Goal: Task Accomplishment & Management: Complete application form

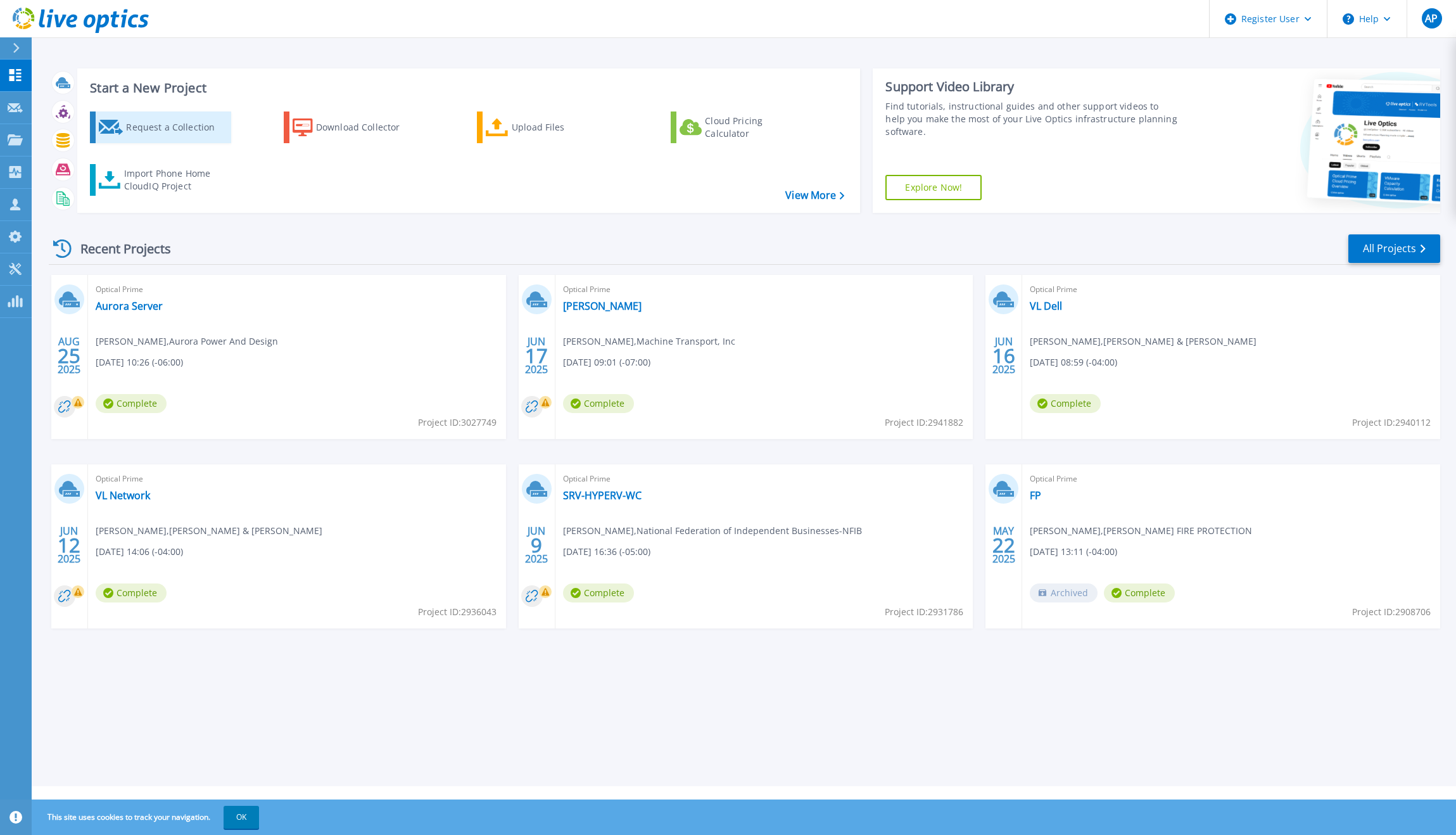
click at [187, 139] on div "Request a Collection" at bounding box center [176, 127] width 101 height 25
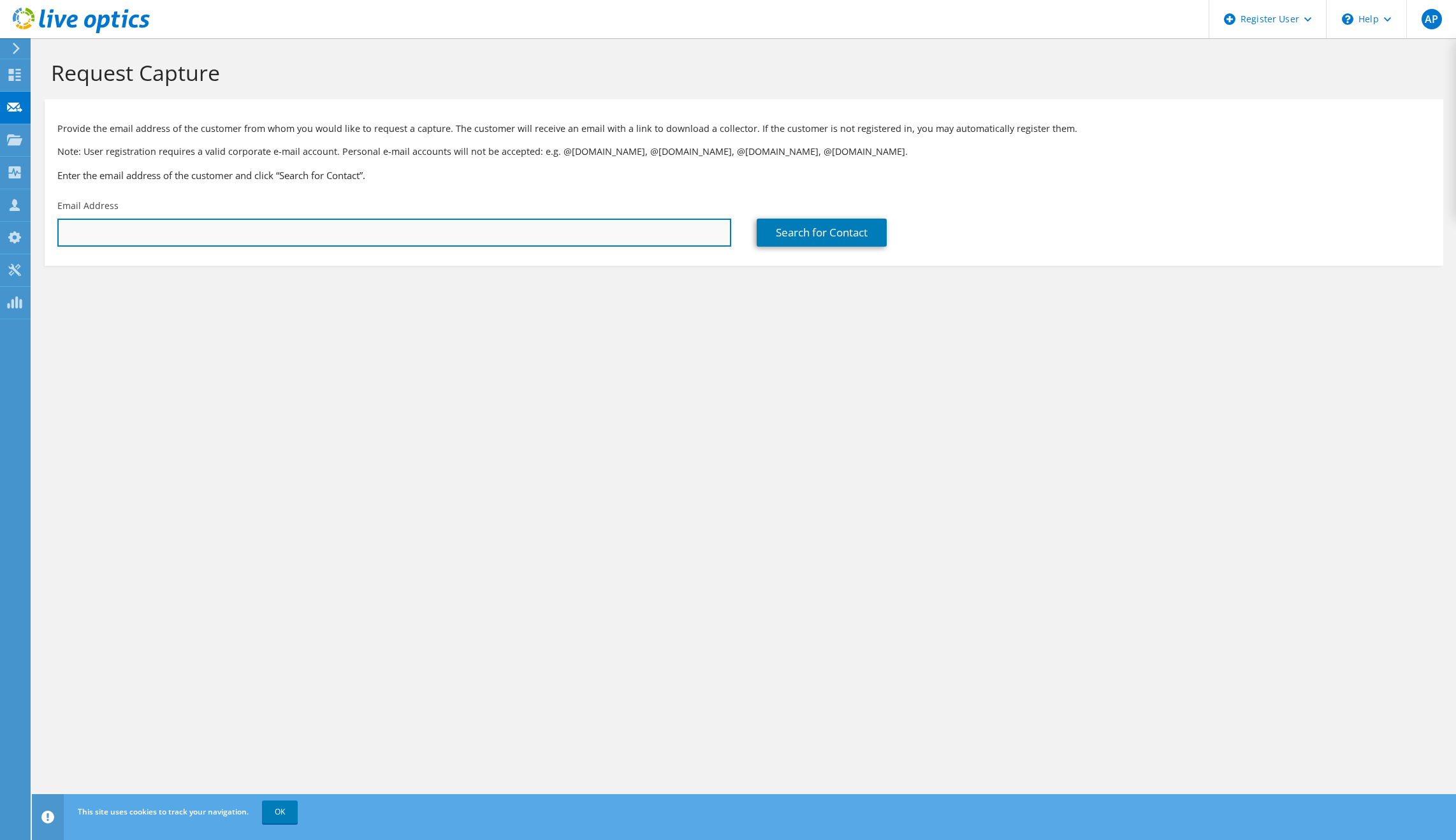
click at [552, 236] on input "text" at bounding box center [395, 232] width 674 height 28
paste input "jeremie.benoit@epicureanusa.com"
type input "jeremie.benoit@epicureanusa.com"
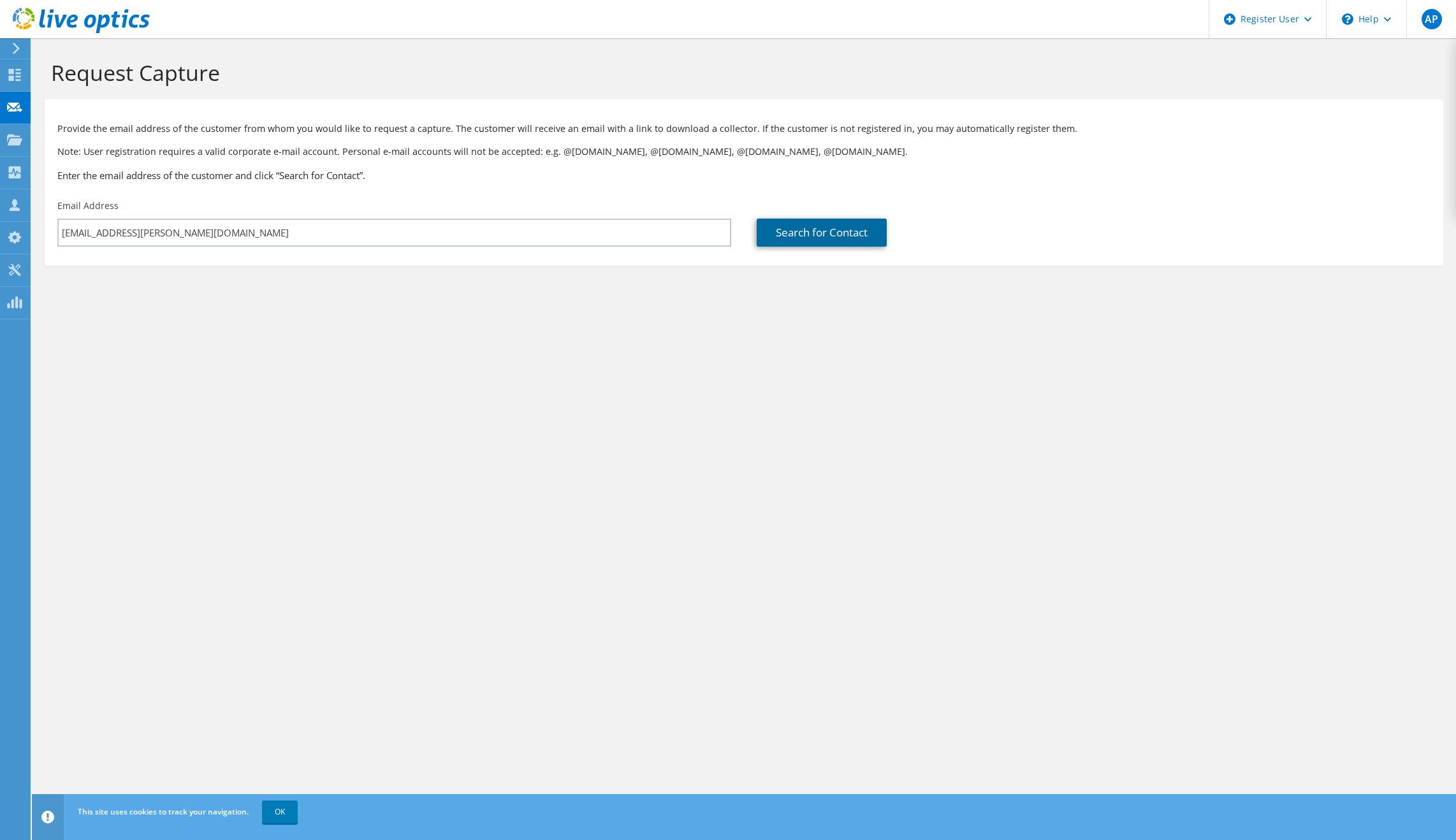
click at [868, 242] on link "Search for Contact" at bounding box center [821, 232] width 130 height 28
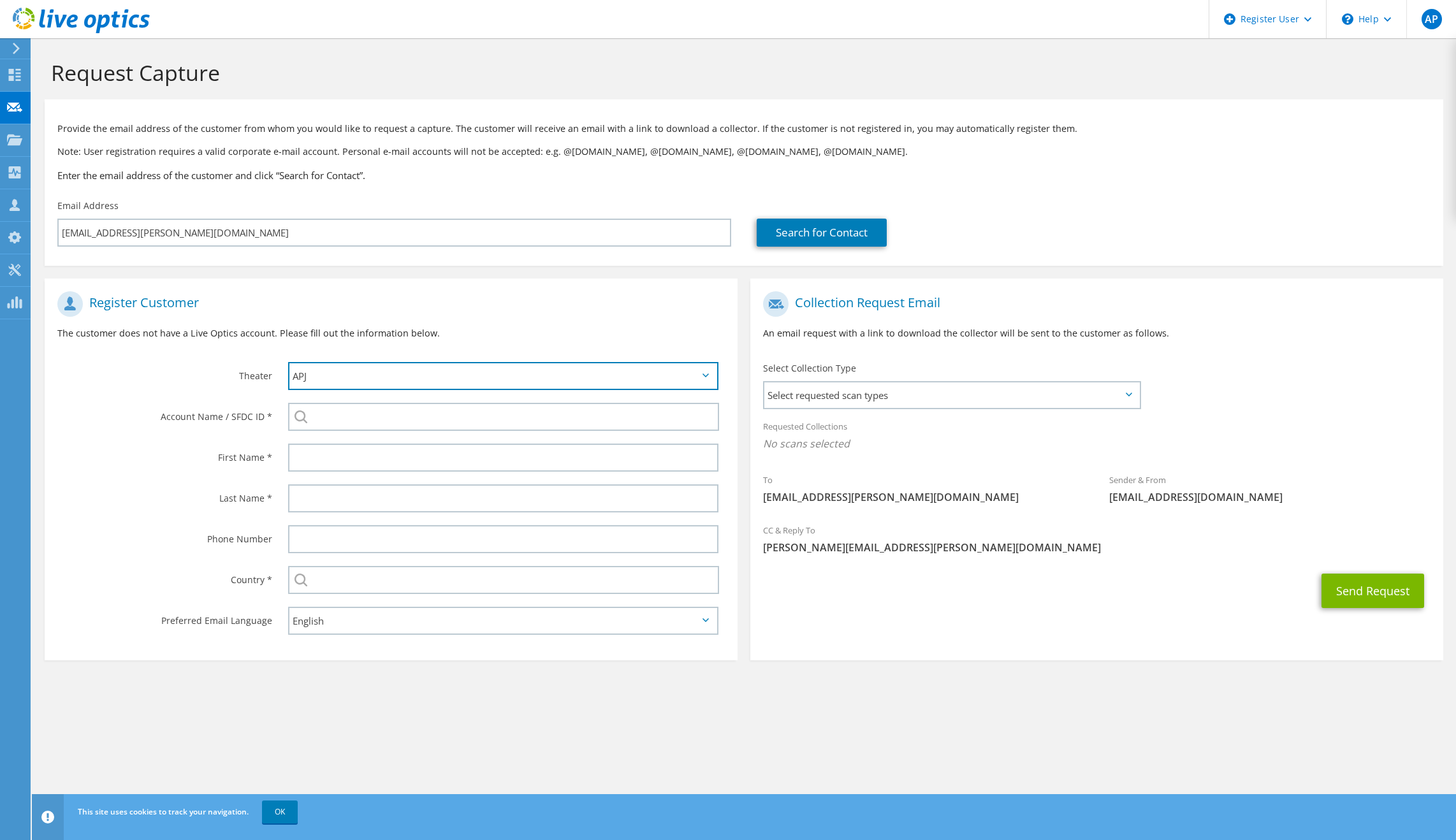
click at [429, 375] on select "APJ EMEA NA/LATAM" at bounding box center [503, 375] width 430 height 28
select select "3"
click at [288, 362] on select "APJ EMEA NA/LATAM" at bounding box center [503, 375] width 430 height 28
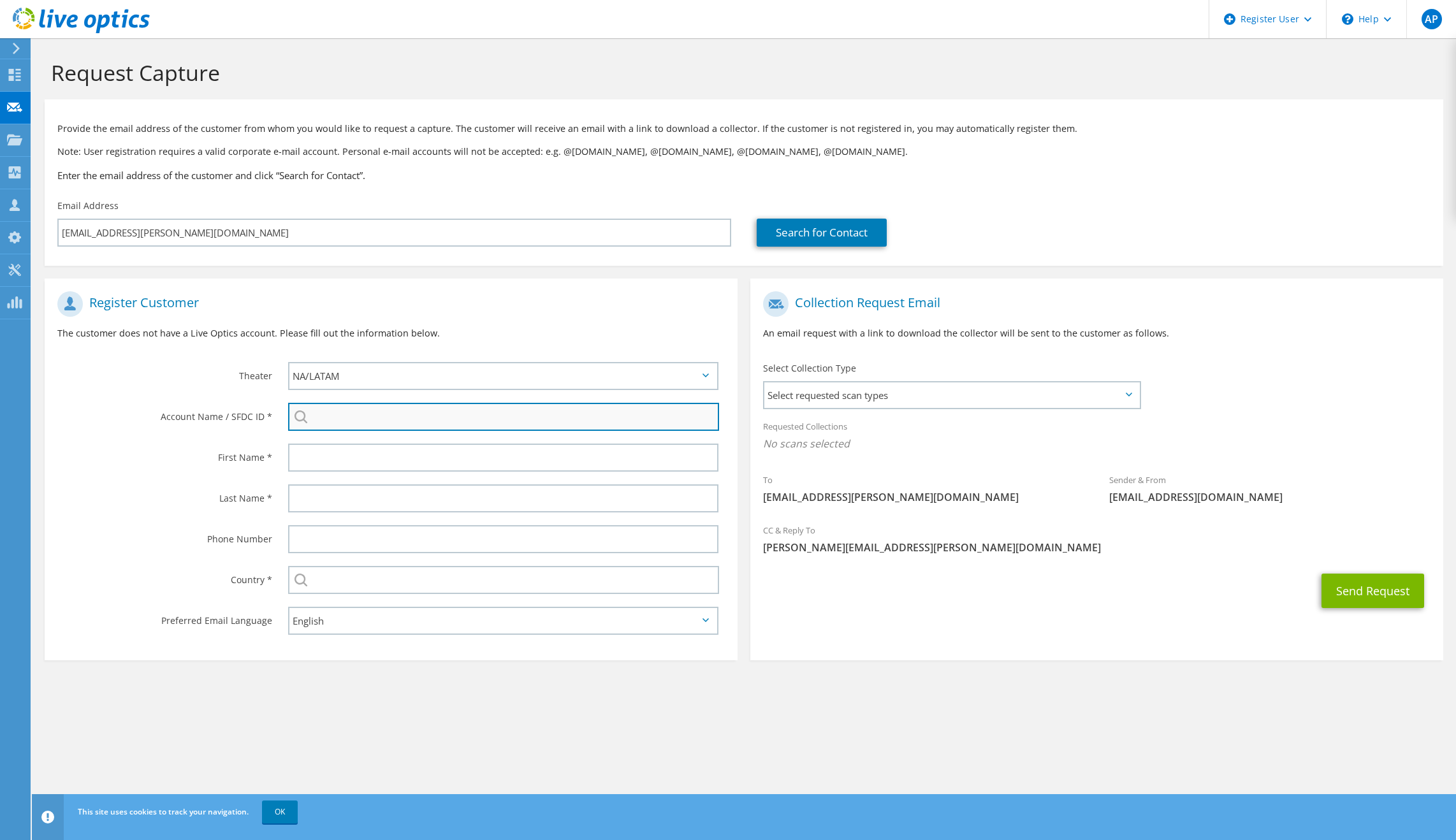
click at [379, 423] on input "search" at bounding box center [503, 417] width 431 height 28
click at [531, 419] on input "search" at bounding box center [503, 417] width 431 height 28
paste input "3456095032"
click at [354, 433] on li "GoodSheet : 3456095032" at bounding box center [361, 434] width 147 height 15
type input "GoodSheet : 3456095032"
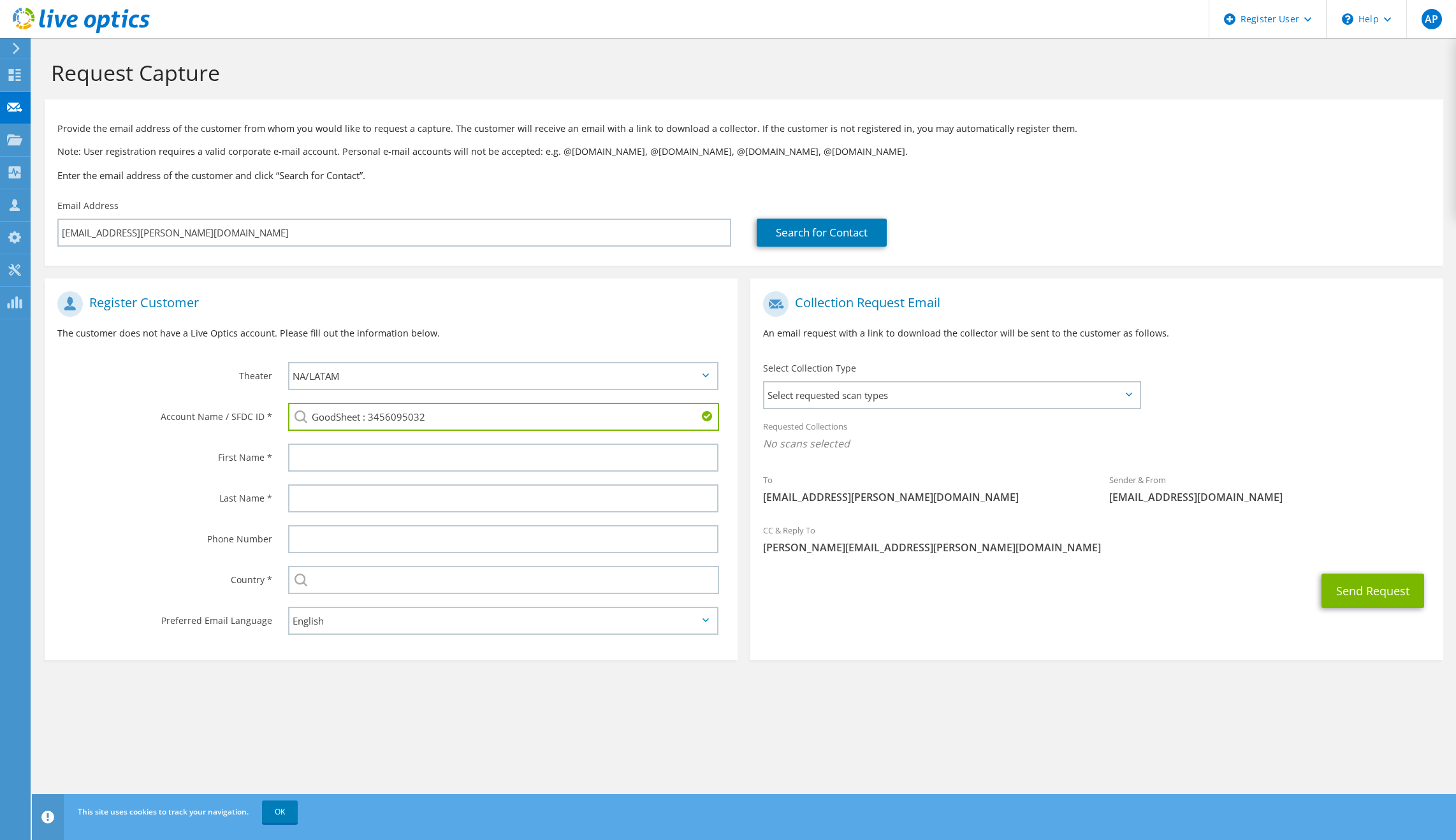
click at [489, 426] on input "GoodSheet : 3456095032" at bounding box center [503, 417] width 431 height 28
click at [378, 440] on li "GoodSheet : 3456095032" at bounding box center [361, 434] width 147 height 15
type input "GoodSheet : 3456095032"
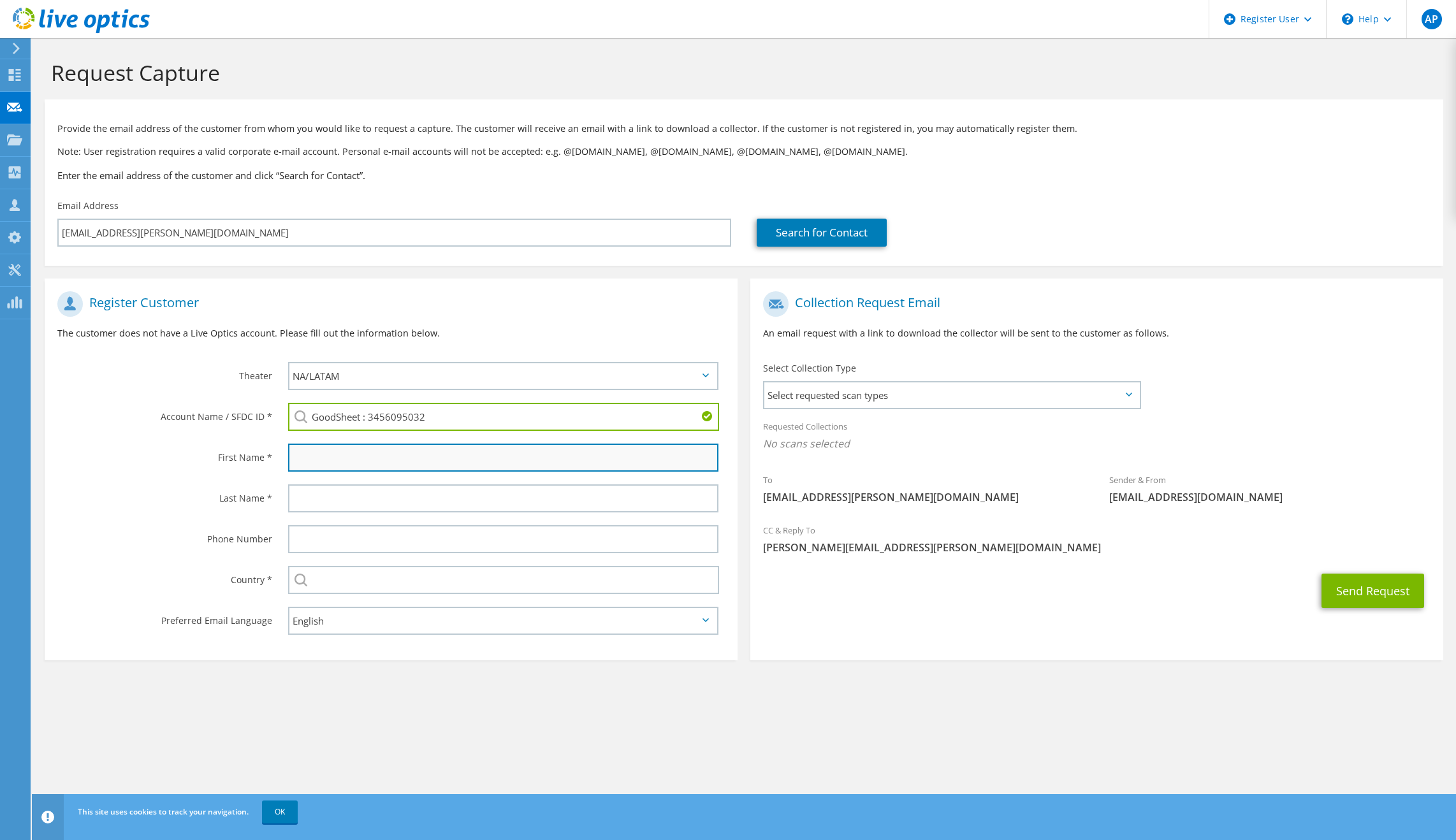
click at [368, 456] on input "text" at bounding box center [503, 457] width 430 height 28
click at [343, 462] on input "text" at bounding box center [503, 457] width 430 height 28
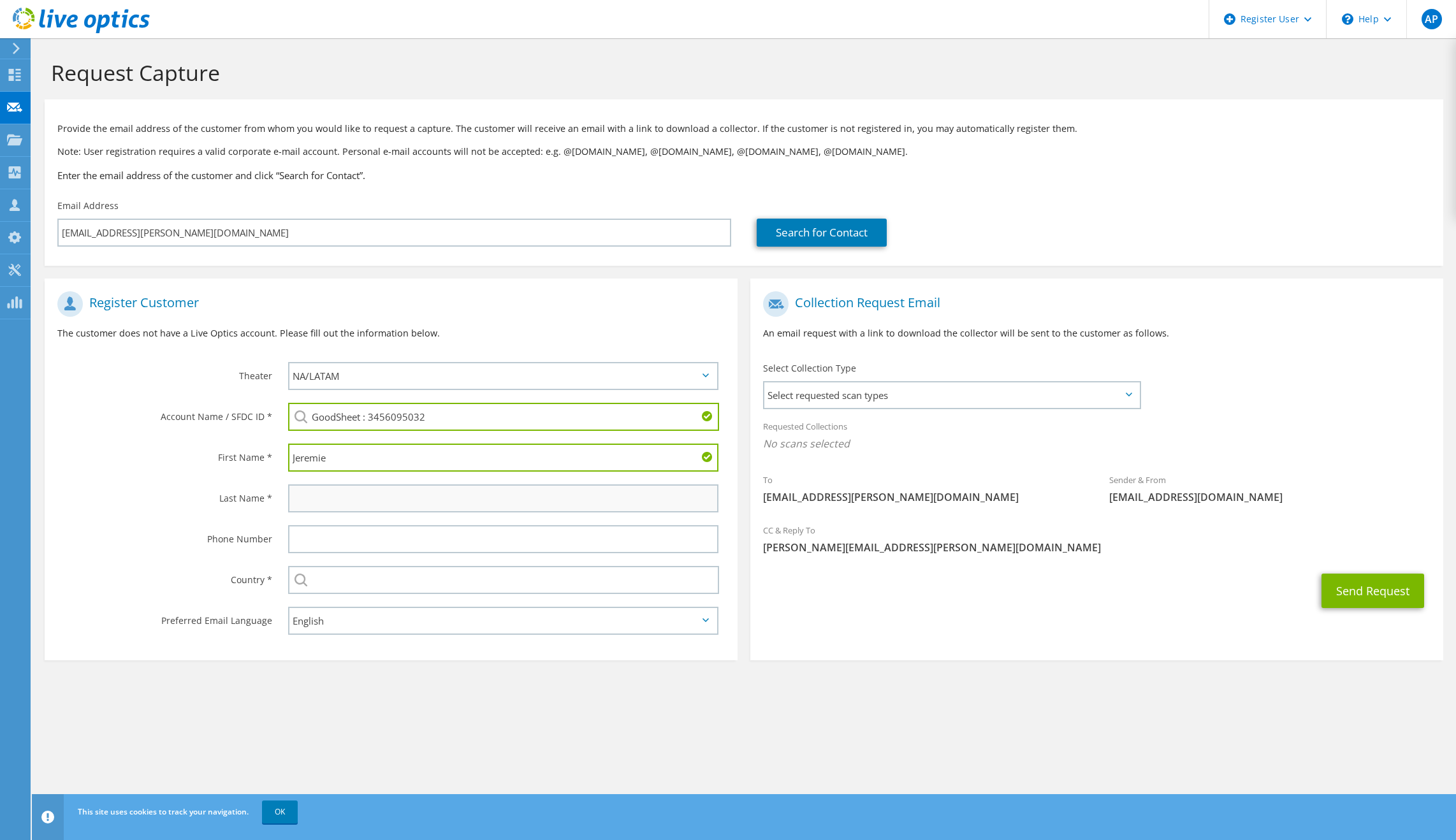
type input "Jeremie"
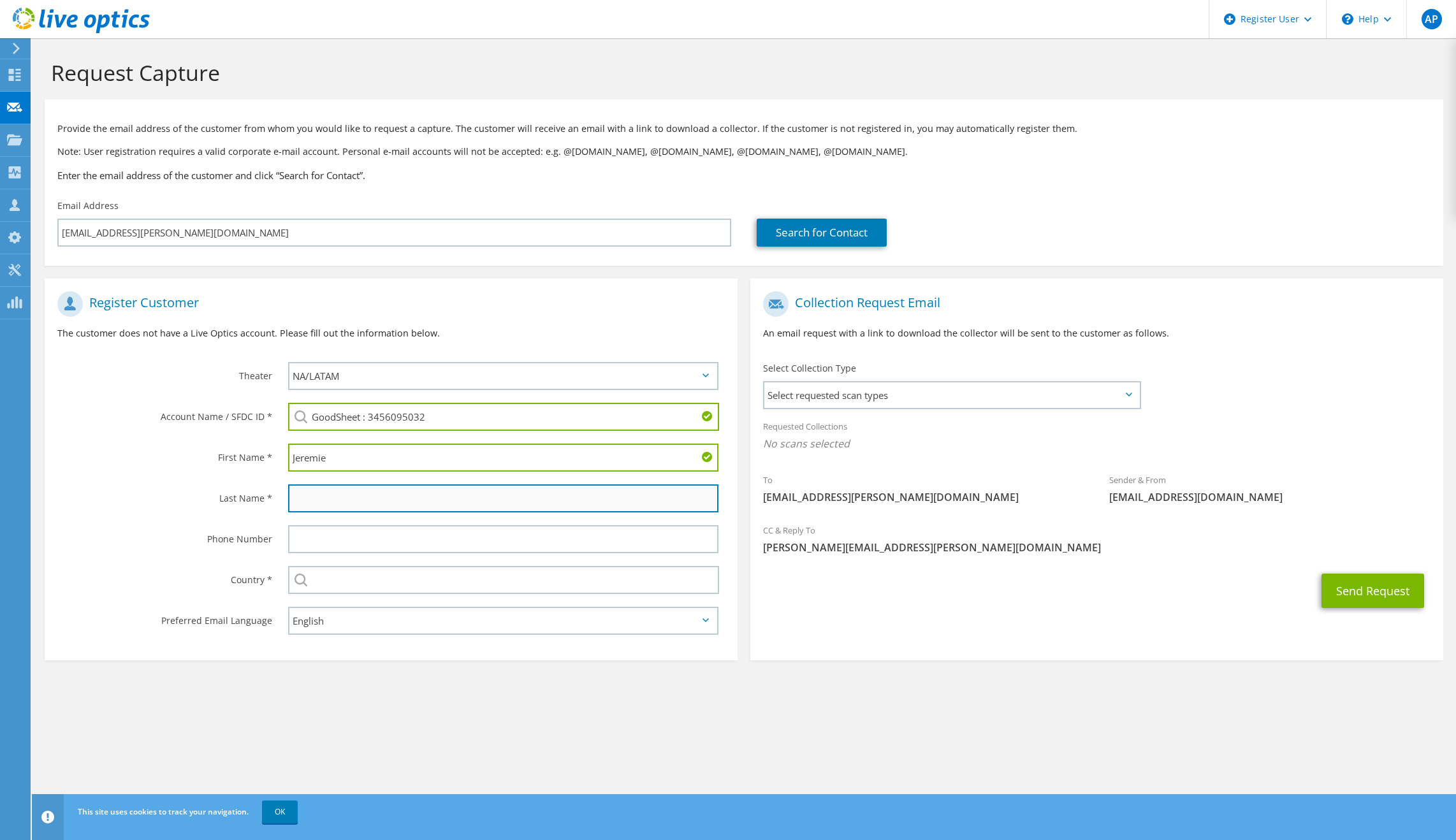
click at [341, 507] on input "text" at bounding box center [503, 498] width 430 height 28
type input "Benoit"
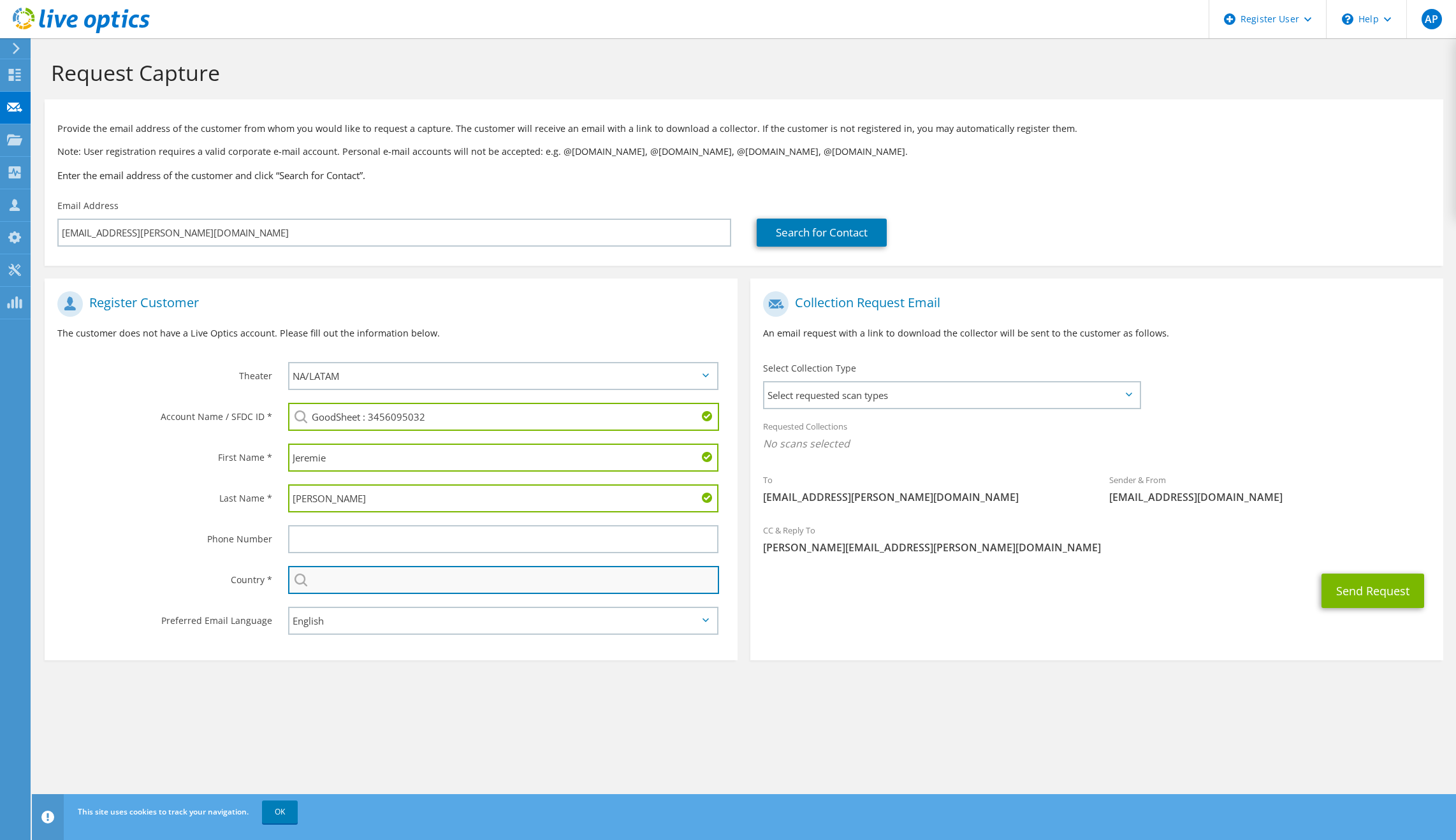
click at [339, 586] on input "text" at bounding box center [503, 580] width 431 height 28
type input "United States"
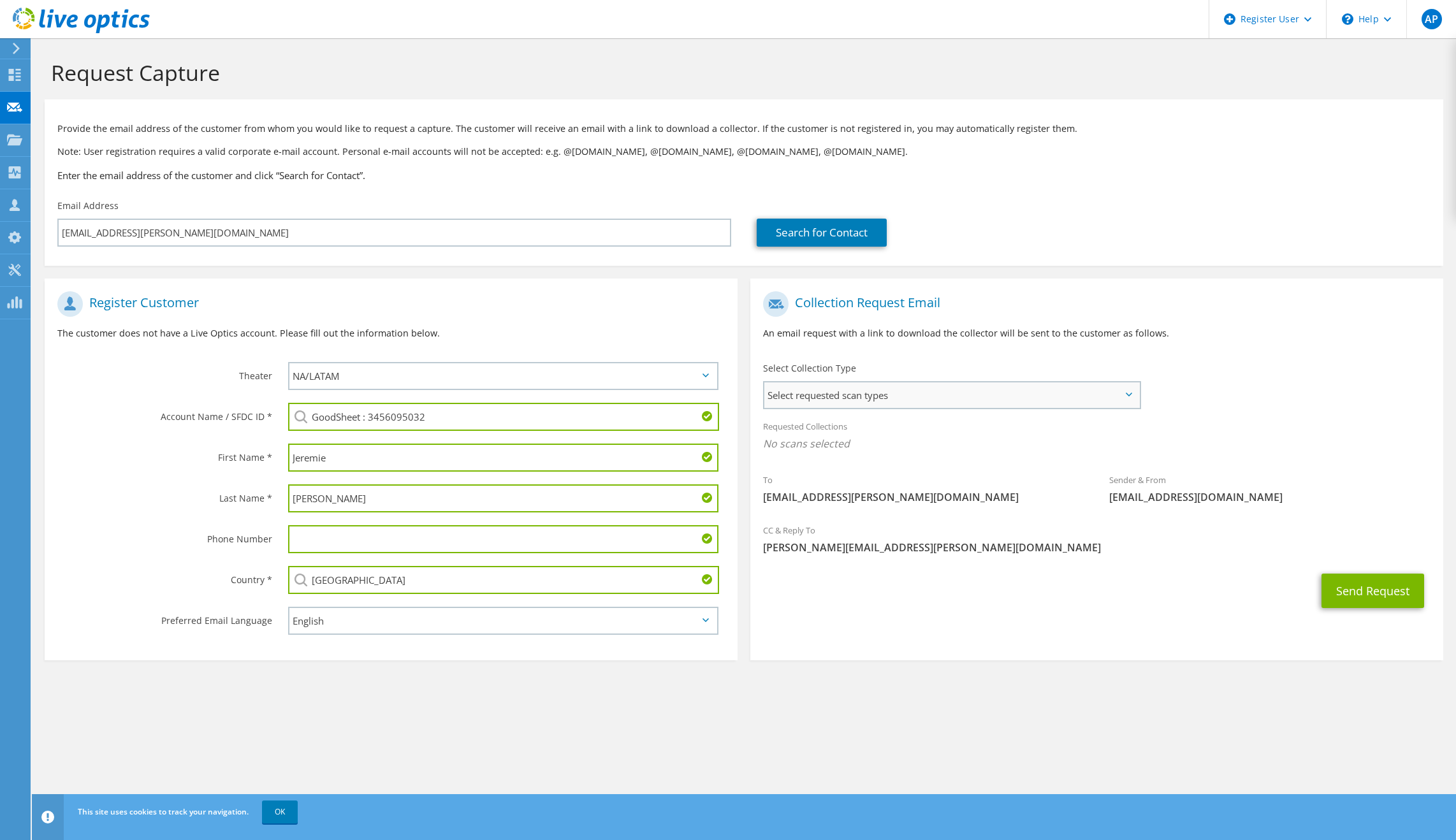
click at [842, 402] on span "Select requested scan types" at bounding box center [952, 395] width 375 height 26
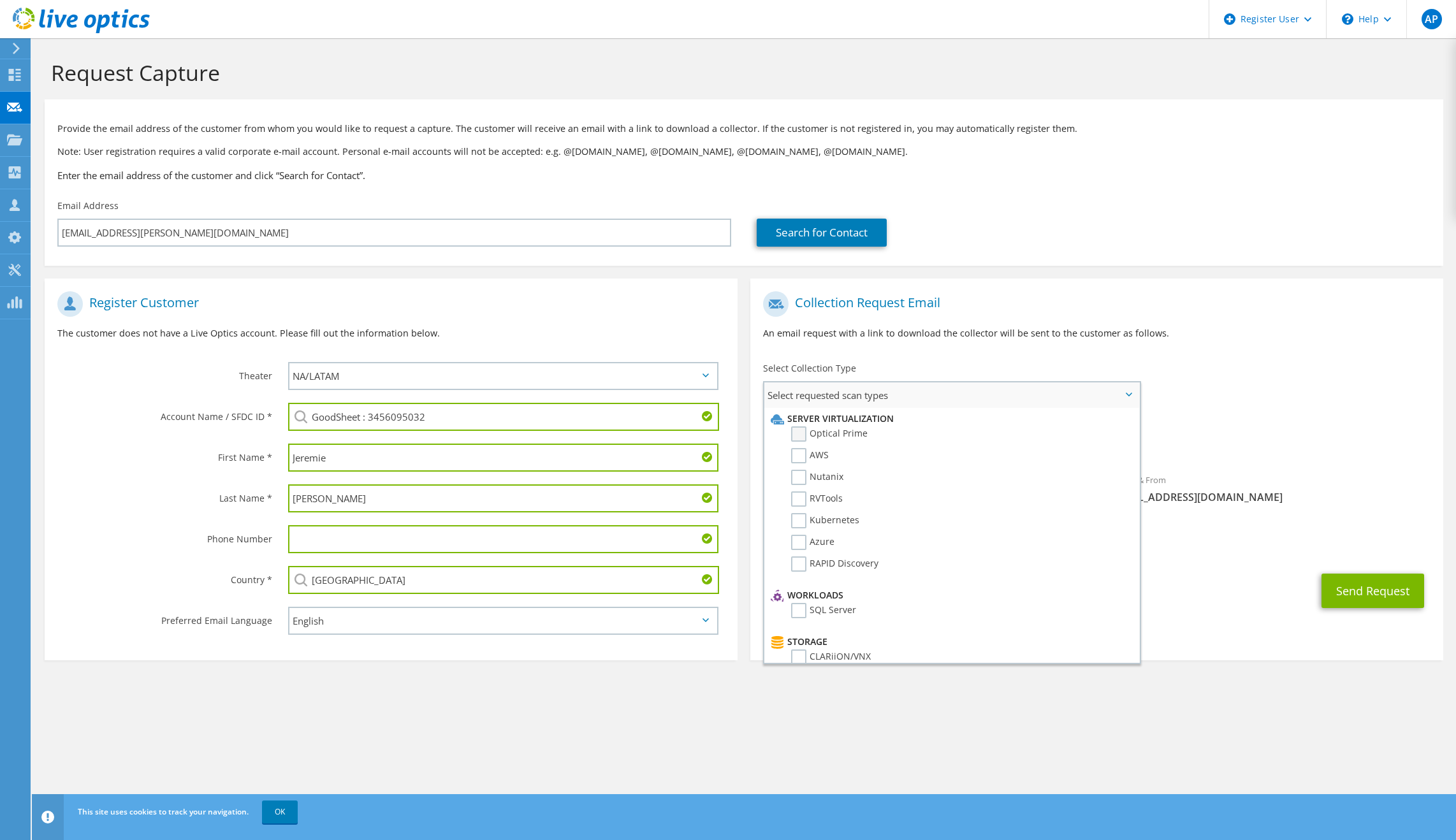
click at [846, 432] on label "Optical Prime" at bounding box center [829, 434] width 76 height 15
click at [0, 0] on input "Optical Prime" at bounding box center [0, 0] width 0 height 0
click at [1179, 594] on div "Send Request" at bounding box center [1096, 595] width 693 height 47
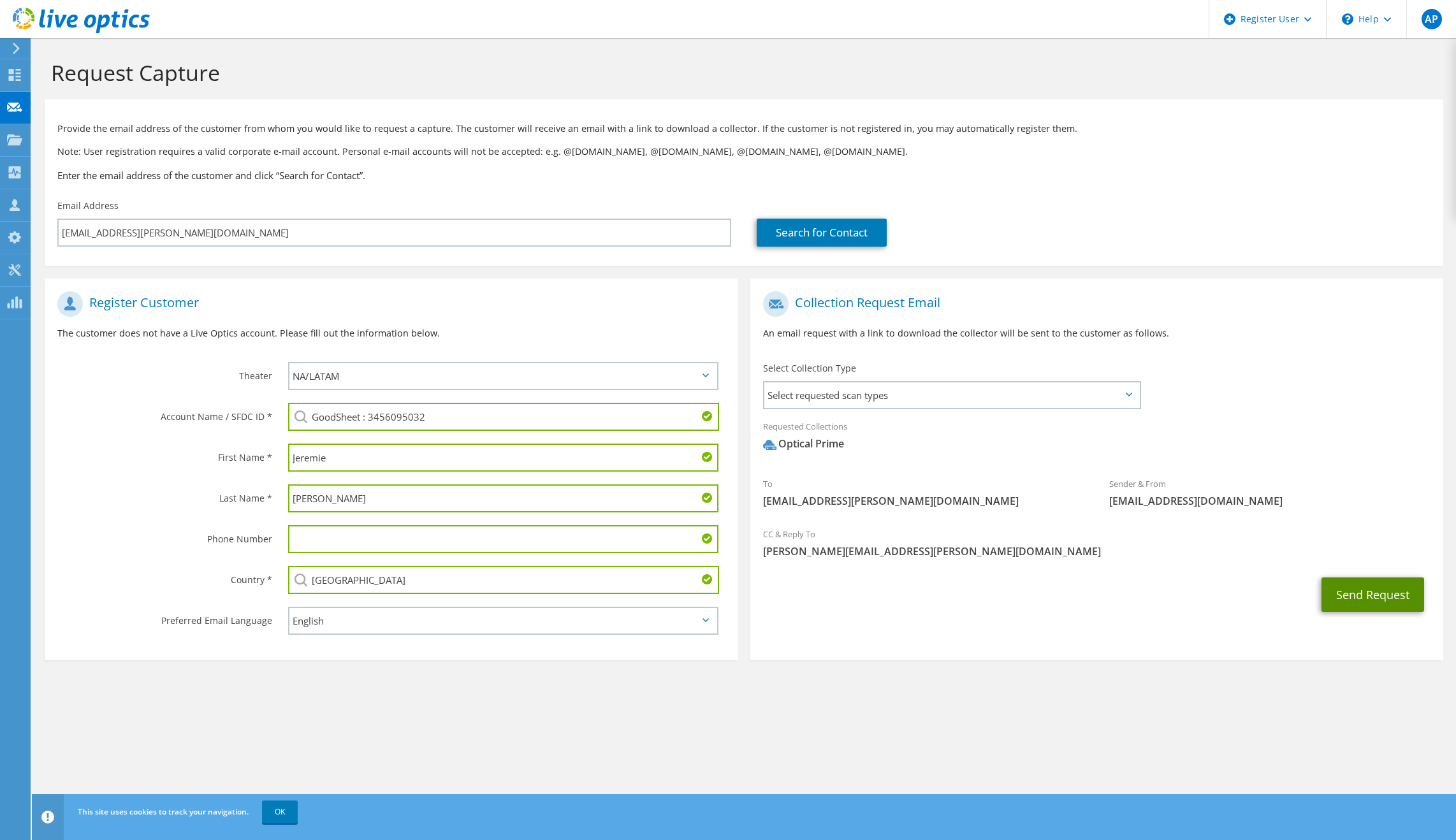
click at [1366, 589] on button "Send Request" at bounding box center [1373, 595] width 103 height 34
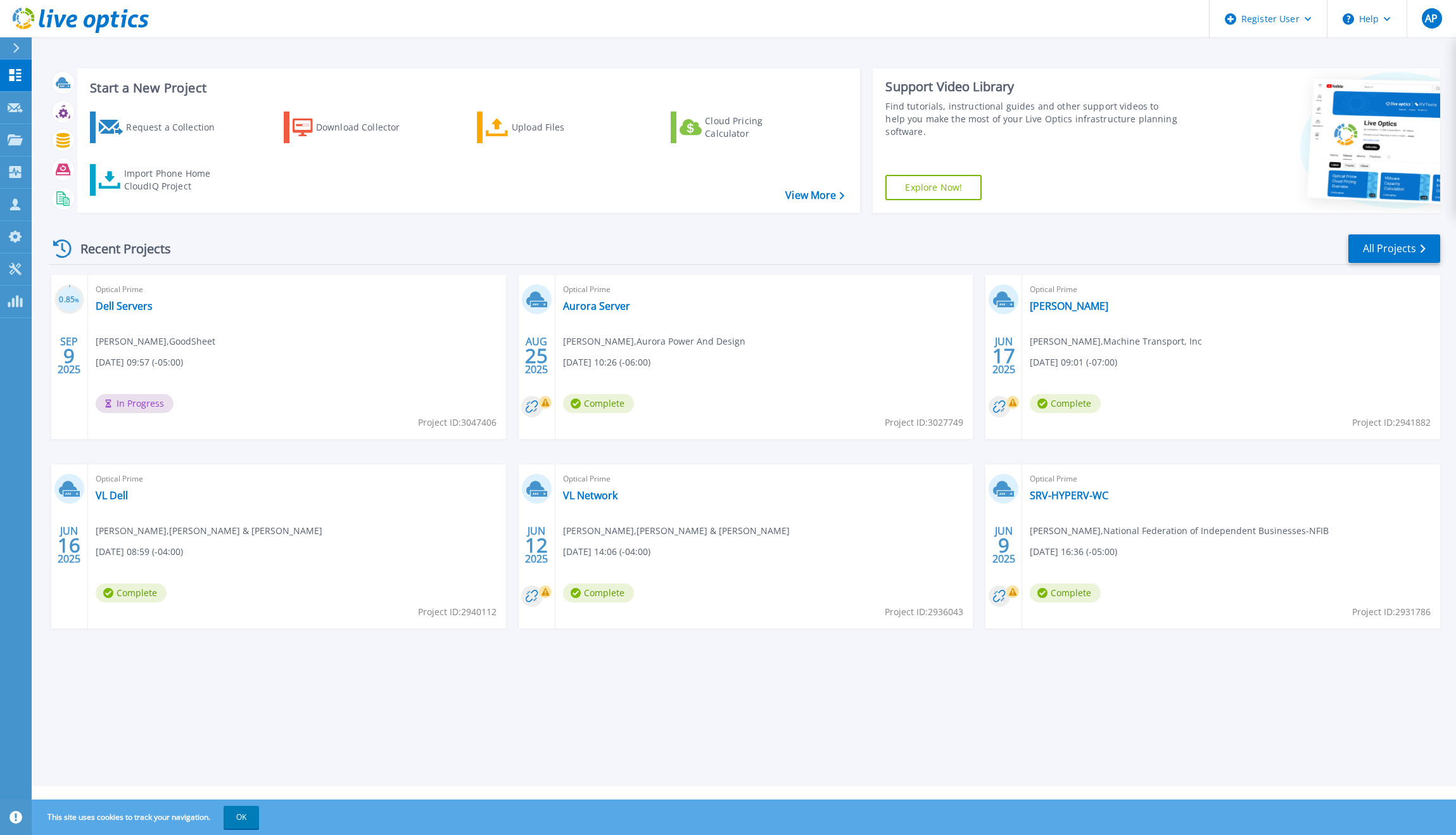
click at [469, 714] on div "Start a New Project Request a Collection Download Collector Upload Files Cloud …" at bounding box center [744, 393] width 1425 height 787
drag, startPoint x: 187, startPoint y: 702, endPoint x: 112, endPoint y: 521, distance: 195.9
click at [179, 674] on div "Start a New Project Request a Collection Download Collector Upload Files Cloud …" at bounding box center [744, 393] width 1425 height 787
click at [174, 342] on span "Jeremie Benoit , GoodSheet" at bounding box center [155, 341] width 120 height 14
click at [134, 307] on link "Dell Servers" at bounding box center [124, 306] width 57 height 13
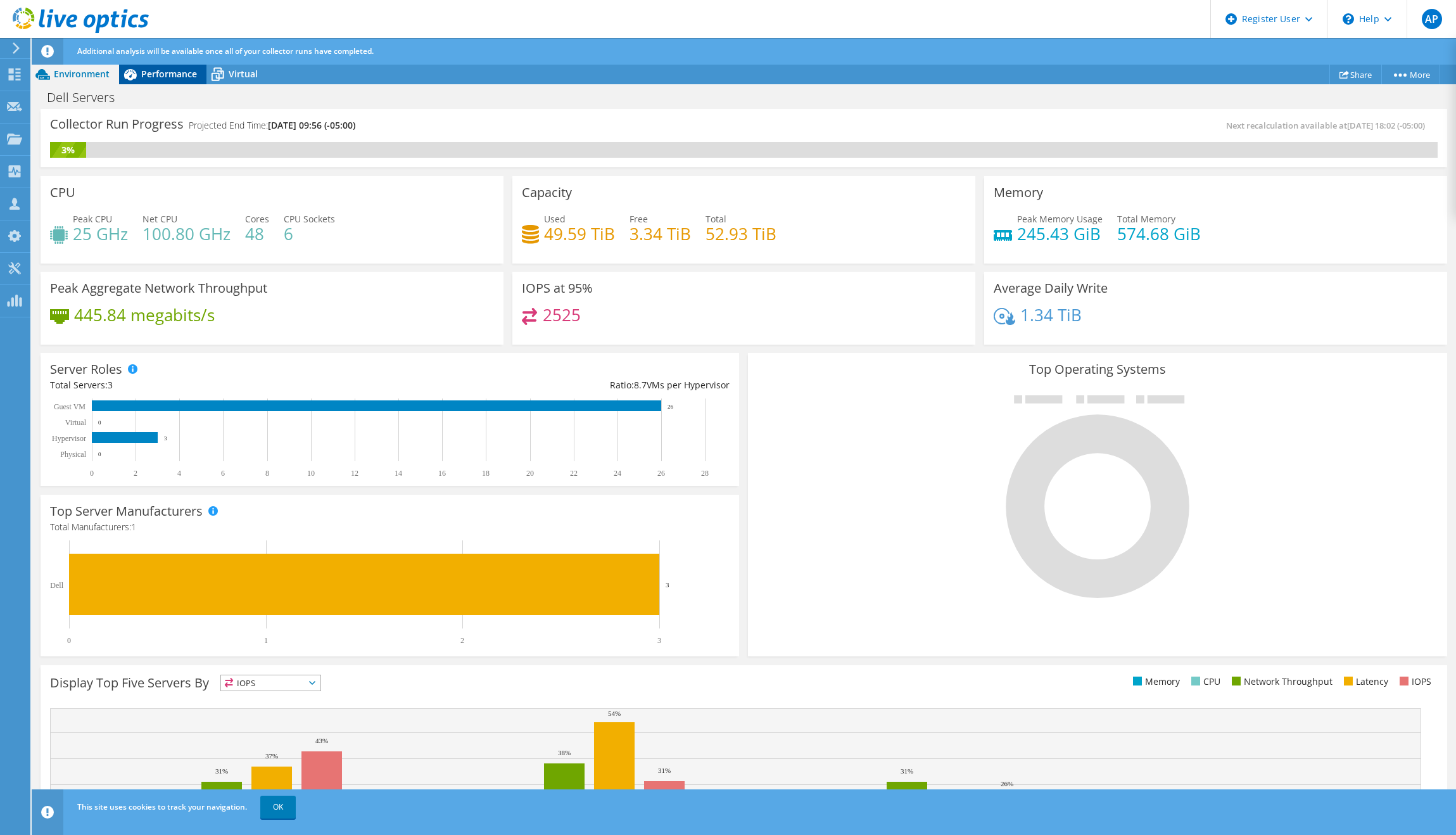
click at [163, 80] on div "Performance" at bounding box center [162, 74] width 87 height 21
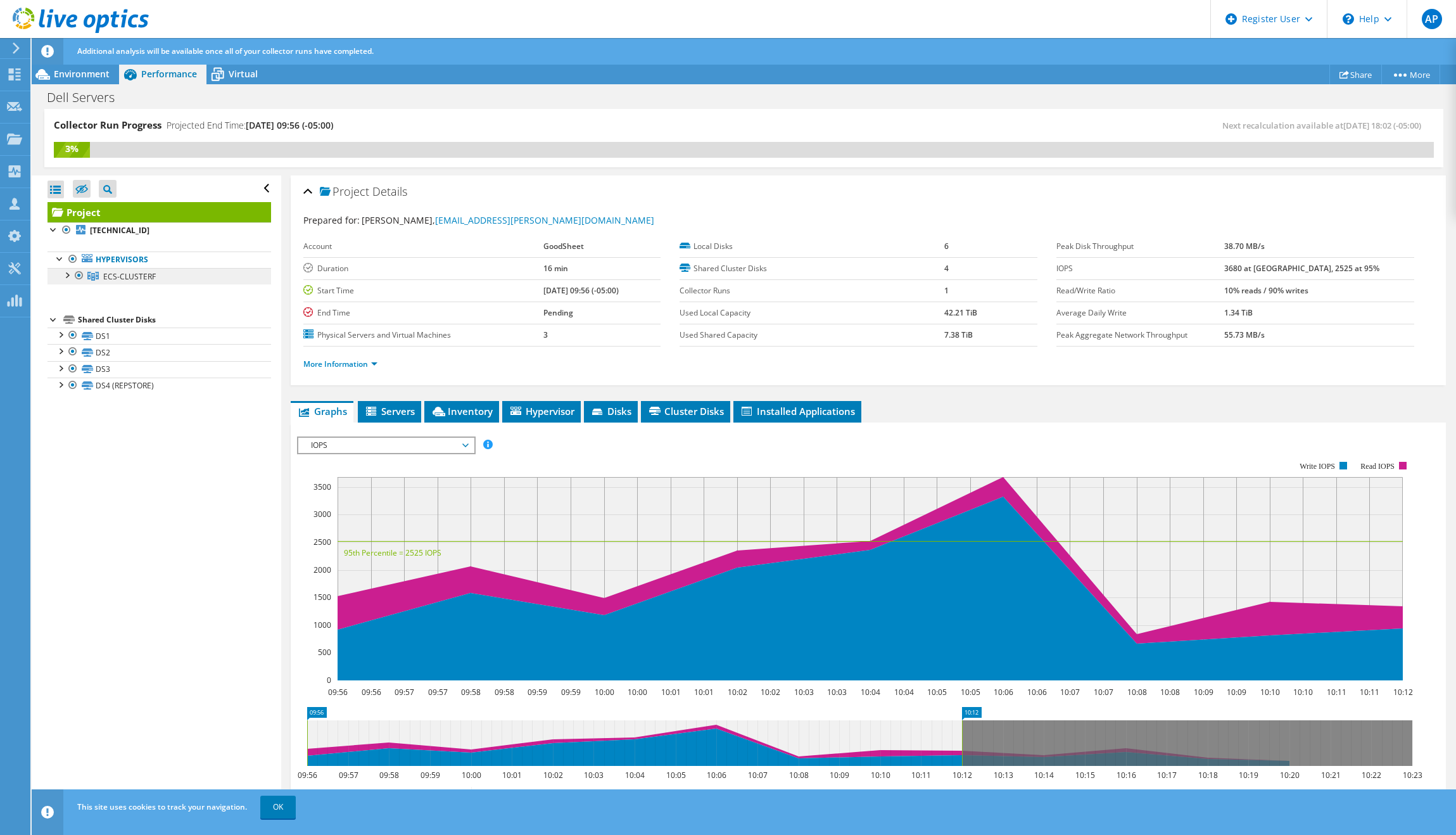
click at [149, 273] on span "ECS-CLUSTERF" at bounding box center [130, 276] width 52 height 11
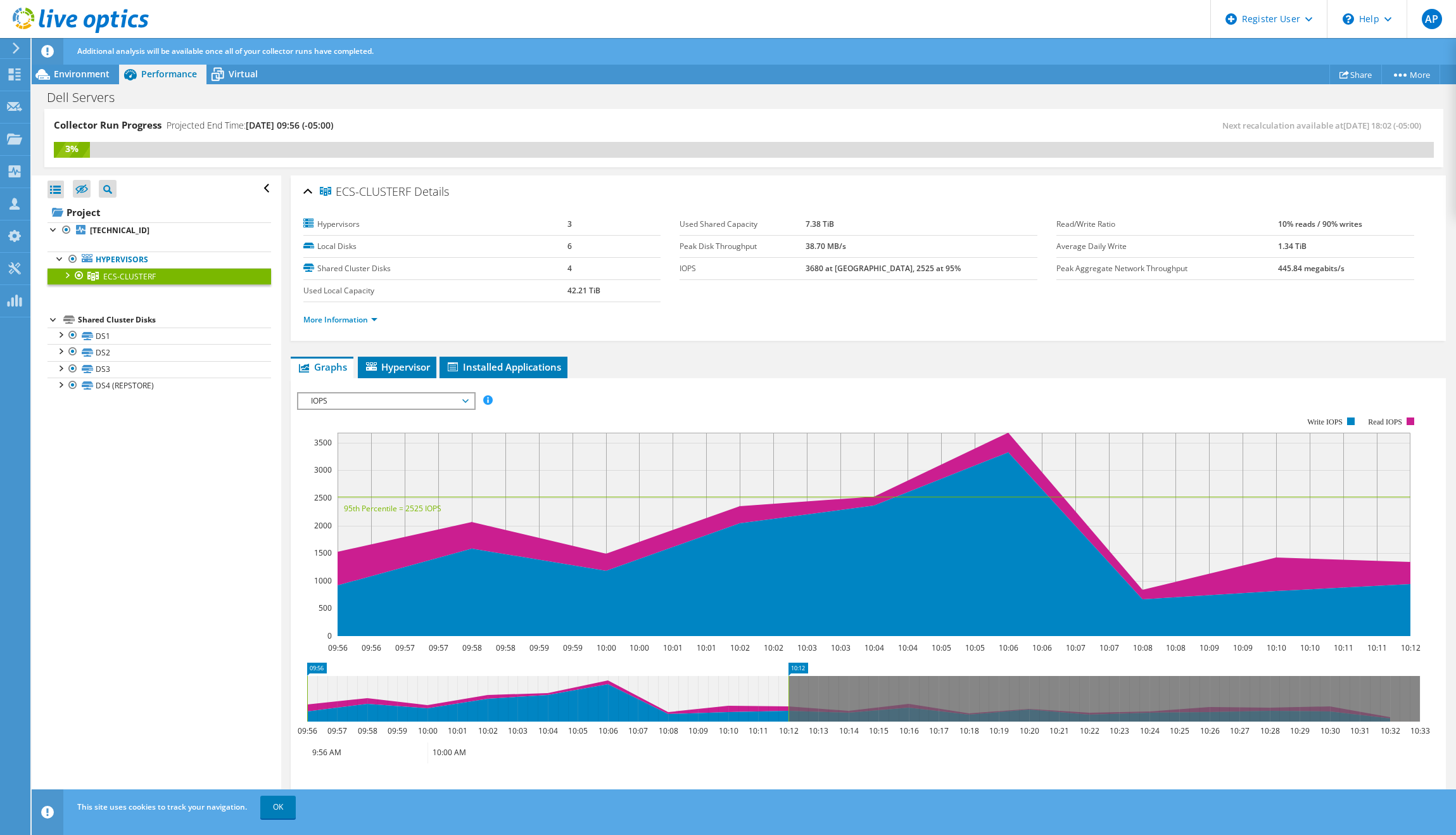
click at [425, 395] on span "IOPS" at bounding box center [386, 401] width 163 height 15
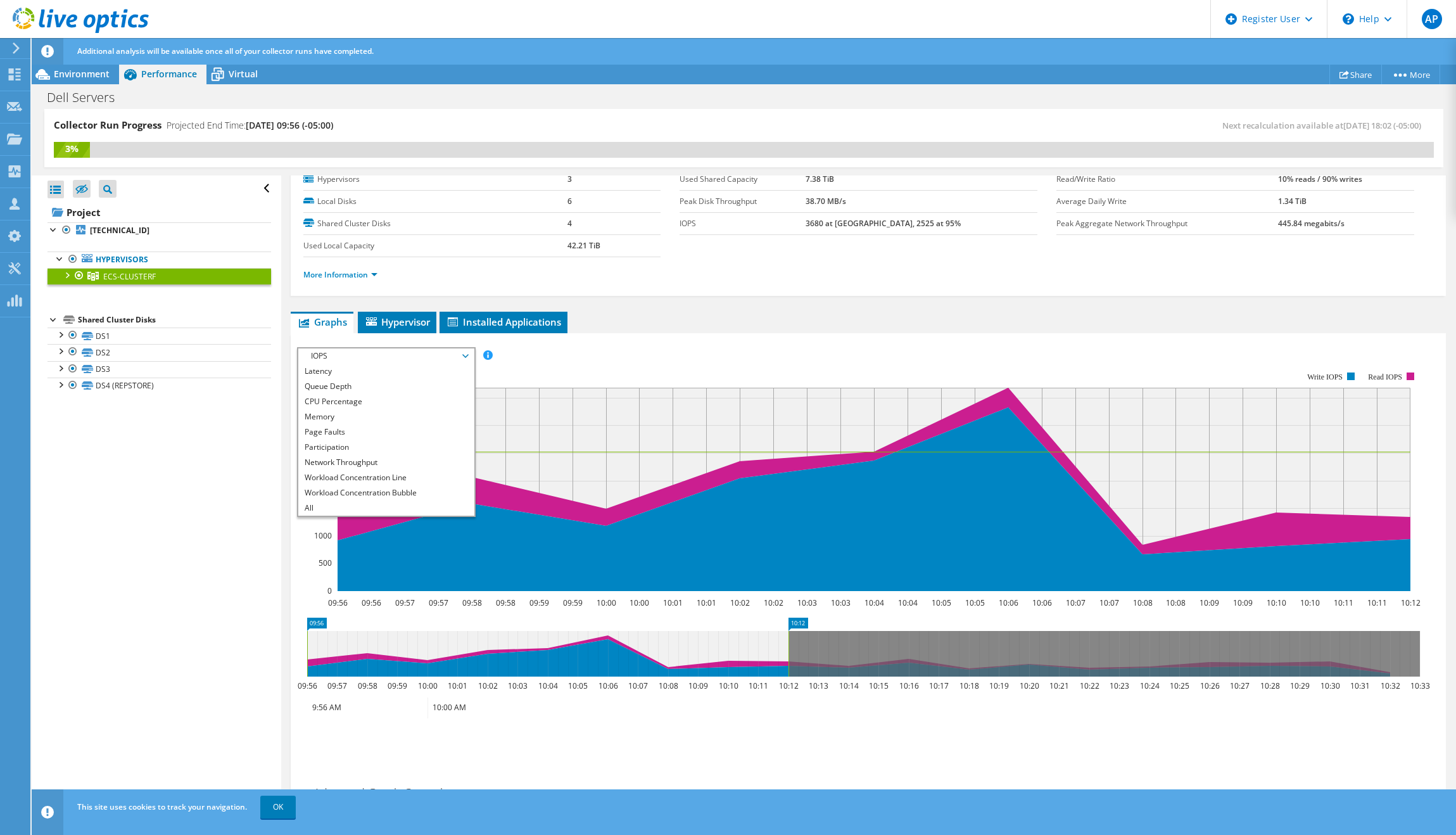
scroll to position [63, 0]
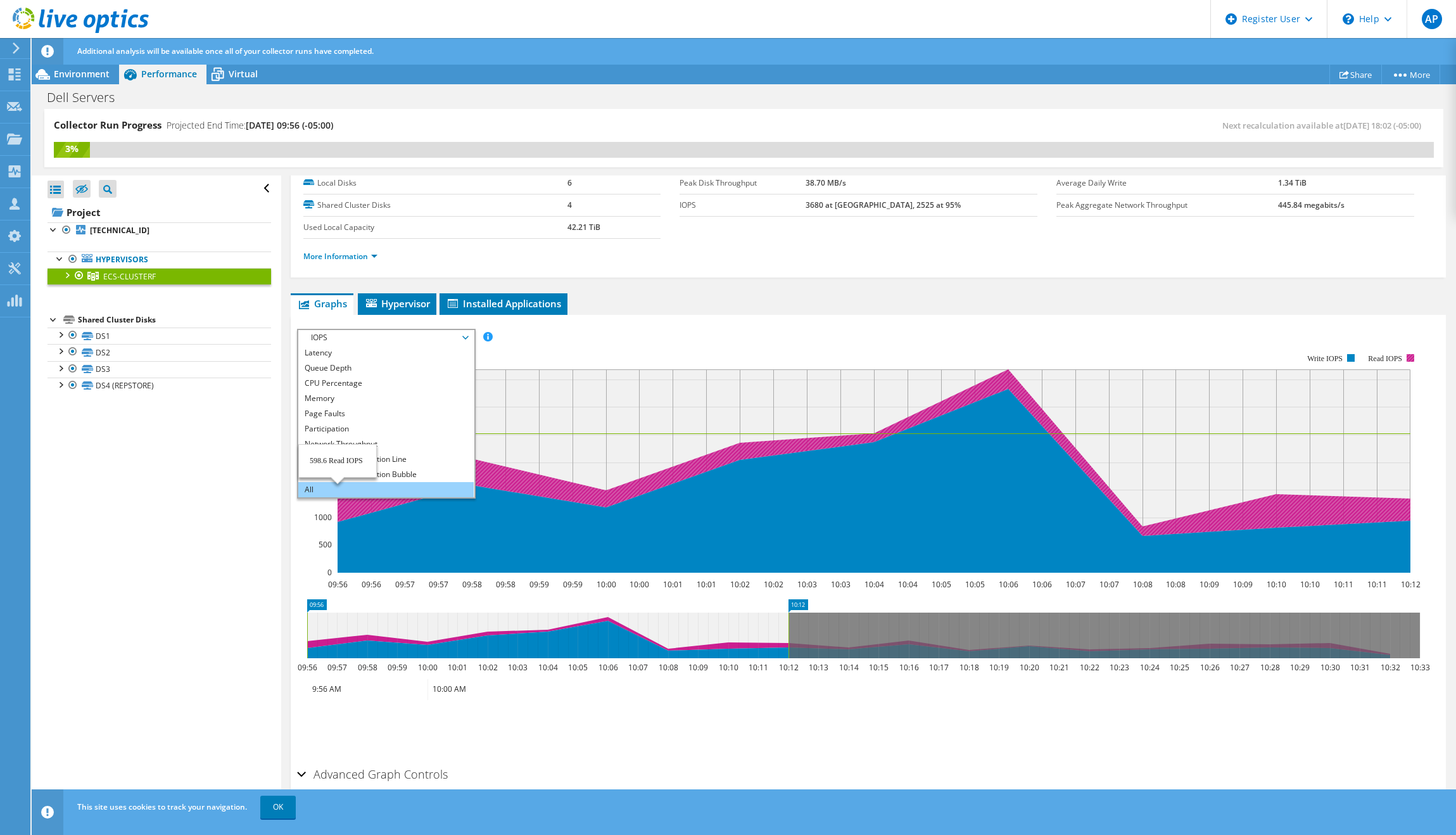
click at [338, 492] on li "All" at bounding box center [386, 489] width 176 height 15
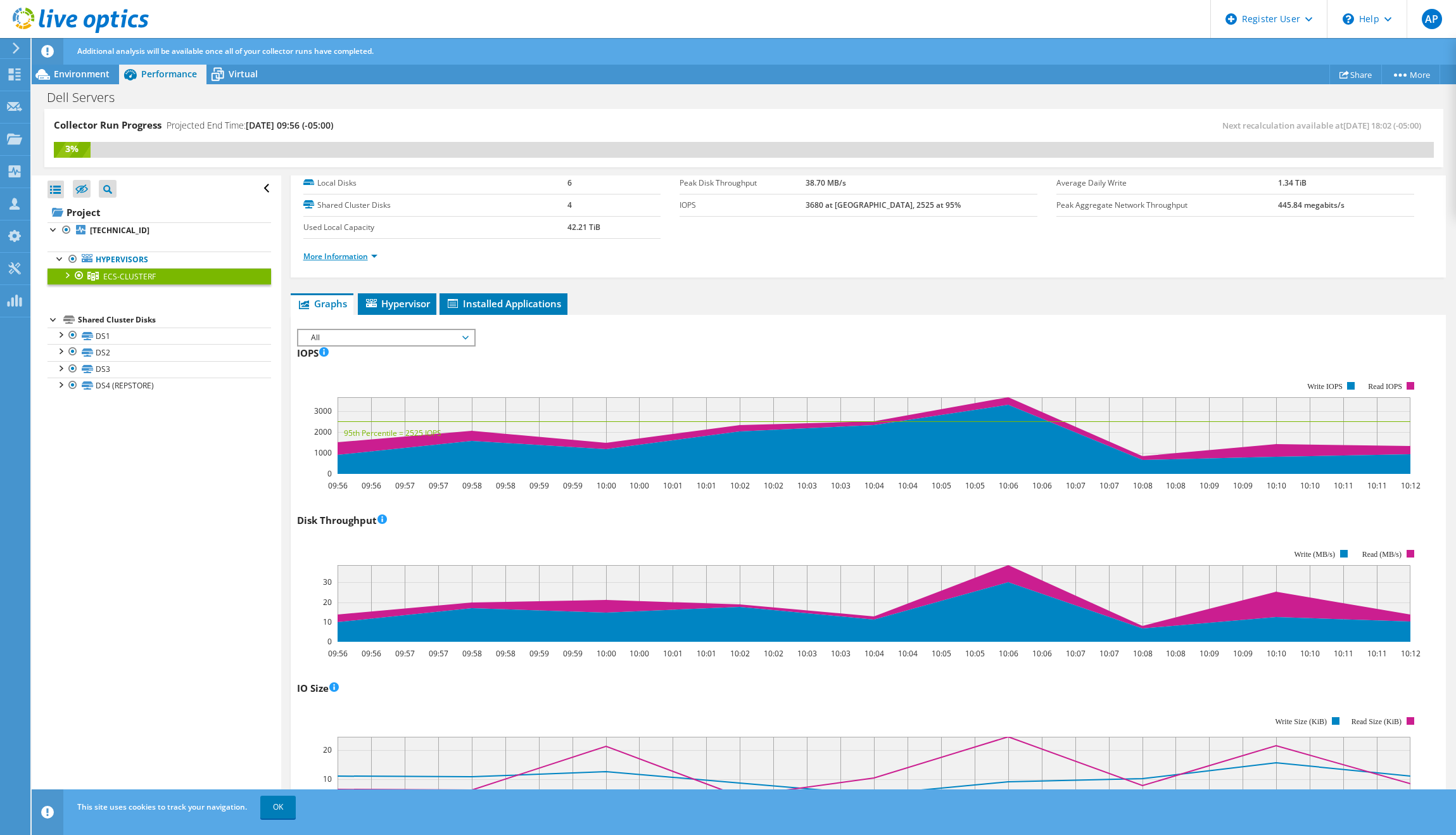
click at [362, 259] on link "More Information" at bounding box center [340, 256] width 74 height 11
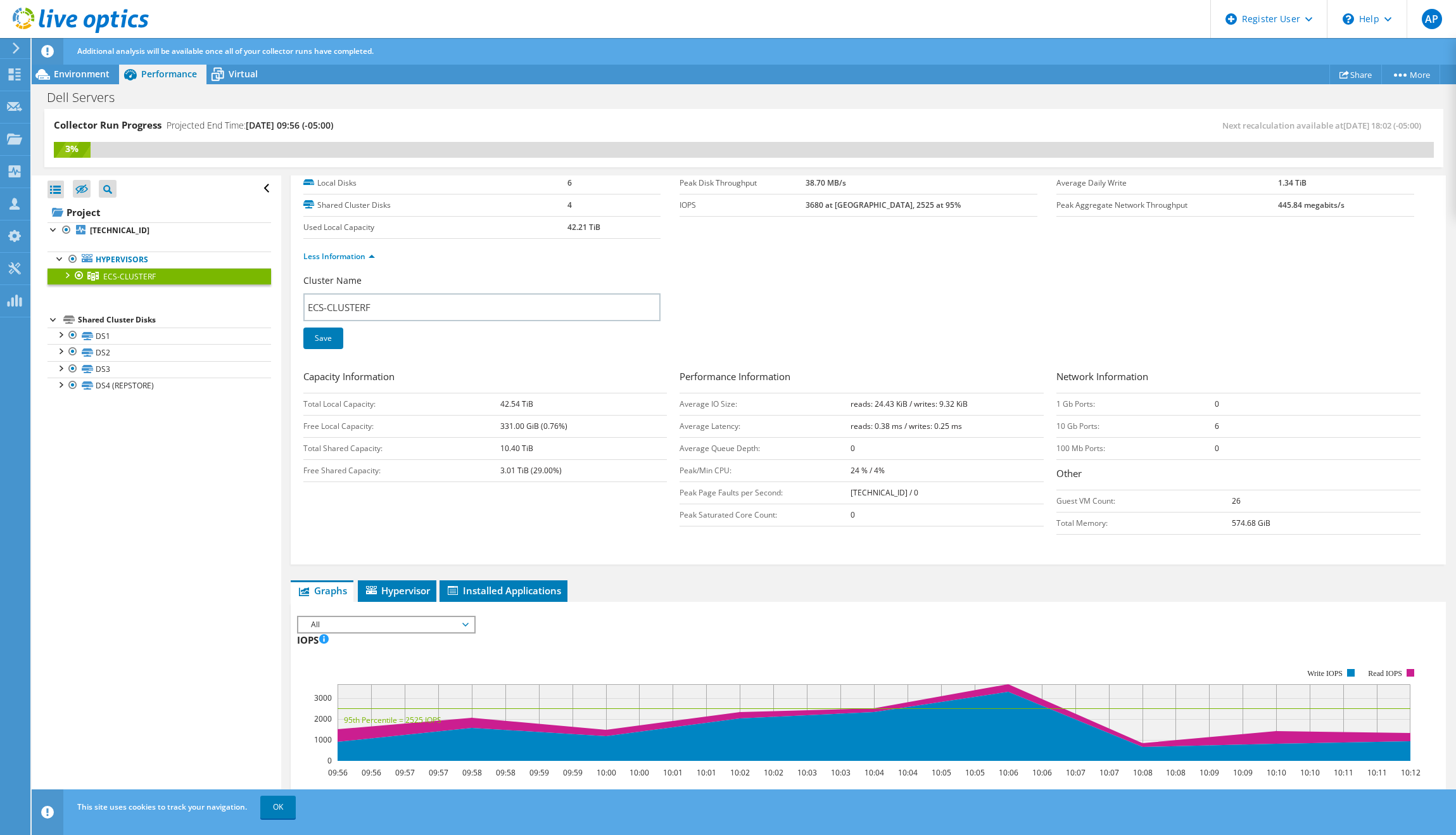
drag, startPoint x: 539, startPoint y: 401, endPoint x: 488, endPoint y: 404, distance: 51.1
click at [488, 404] on tr "Total Local Capacity: 42.54 TiB" at bounding box center [486, 404] width 365 height 22
click at [566, 424] on td "331.00 GiB (0.76%)" at bounding box center [584, 426] width 167 height 22
drag, startPoint x: 569, startPoint y: 474, endPoint x: 527, endPoint y: 496, distance: 47.4
click at [496, 473] on tr "Free Shared Capacity: 3.01 TiB (29.00%)" at bounding box center [486, 470] width 365 height 22
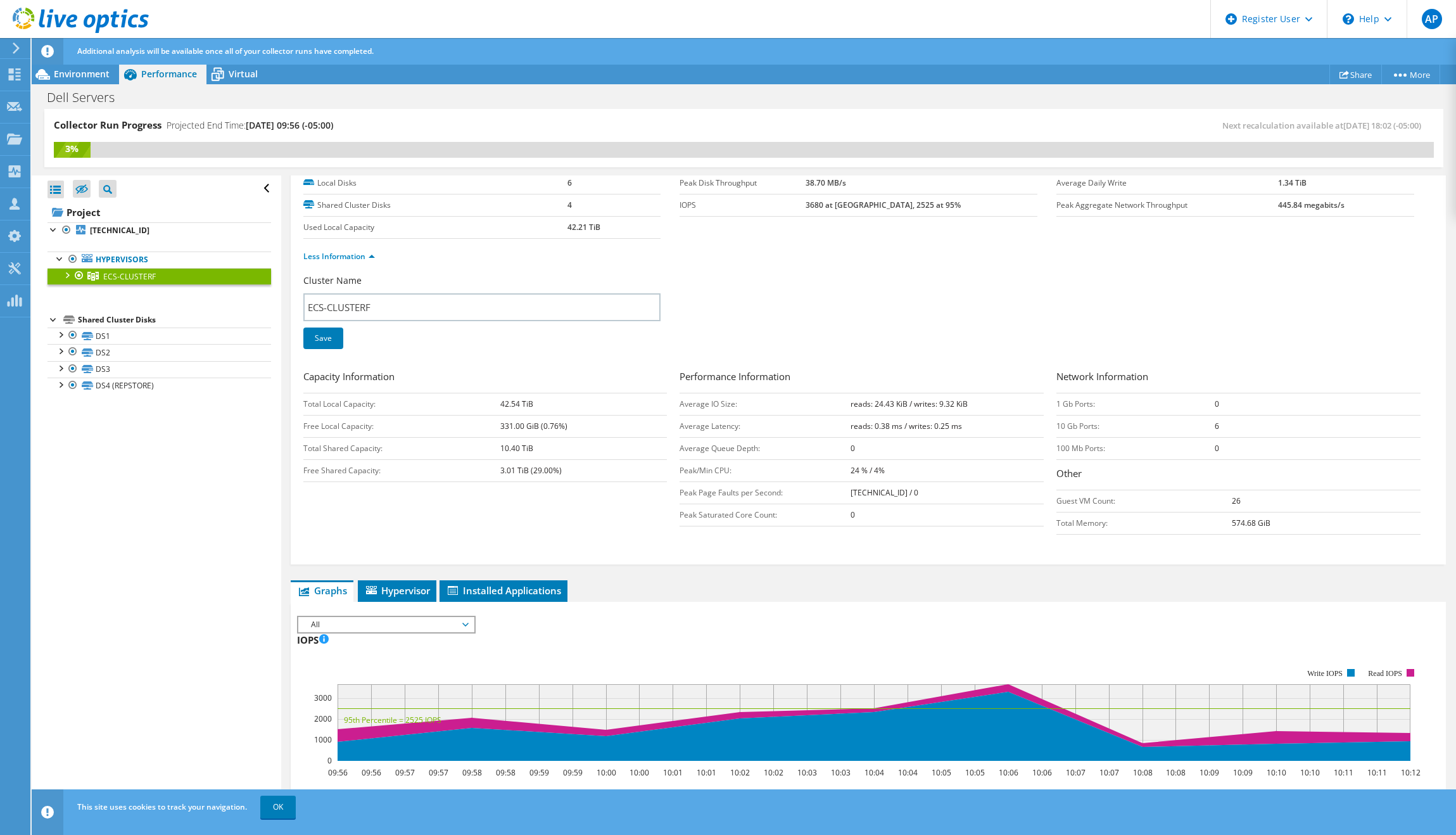
click at [546, 513] on div "Capacity Information Total Local Capacity: 42.54 TiB Free Local Capacity: 331.0…" at bounding box center [869, 455] width 1130 height 172
click at [98, 335] on link "DS1" at bounding box center [159, 336] width 224 height 16
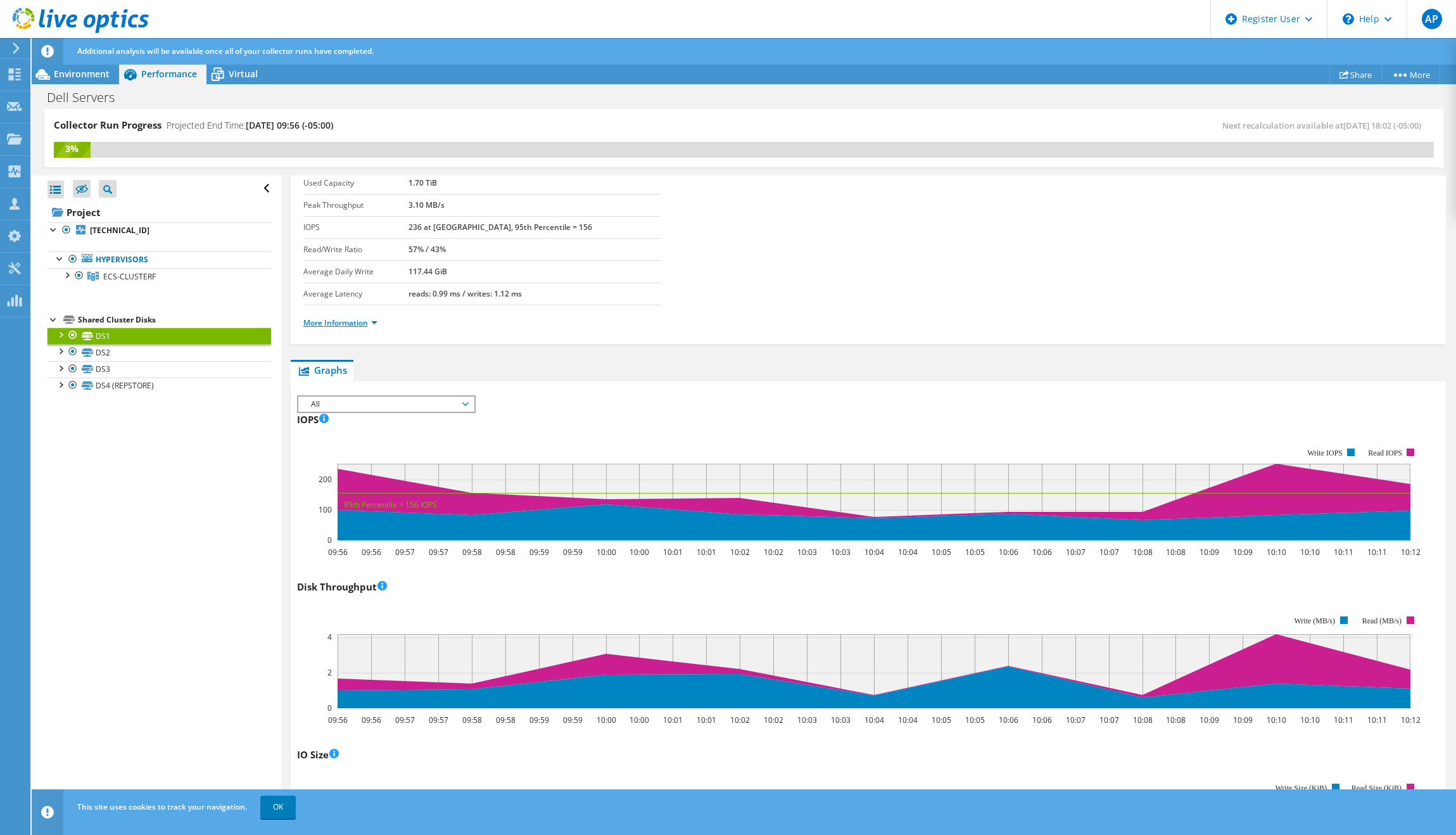
click at [343, 324] on link "More Information" at bounding box center [340, 322] width 74 height 11
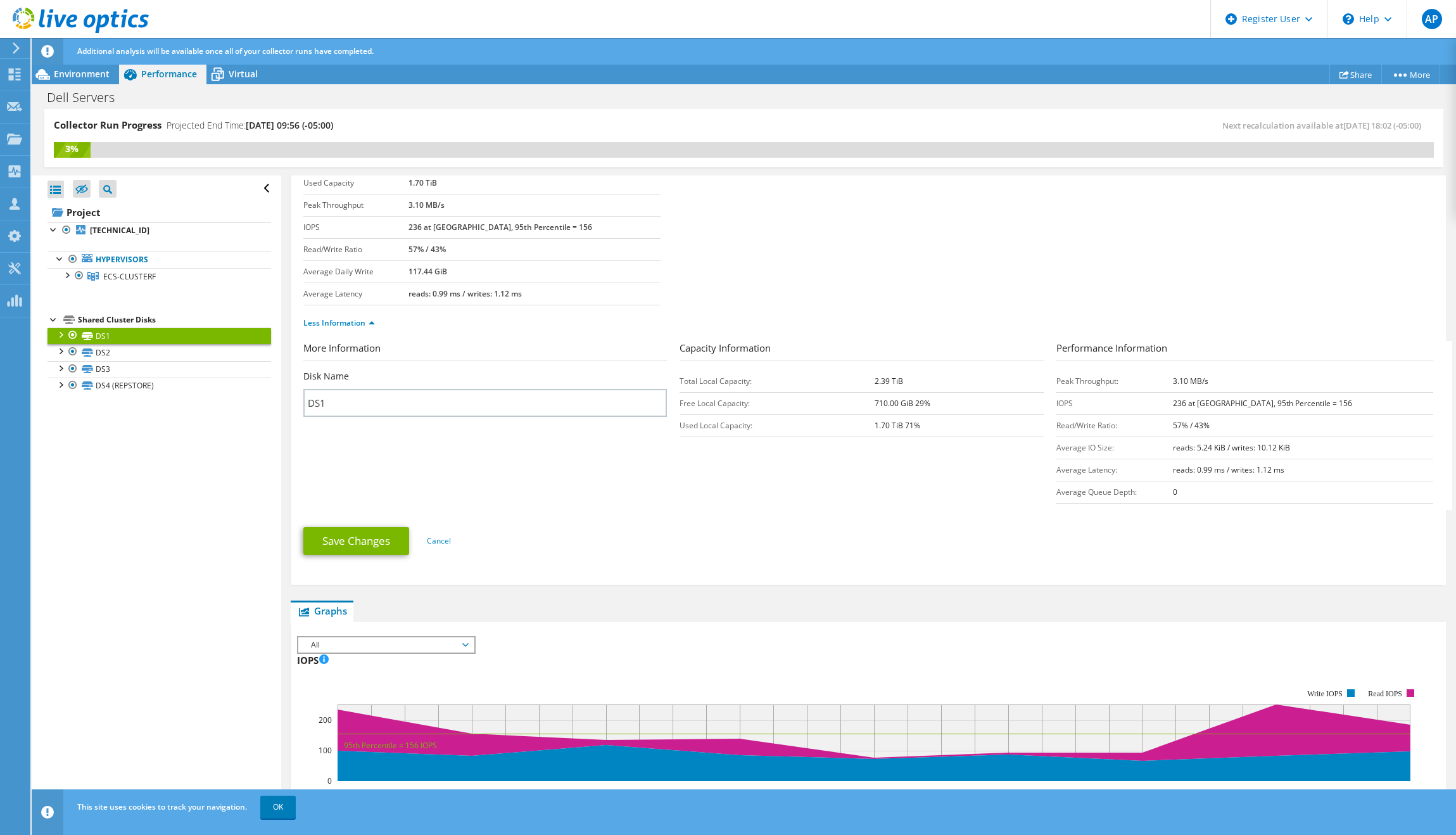
drag, startPoint x: 867, startPoint y: 382, endPoint x: 927, endPoint y: 383, distance: 60.0
click at [927, 383] on tr "Total Local Capacity: 2.39 TiB" at bounding box center [861, 381] width 365 height 22
click at [934, 382] on td "2.39 TiB" at bounding box center [959, 381] width 169 height 22
drag, startPoint x: 953, startPoint y: 400, endPoint x: 883, endPoint y: 401, distance: 70.0
click at [883, 401] on td "710.00 GiB 29%" at bounding box center [959, 403] width 169 height 22
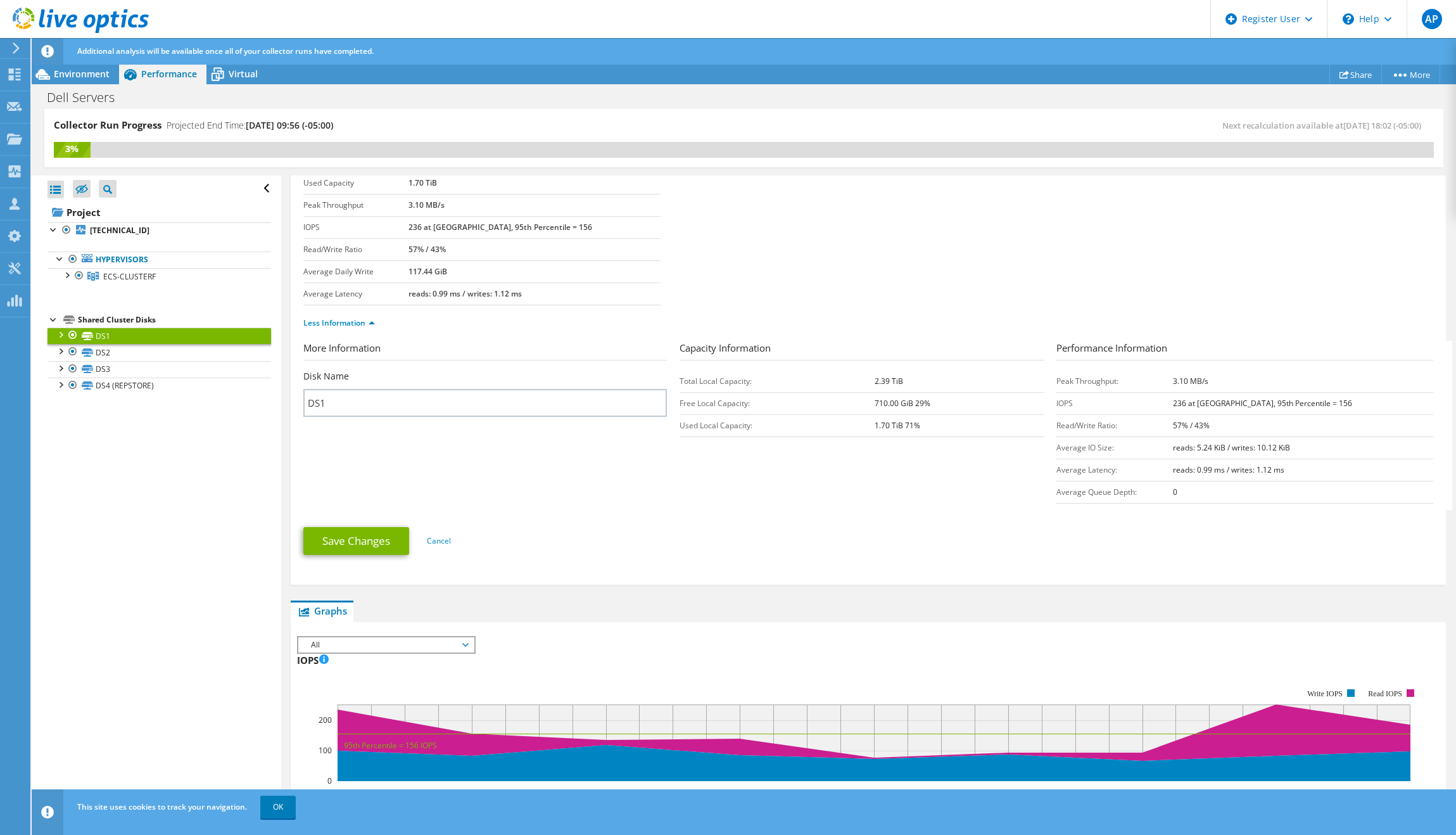
click at [944, 436] on td "1.70 TiB 71%" at bounding box center [959, 425] width 169 height 22
click at [99, 71] on span "Environment" at bounding box center [81, 74] width 56 height 12
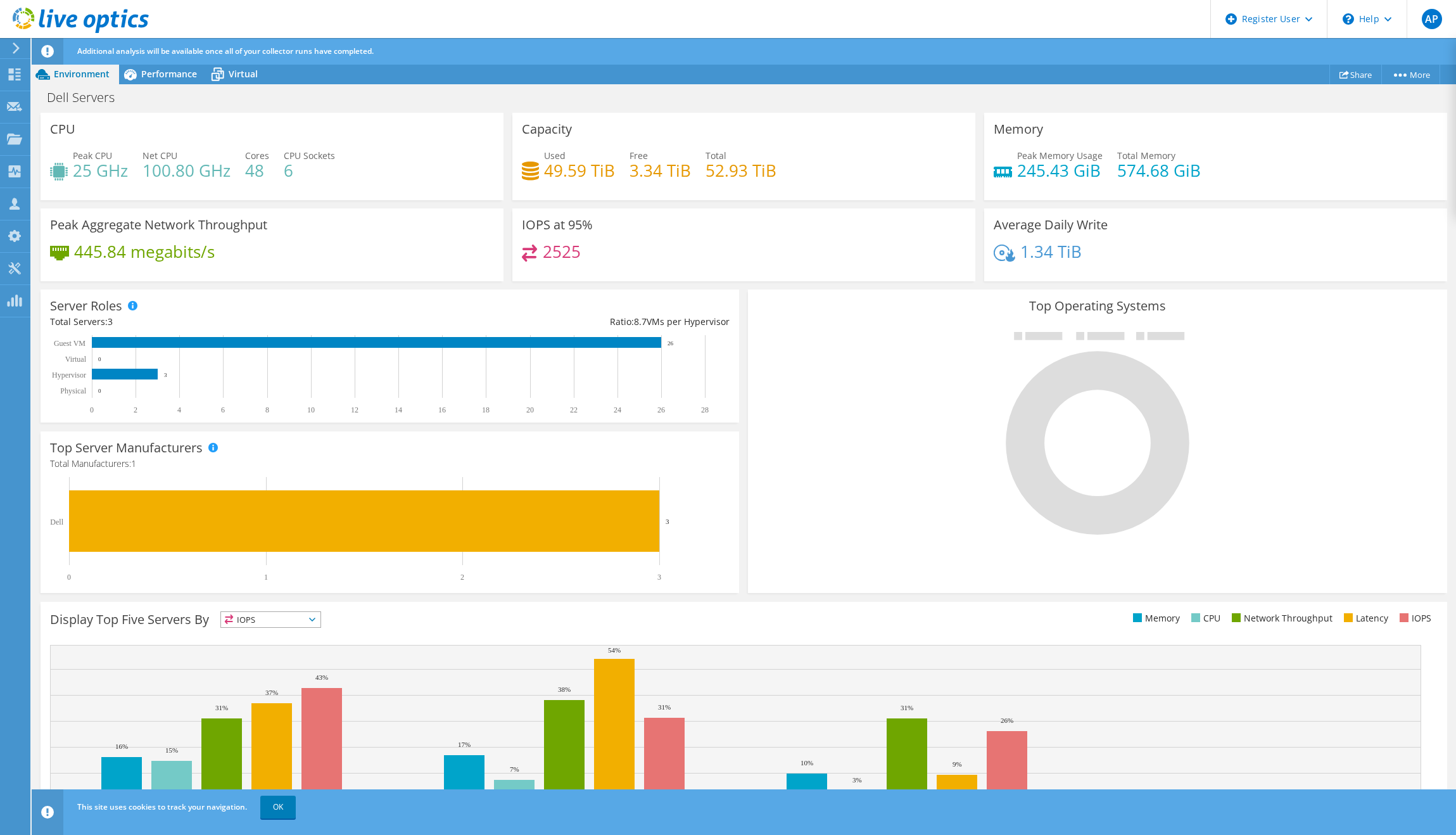
scroll to position [0, 0]
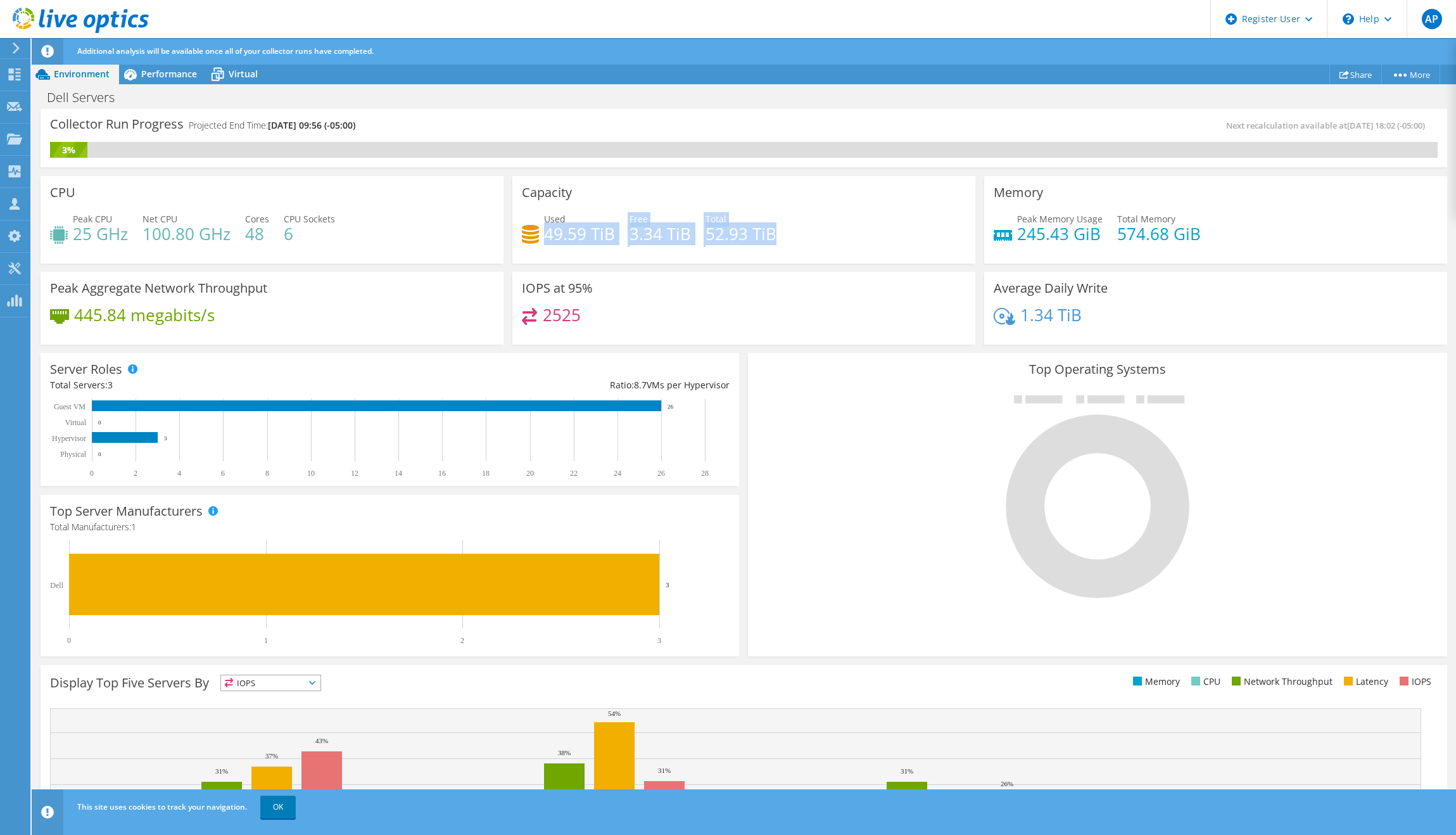
drag, startPoint x: 542, startPoint y: 238, endPoint x: 771, endPoint y: 248, distance: 229.2
click at [771, 248] on div "Used 49.59 TiB Free 3.34 TiB Total 52.93 TiB" at bounding box center [743, 233] width 444 height 41
click at [809, 233] on div "Used 49.59 TiB Free 3.34 TiB Total 52.93 TiB" at bounding box center [743, 233] width 444 height 41
click at [159, 79] on span "Performance" at bounding box center [169, 74] width 56 height 12
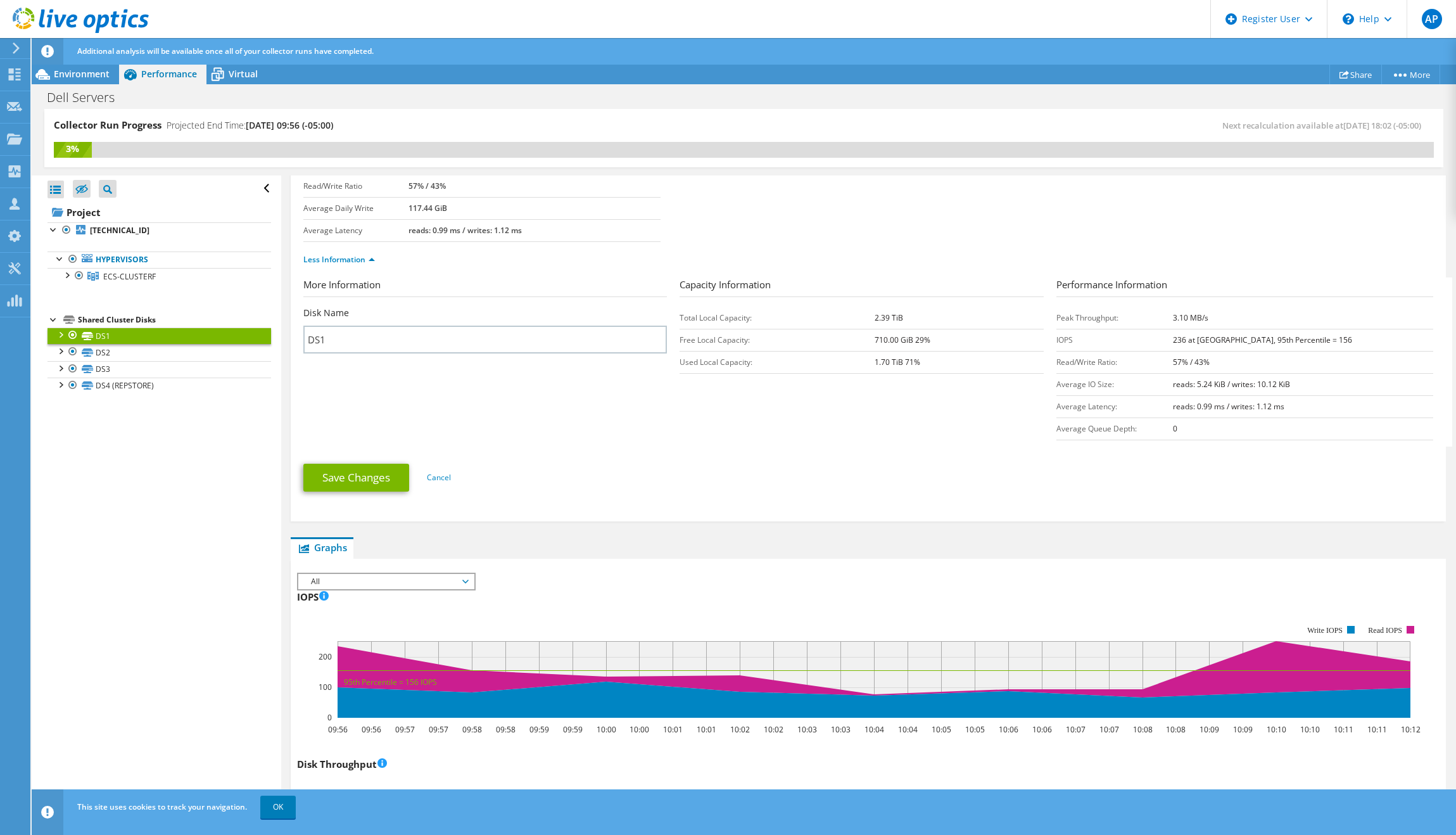
scroll to position [63, 0]
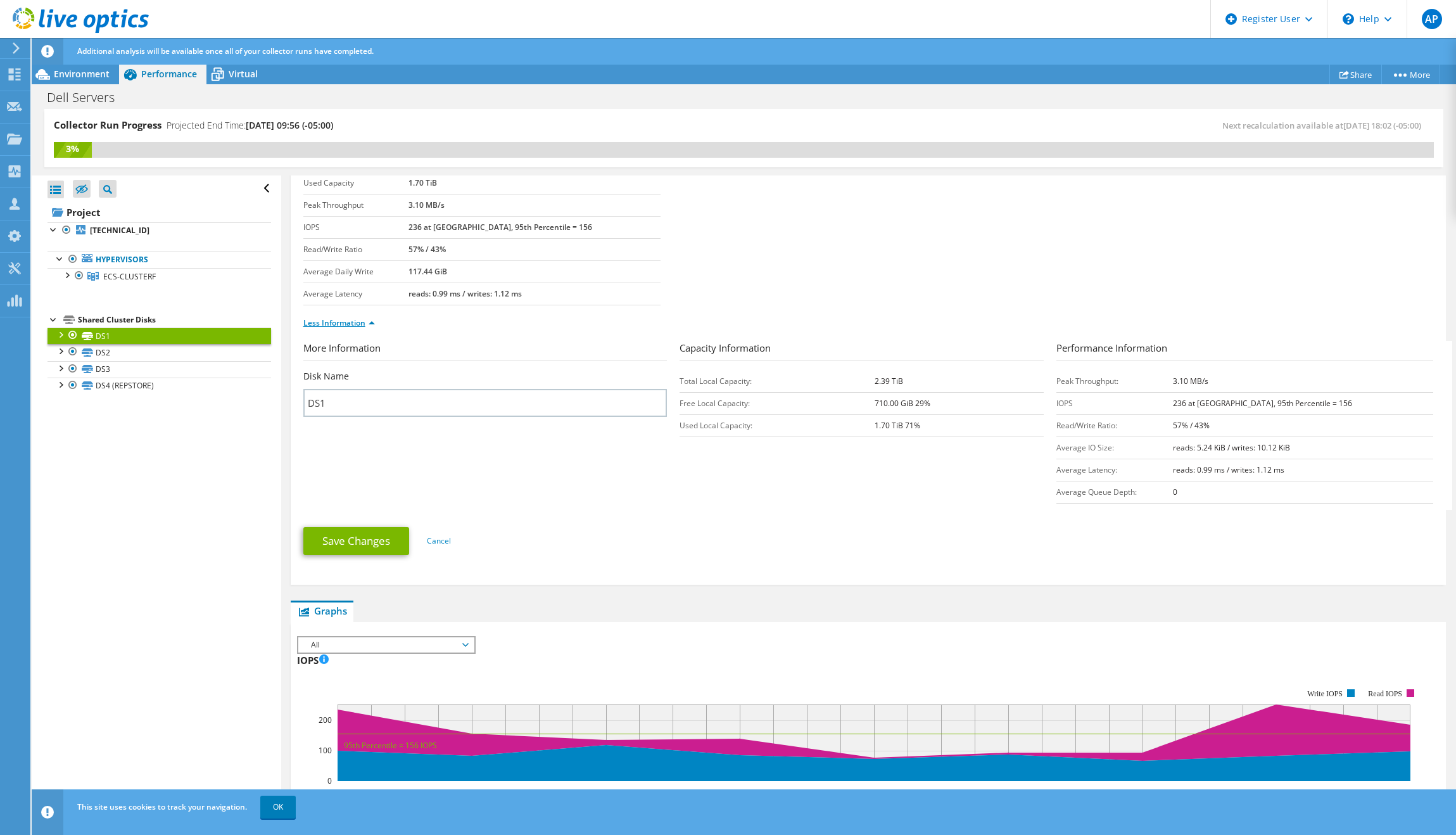
click at [350, 321] on link "Less Information" at bounding box center [339, 322] width 71 height 11
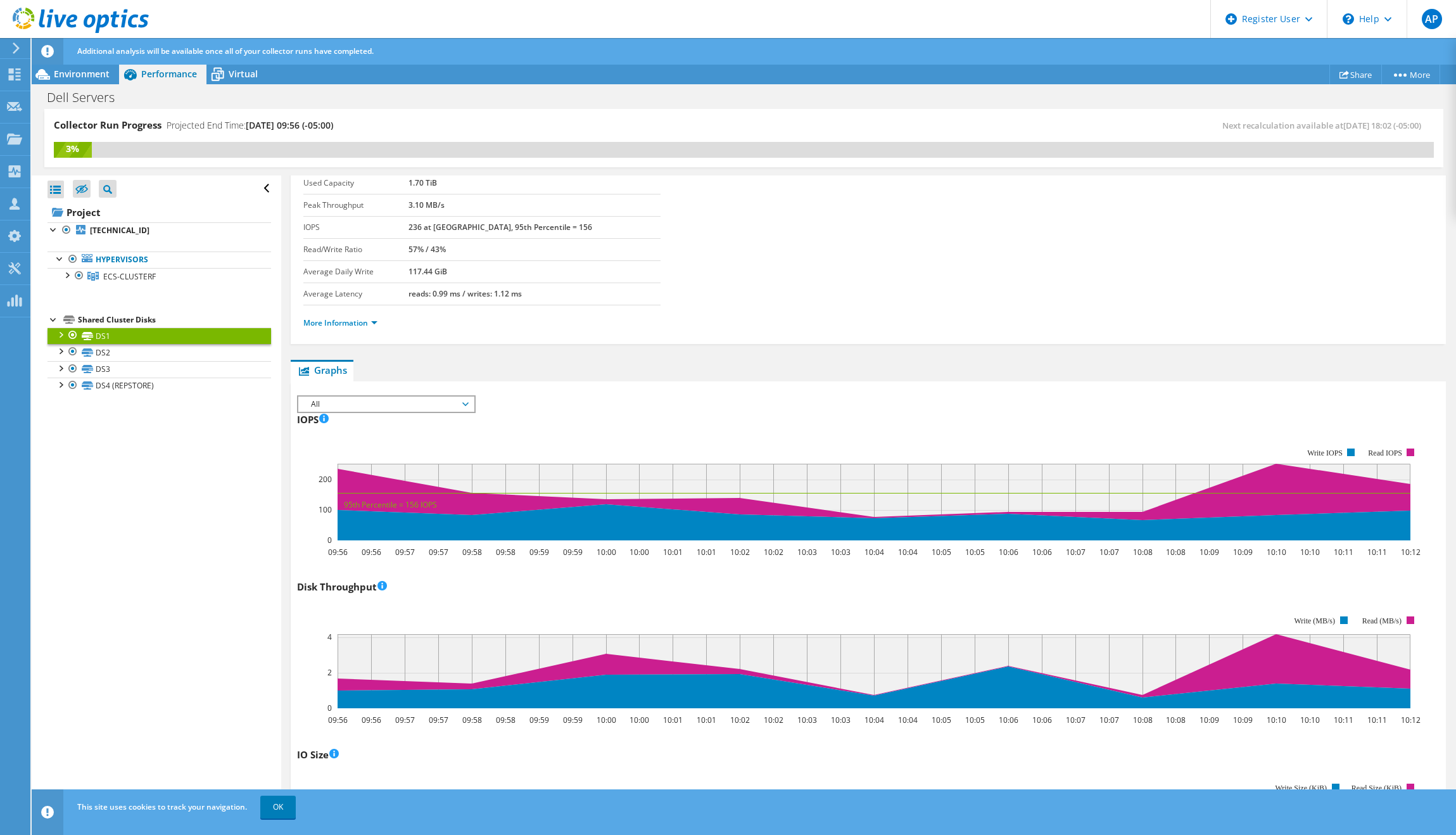
click at [382, 399] on span "All" at bounding box center [386, 404] width 163 height 15
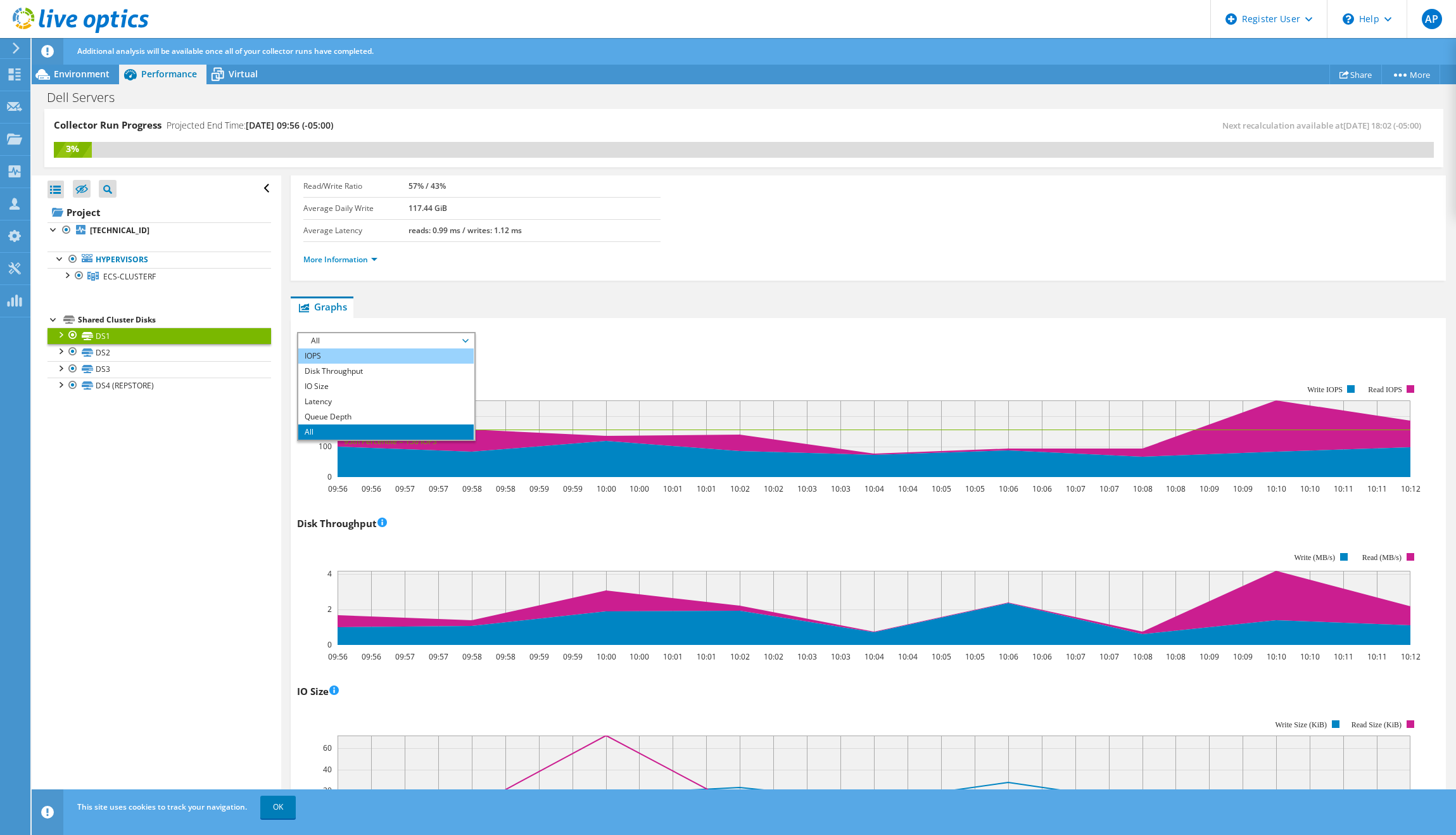
click at [314, 358] on li "IOPS" at bounding box center [386, 356] width 176 height 15
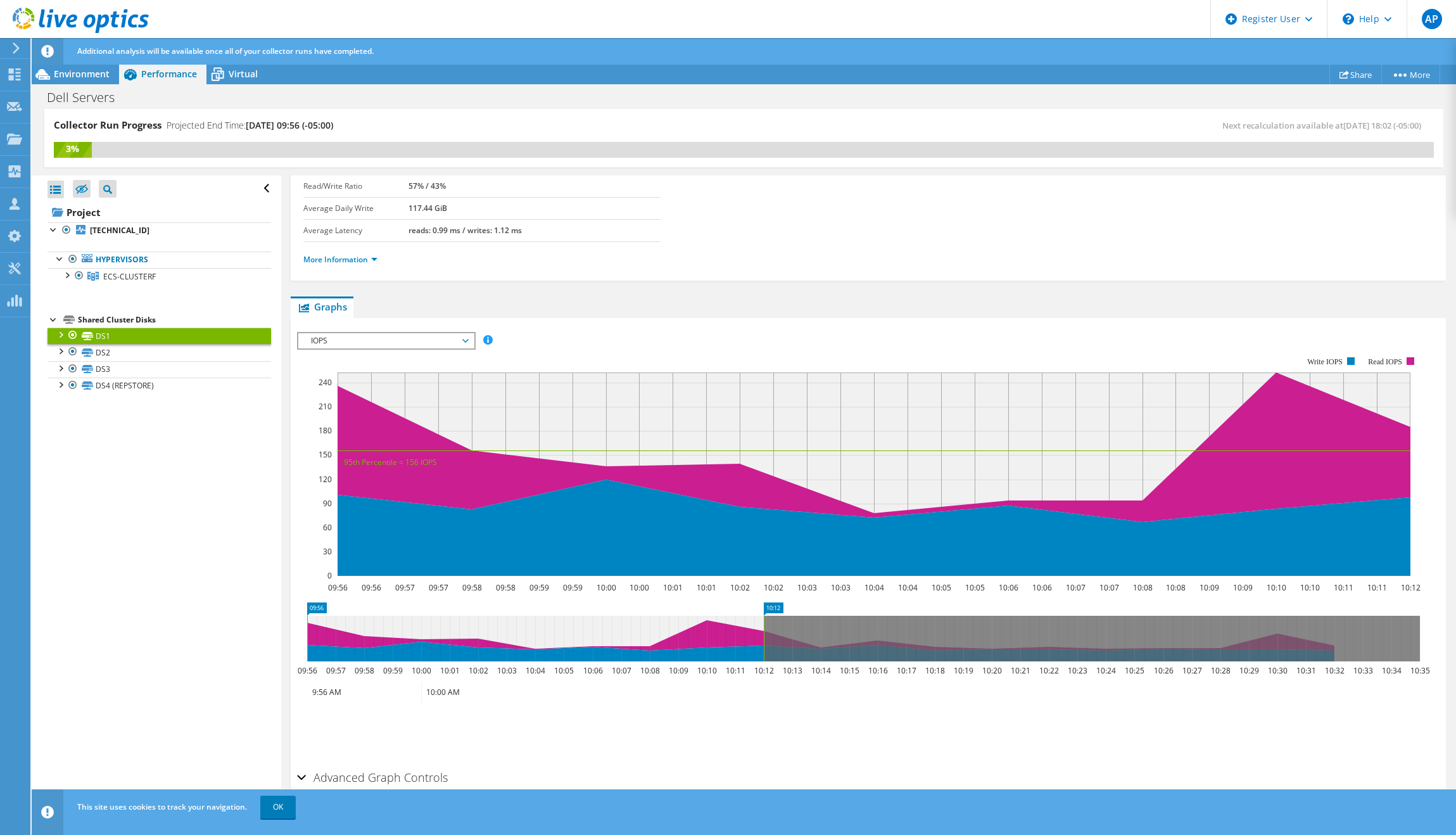
click at [393, 350] on rect at bounding box center [859, 467] width 1123 height 254
click at [394, 339] on span "IOPS" at bounding box center [386, 341] width 163 height 15
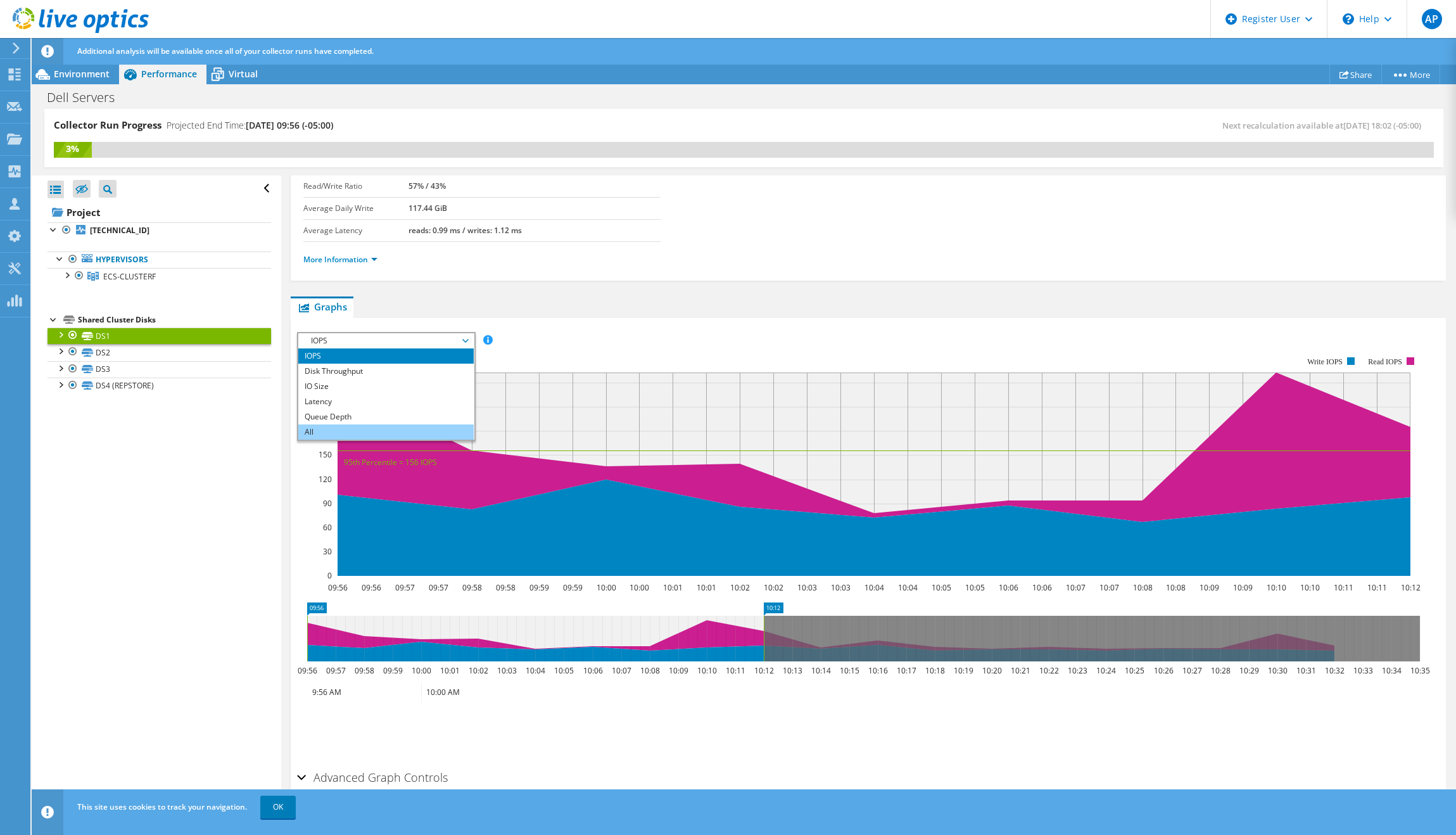
click at [378, 431] on li "All" at bounding box center [386, 432] width 176 height 15
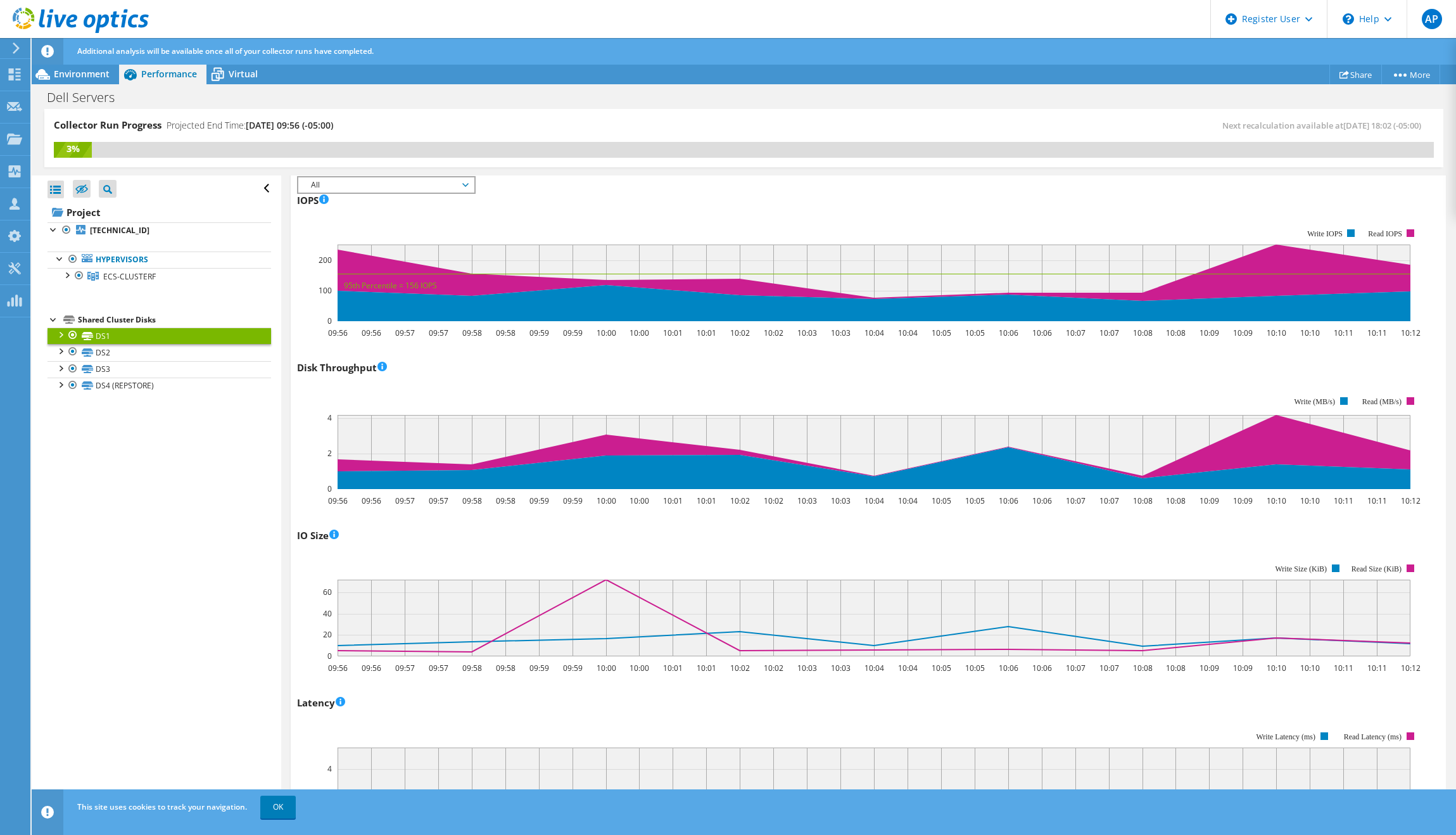
scroll to position [17, 0]
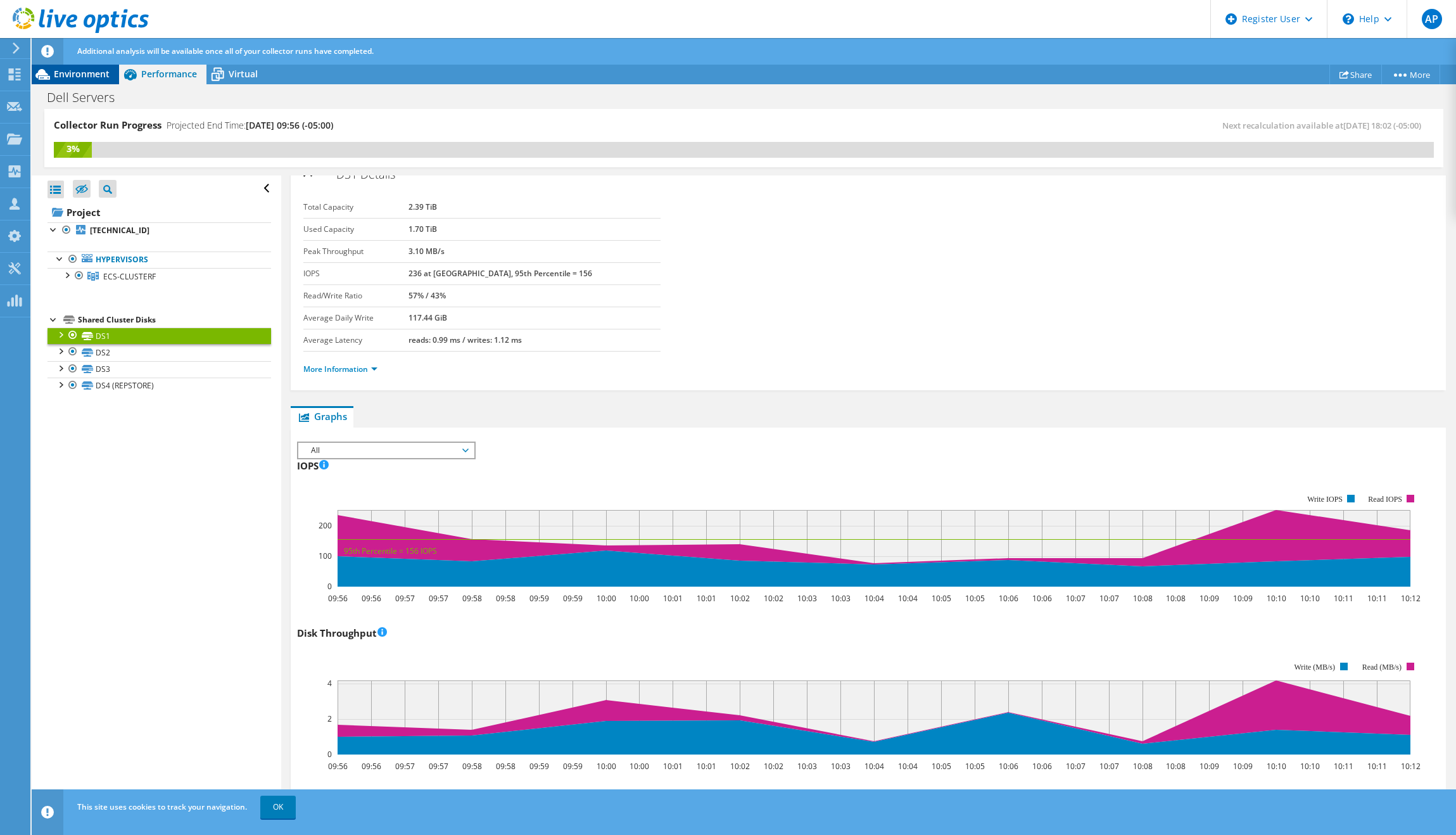
click at [67, 66] on div "Environment" at bounding box center [75, 74] width 87 height 21
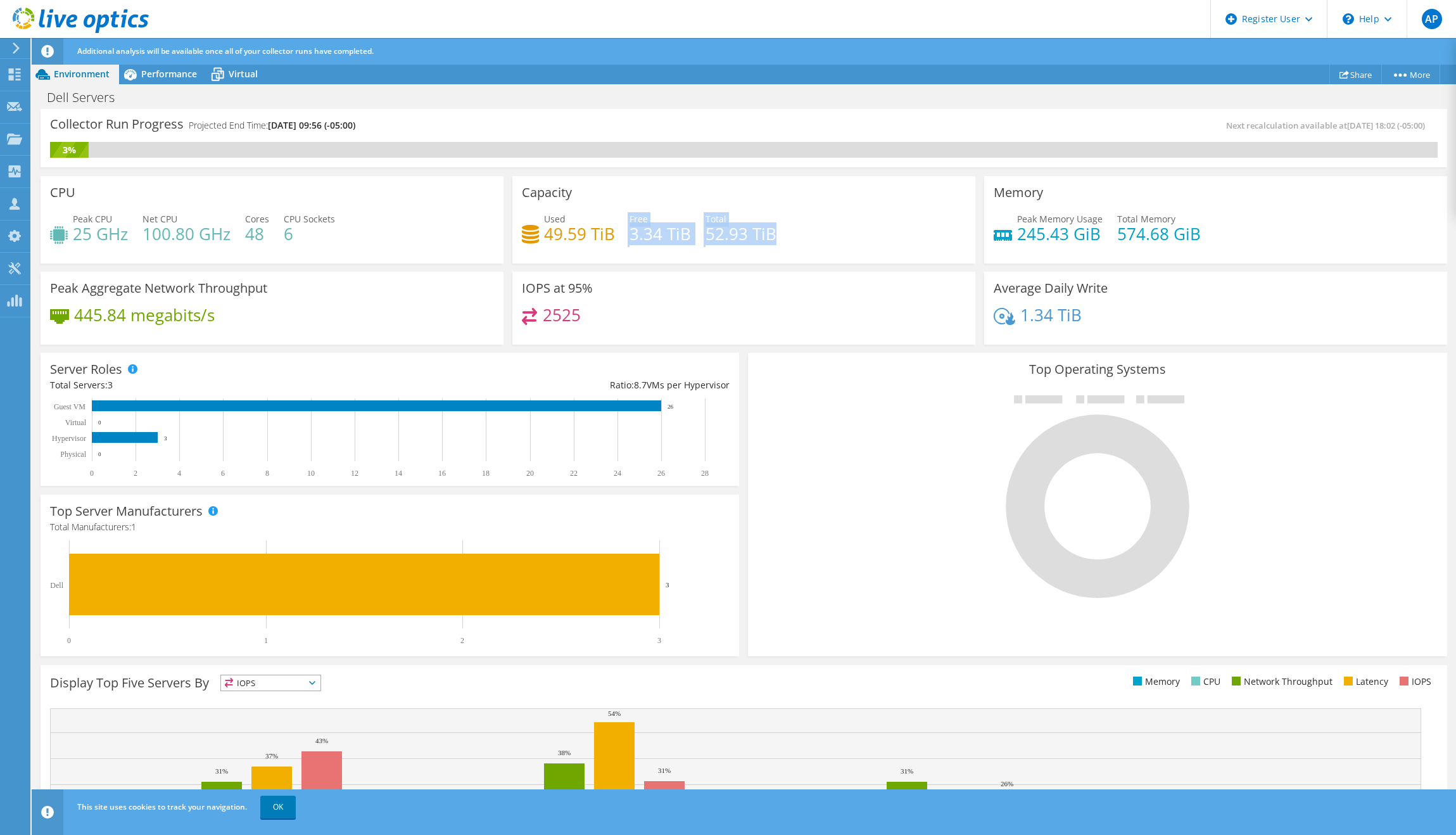
drag, startPoint x: 821, startPoint y: 240, endPoint x: 580, endPoint y: 250, distance: 241.2
click at [580, 250] on div "Used 49.59 TiB Free 3.34 TiB Total 52.93 TiB" at bounding box center [743, 233] width 444 height 41
click at [907, 208] on div "Capacity Used 49.59 TiB Free 3.34 TiB Total 52.93 TiB" at bounding box center [744, 220] width 463 height 87
drag, startPoint x: 861, startPoint y: 238, endPoint x: 582, endPoint y: 234, distance: 279.0
click at [582, 234] on div "Used 49.59 TiB Free 3.34 TiB Total 52.93 TiB" at bounding box center [743, 233] width 444 height 41
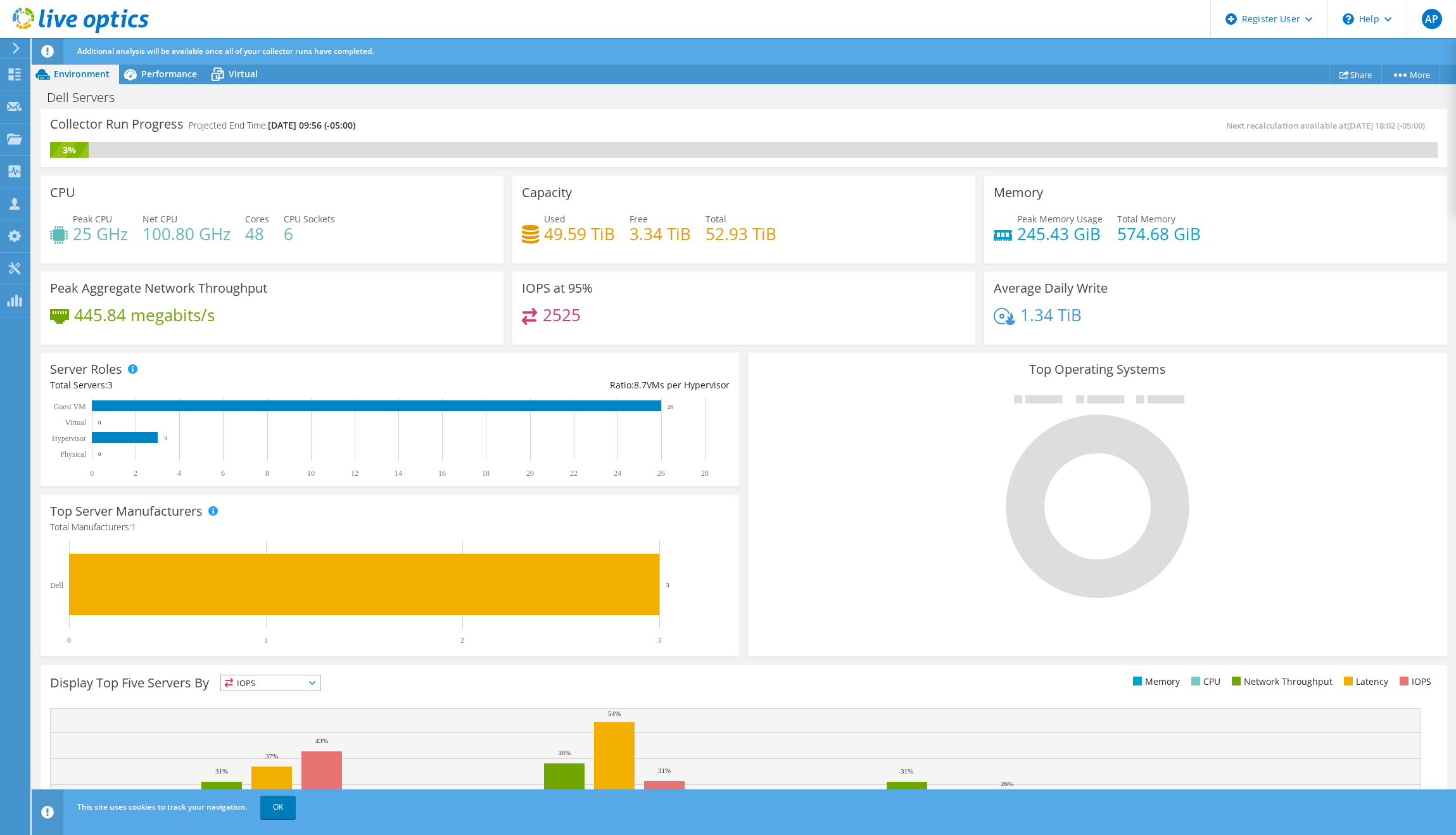
click at [844, 239] on div "Used 49.59 TiB Free 3.34 TiB Total 52.93 TiB" at bounding box center [743, 233] width 444 height 41
drag, startPoint x: 798, startPoint y: 244, endPoint x: 712, endPoint y: 225, distance: 88.1
click at [522, 241] on div "Used 49.59 TiB Free 3.34 TiB Total 52.93 TiB" at bounding box center [743, 233] width 444 height 41
click at [852, 232] on div "Used 49.59 TiB Free 3.34 TiB Total 52.93 TiB" at bounding box center [743, 233] width 444 height 41
click at [167, 75] on span "Performance" at bounding box center [169, 74] width 56 height 12
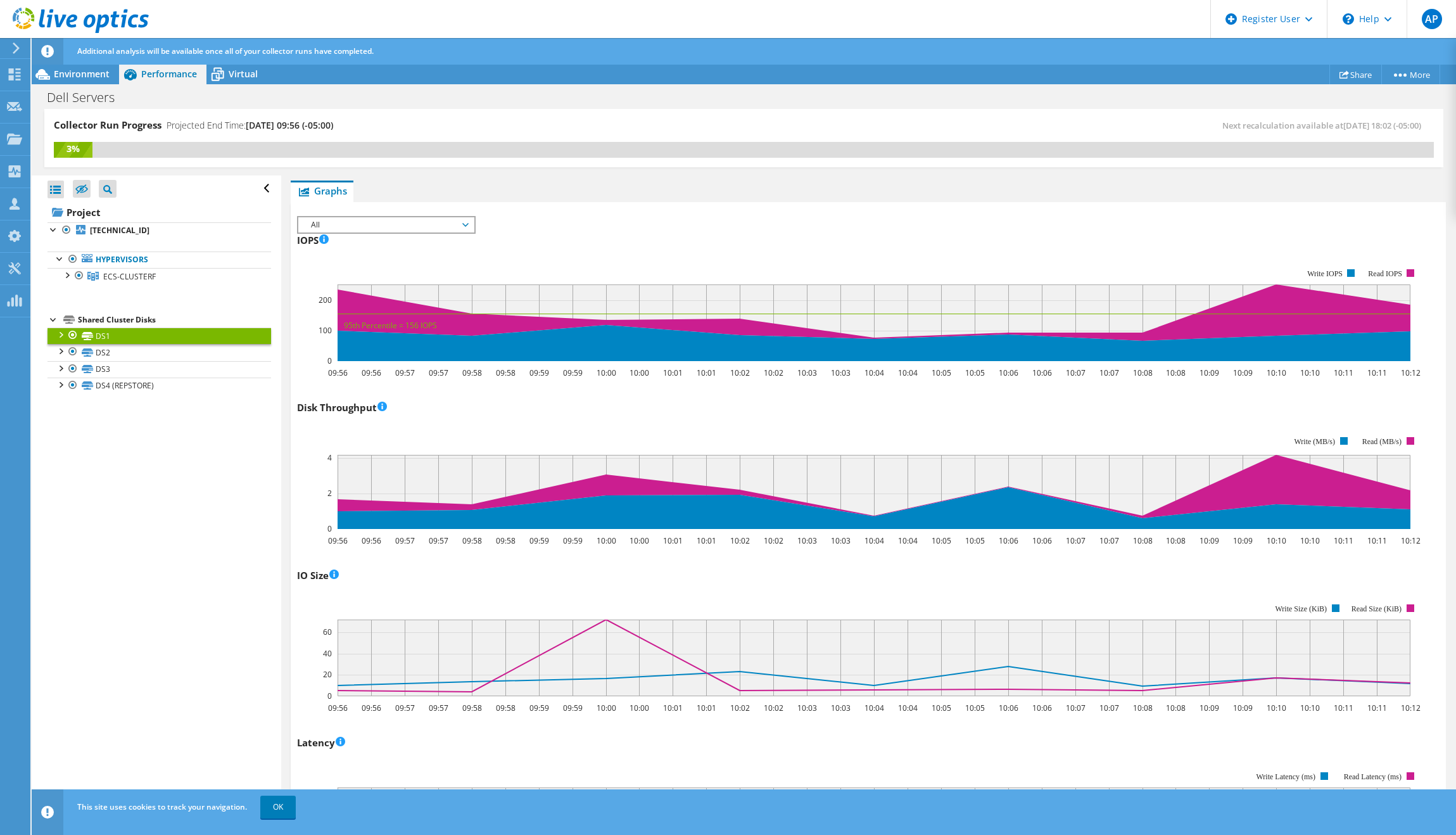
scroll to position [271, 0]
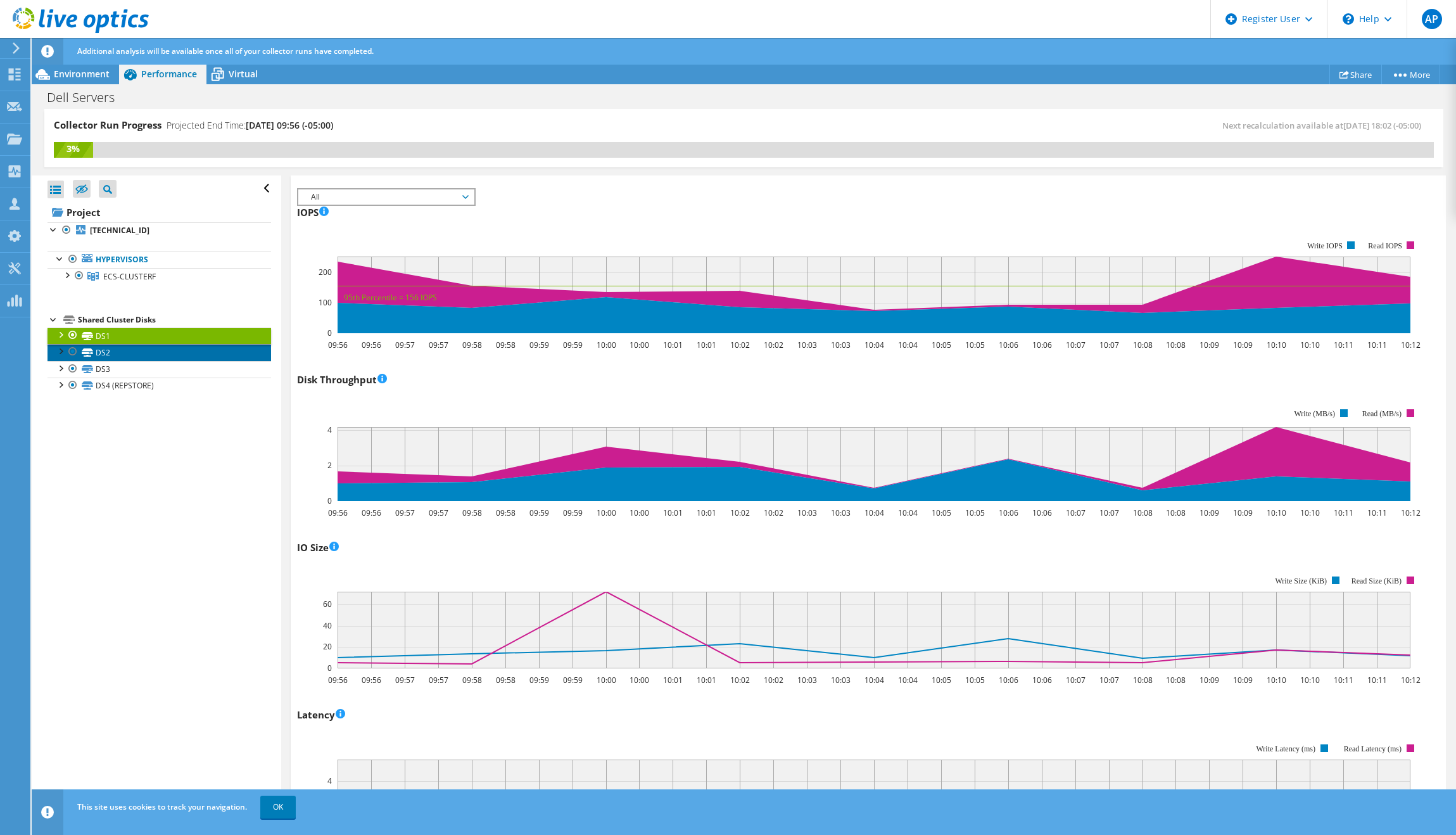
click at [105, 350] on link "DS2" at bounding box center [159, 352] width 224 height 16
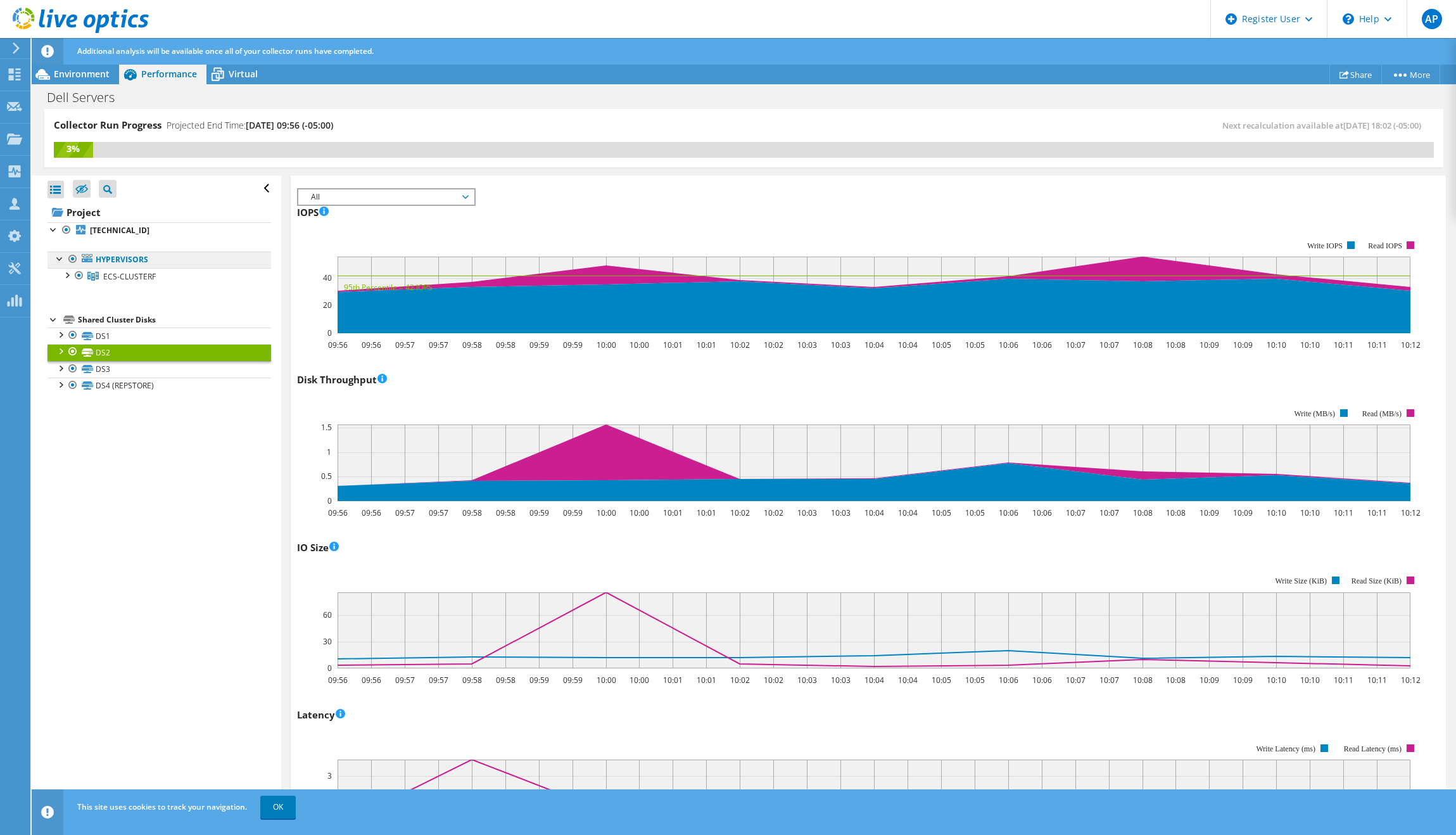
click at [115, 256] on link "Hypervisors" at bounding box center [159, 259] width 224 height 16
click at [99, 74] on span "Environment" at bounding box center [81, 74] width 56 height 12
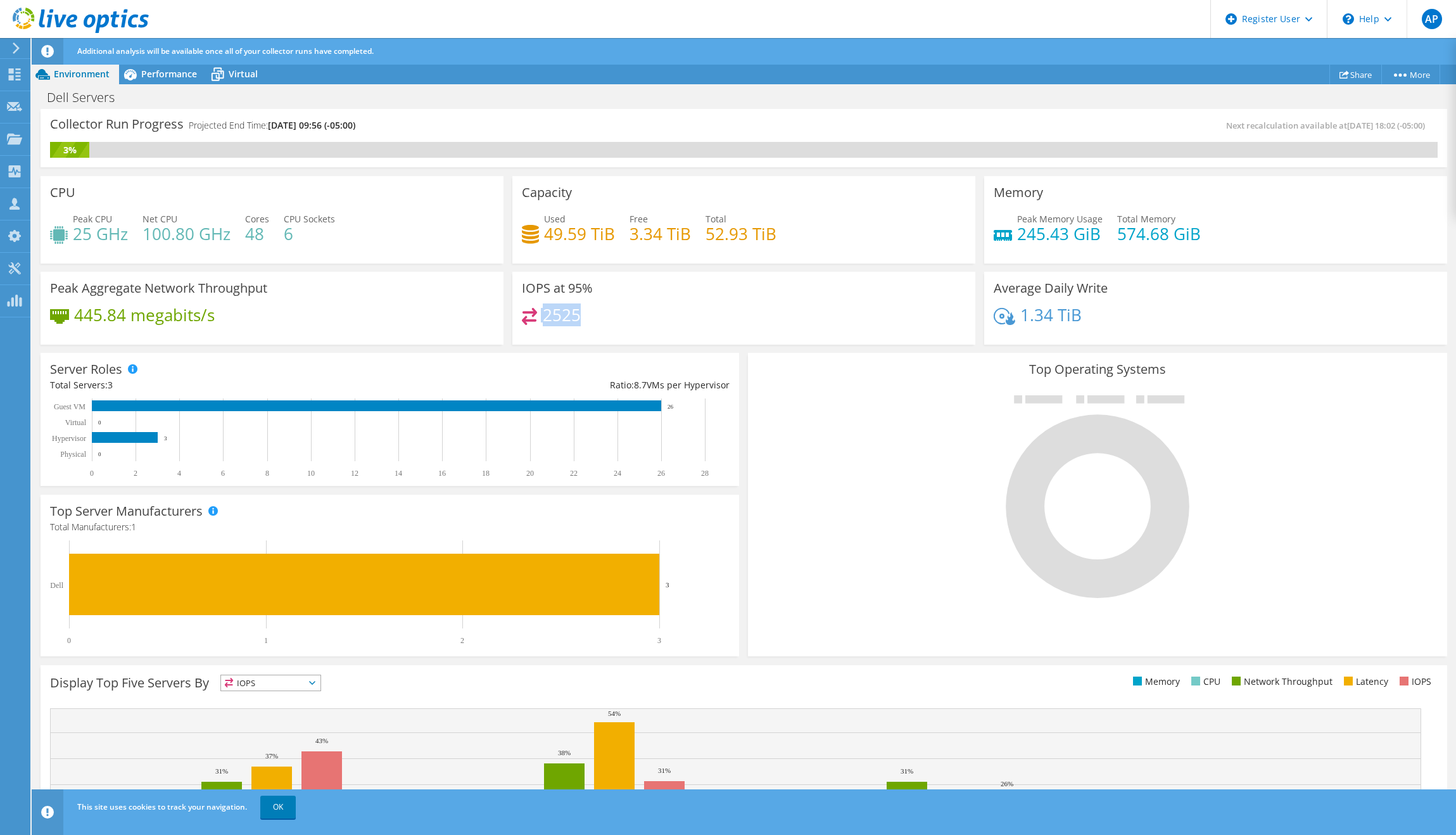
drag, startPoint x: 590, startPoint y: 320, endPoint x: 507, endPoint y: 314, distance: 83.2
click at [508, 314] on div "IOPS at 95% 2525" at bounding box center [744, 307] width 472 height 78
click at [695, 324] on div "2525" at bounding box center [743, 322] width 444 height 27
drag, startPoint x: 695, startPoint y: 324, endPoint x: 491, endPoint y: 328, distance: 204.0
click at [491, 328] on div "CPU Peak CPU 25 GHz Net CPU 100.80 GHz Cores 48 CPU Sockets 6 Capacity Used 49.…" at bounding box center [744, 261] width 1416 height 178
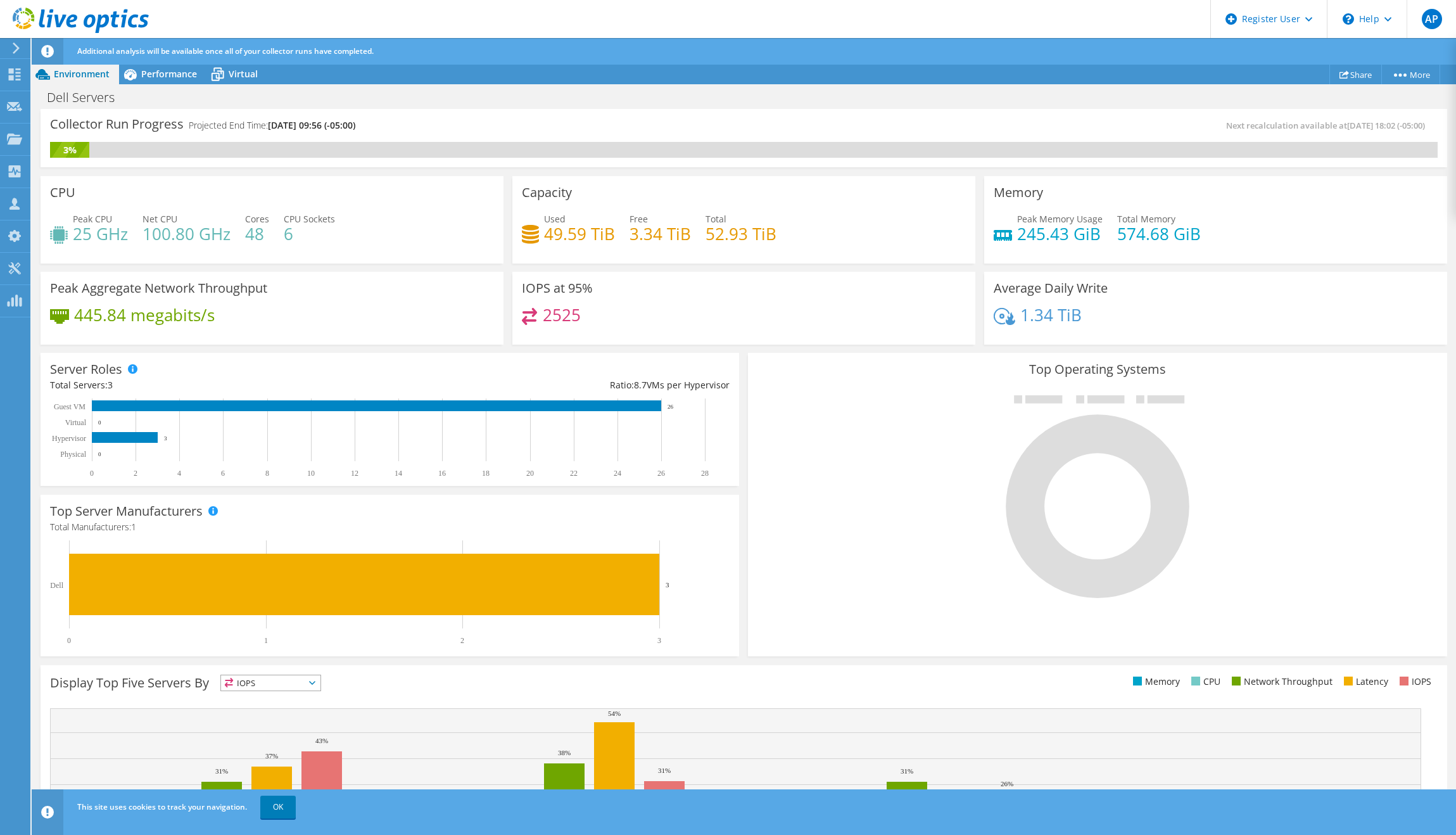
click at [619, 324] on div "2525" at bounding box center [743, 322] width 444 height 27
drag, startPoint x: 697, startPoint y: 234, endPoint x: 783, endPoint y: 239, distance: 86.1
click at [783, 239] on div "Used 49.59 TiB Free 3.34 TiB Total 52.93 TiB" at bounding box center [743, 233] width 444 height 41
click at [793, 238] on div "Used 49.59 TiB Free 3.34 TiB Total 52.93 TiB" at bounding box center [743, 233] width 444 height 41
drag, startPoint x: 793, startPoint y: 238, endPoint x: 695, endPoint y: 241, distance: 98.0
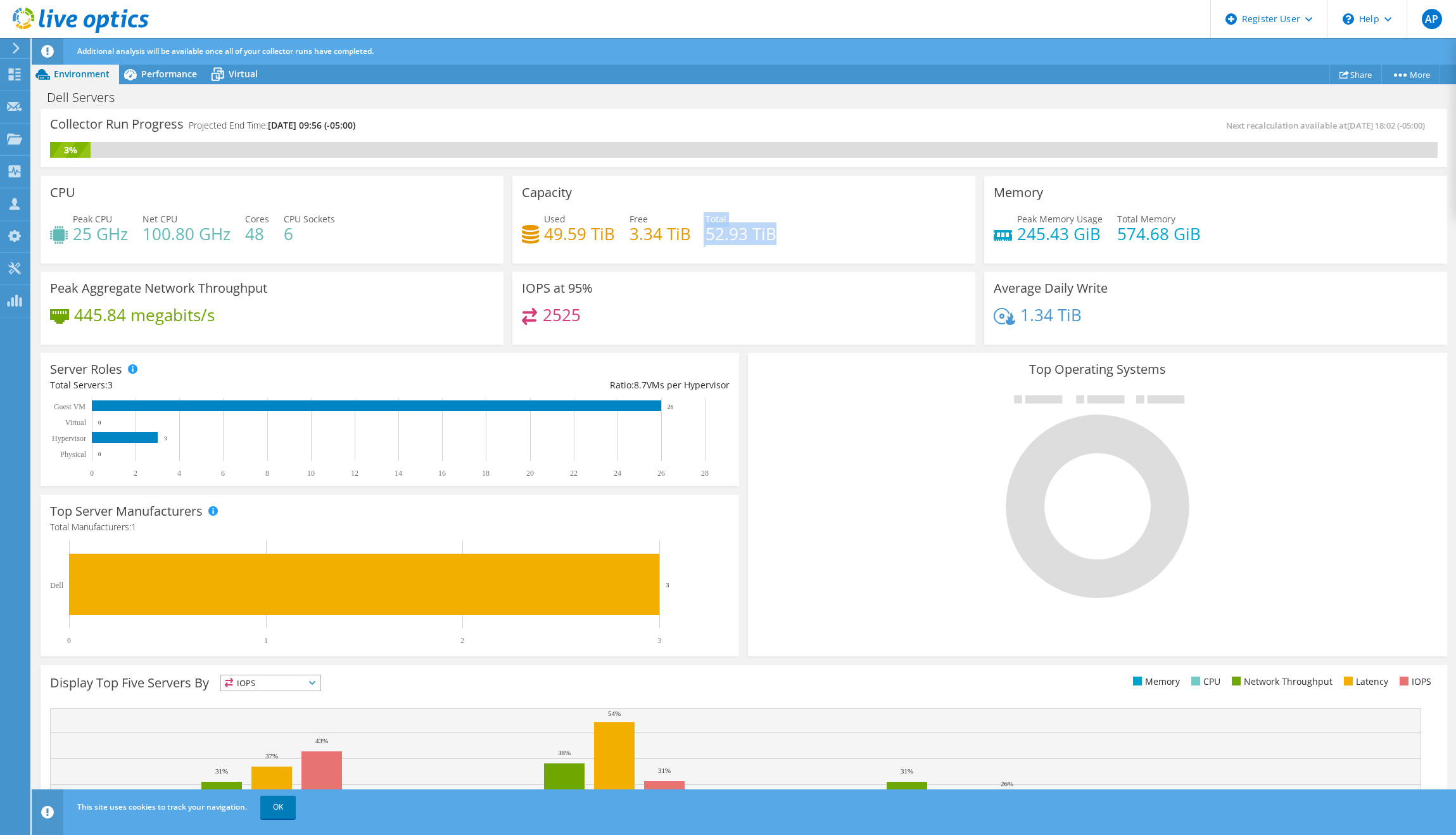
click at [695, 241] on div "Used 49.59 TiB Free 3.34 TiB Total 52.93 TiB" at bounding box center [743, 233] width 444 height 41
click at [822, 227] on div "Used 49.59 TiB Free 3.34 TiB Total 52.93 TiB" at bounding box center [743, 233] width 444 height 41
drag, startPoint x: 248, startPoint y: 246, endPoint x: 302, endPoint y: 234, distance: 55.3
click at [302, 234] on div "Peak CPU 25 GHz Net CPU 100.80 GHz Cores 48 CPU Sockets 6" at bounding box center [272, 233] width 444 height 41
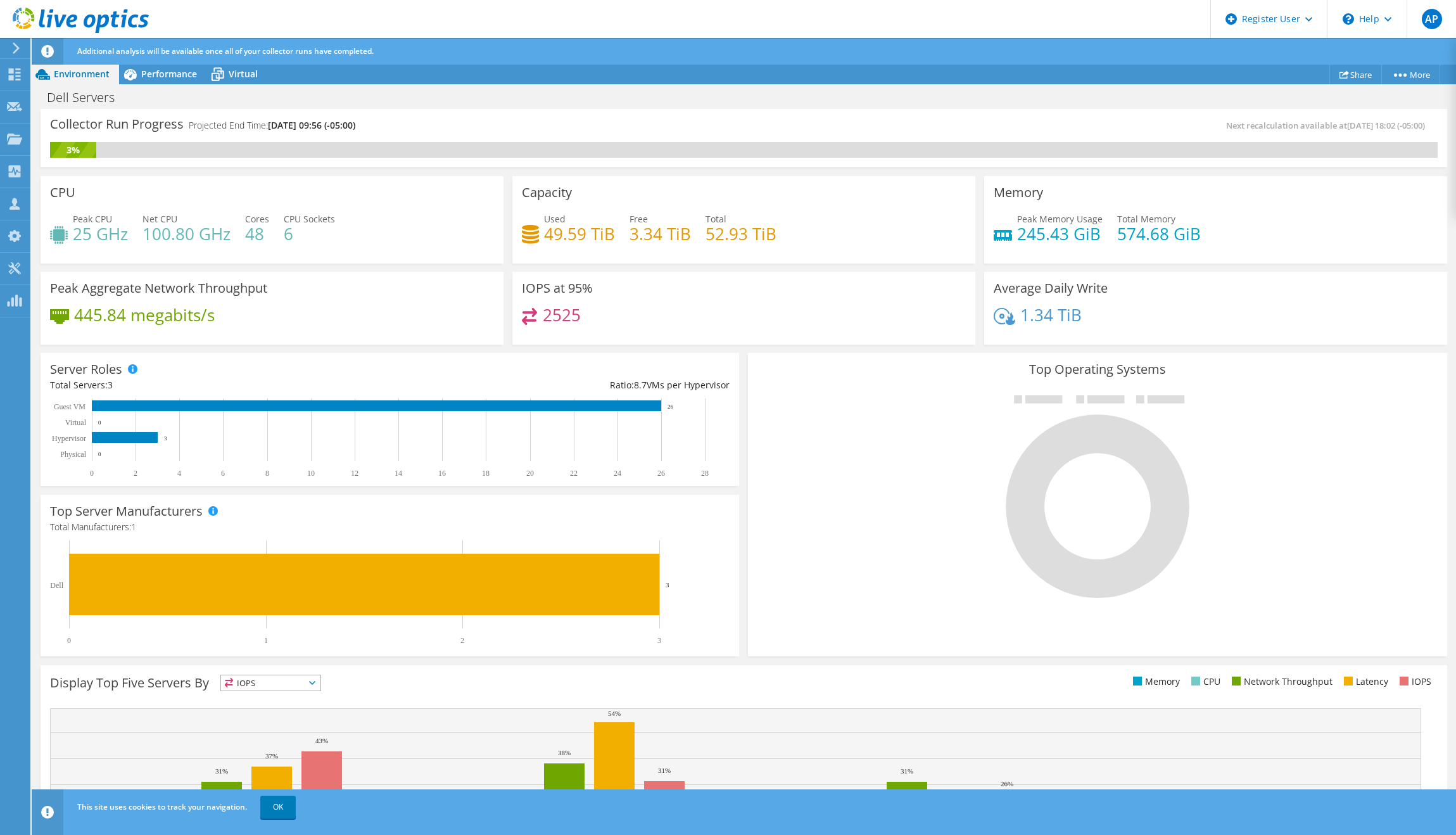
click at [317, 242] on div "Peak CPU 25 GHz Net CPU 100.80 GHz Cores 48 CPU Sockets 6" at bounding box center [272, 233] width 444 height 41
drag, startPoint x: 323, startPoint y: 242, endPoint x: 238, endPoint y: 235, distance: 85.3
click at [238, 235] on div "Peak CPU 25 GHz Net CPU 100.80 GHz Cores 48 CPU Sockets 6" at bounding box center [272, 233] width 444 height 41
click at [386, 256] on div "CPU Peak CPU 25 GHz Net CPU 100.80 GHz Cores 48 CPU Sockets 6" at bounding box center [272, 220] width 463 height 87
drag, startPoint x: 322, startPoint y: 239, endPoint x: 306, endPoint y: 239, distance: 16.0
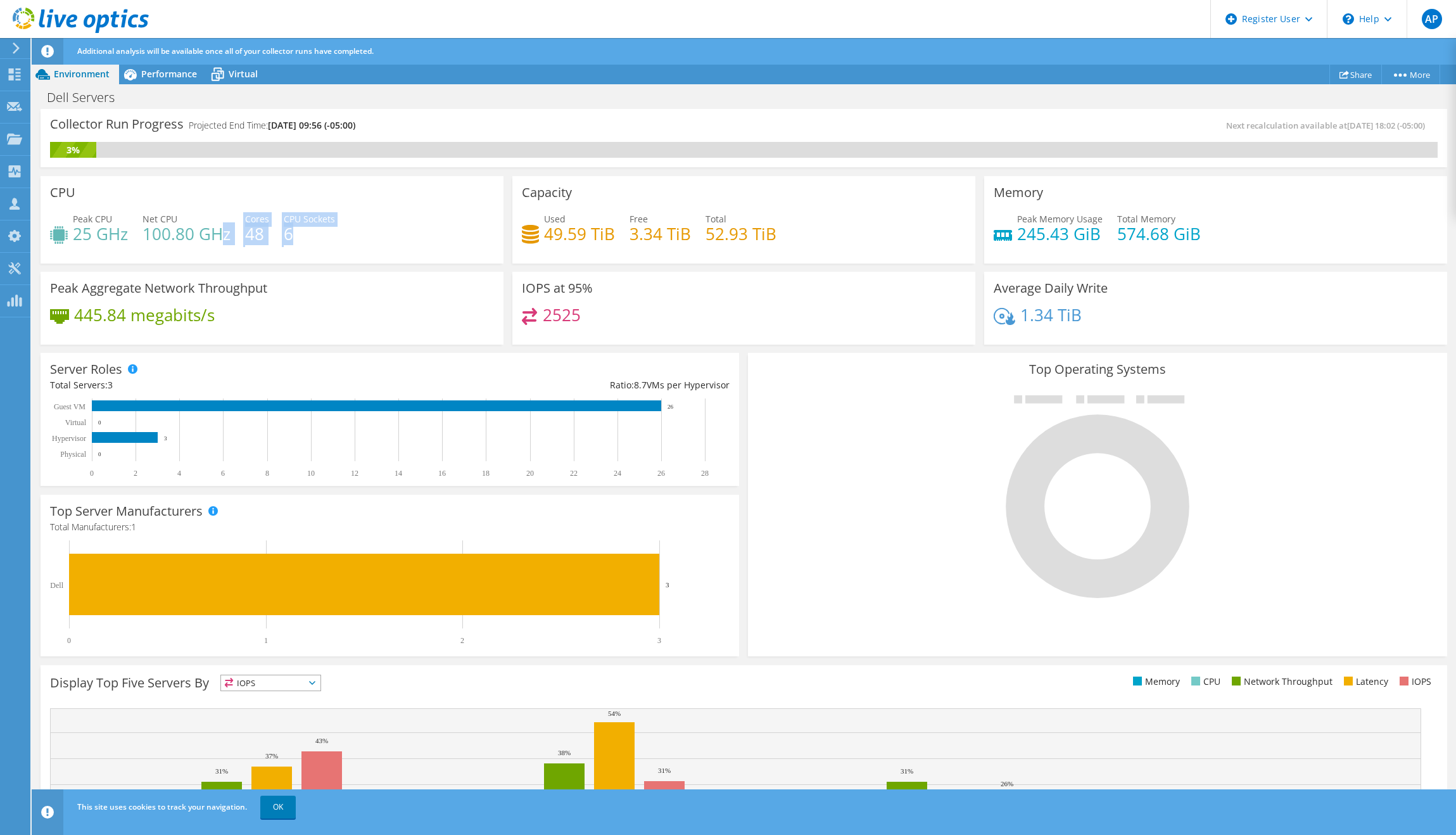
click at [219, 229] on div "Peak CPU 25 GHz Net CPU 100.80 GHz Cores 48 CPU Sockets 6" at bounding box center [272, 233] width 444 height 41
click at [321, 240] on h4 "6" at bounding box center [309, 234] width 51 height 14
drag, startPoint x: 244, startPoint y: 232, endPoint x: 304, endPoint y: 232, distance: 60.0
click at [304, 232] on div "Peak CPU 25 GHz Net CPU 100.80 GHz Cores 48 CPU Sockets 6" at bounding box center [272, 233] width 444 height 41
click at [317, 239] on h4 "6" at bounding box center [309, 234] width 51 height 14
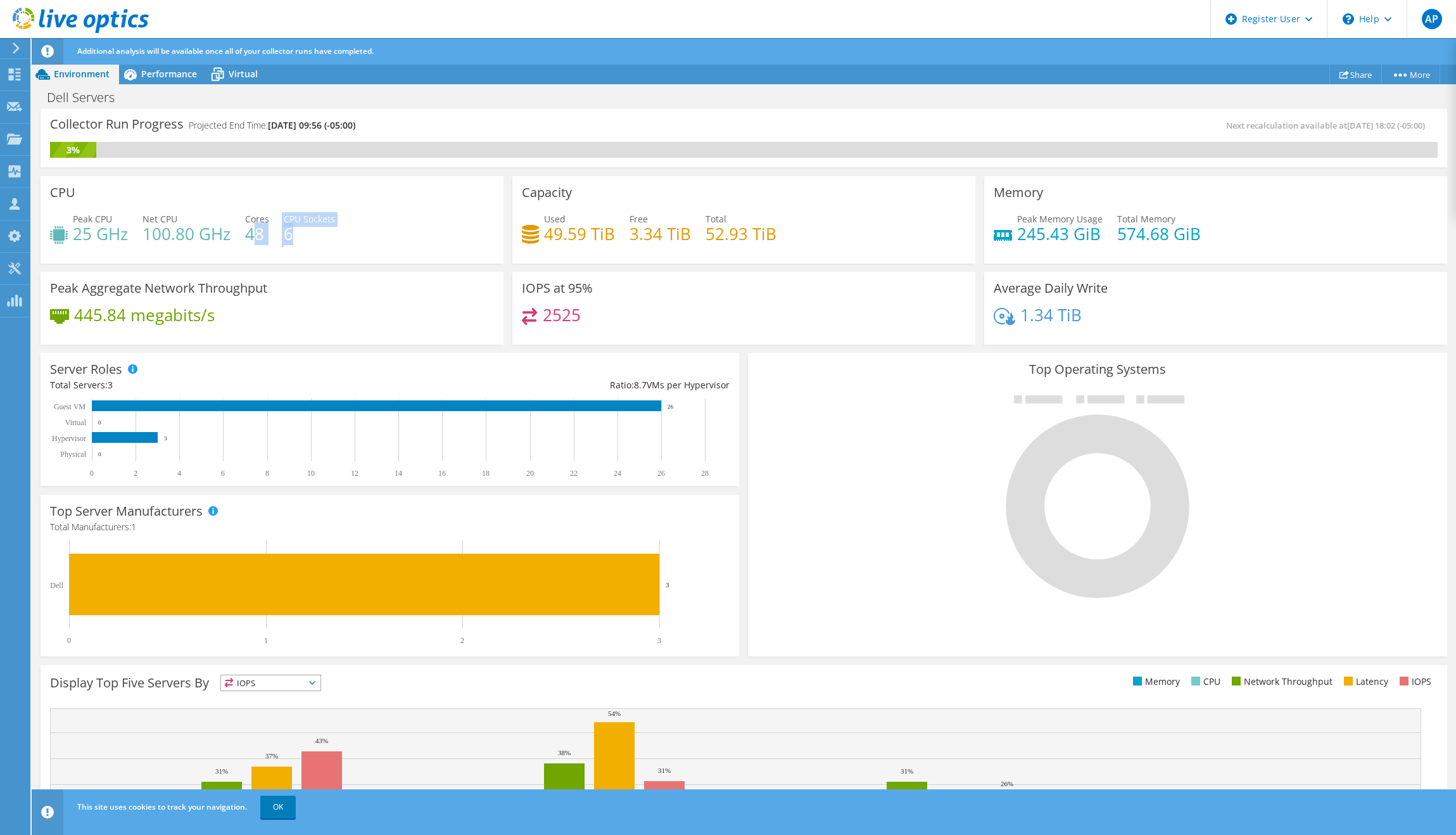
drag, startPoint x: 317, startPoint y: 239, endPoint x: 251, endPoint y: 238, distance: 66.0
click at [251, 238] on div "Peak CPU 25 GHz Net CPU 100.80 GHz Cores 48 CPU Sockets 6" at bounding box center [272, 233] width 444 height 41
click at [335, 239] on div "Peak CPU 25 GHz Net CPU 100.80 GHz Cores 48 CPU Sockets 6" at bounding box center [272, 233] width 444 height 41
drag, startPoint x: 263, startPoint y: 235, endPoint x: 241, endPoint y: 236, distance: 22.0
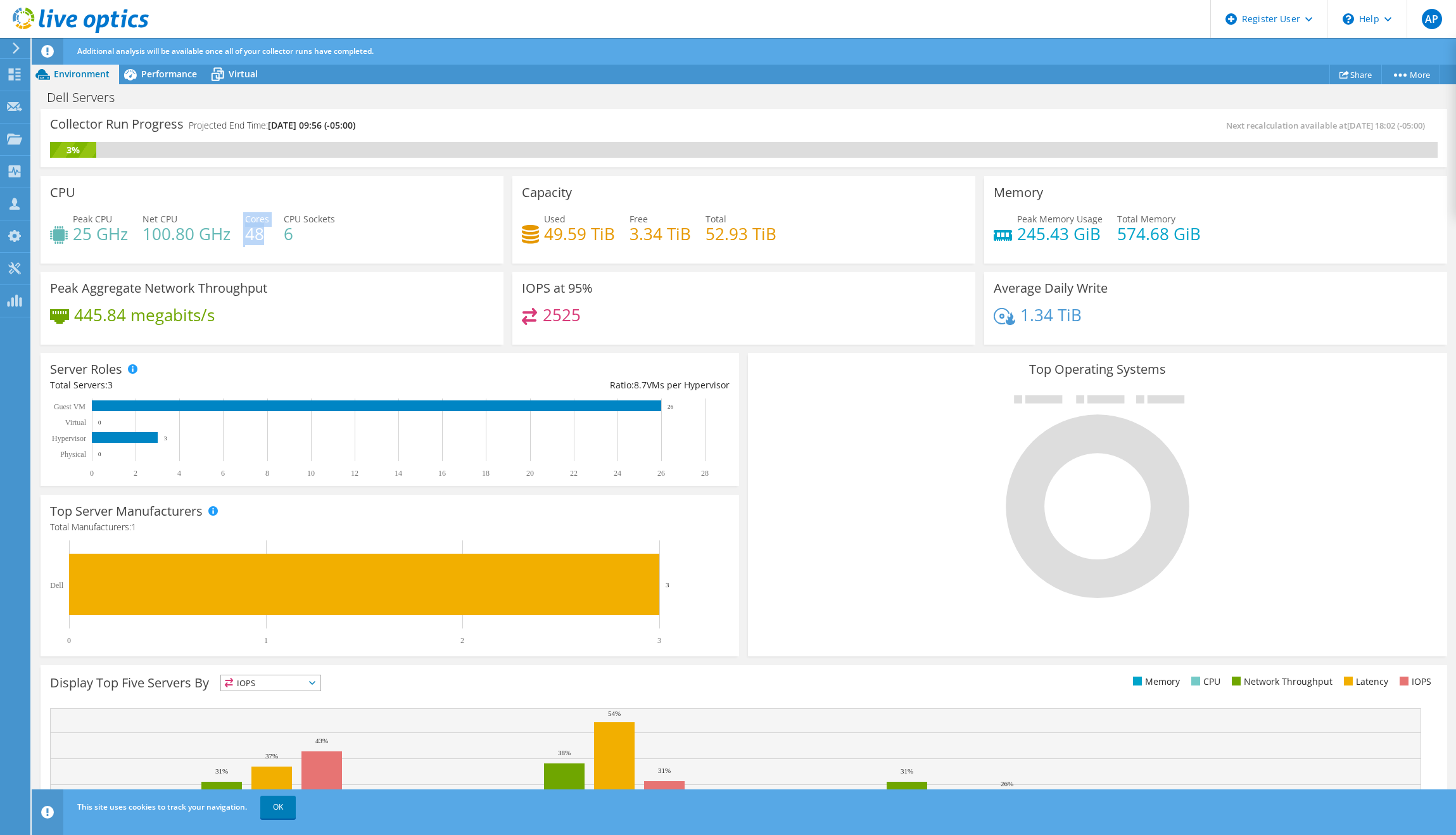
click at [241, 236] on div "Peak CPU 25 GHz Net CPU 100.80 GHz Cores 48 CPU Sockets 6" at bounding box center [272, 233] width 444 height 41
click at [299, 239] on h4 "6" at bounding box center [309, 234] width 51 height 14
drag, startPoint x: 227, startPoint y: 217, endPoint x: 315, endPoint y: 244, distance: 92.0
click at [315, 244] on div "Peak CPU 25 GHz Net CPU 100.80 GHz Cores 48 CPU Sockets 6" at bounding box center [272, 233] width 444 height 41
click at [324, 244] on div "Peak CPU 25 GHz Net CPU 100.80 GHz Cores 48 CPU Sockets 6" at bounding box center [272, 233] width 444 height 41
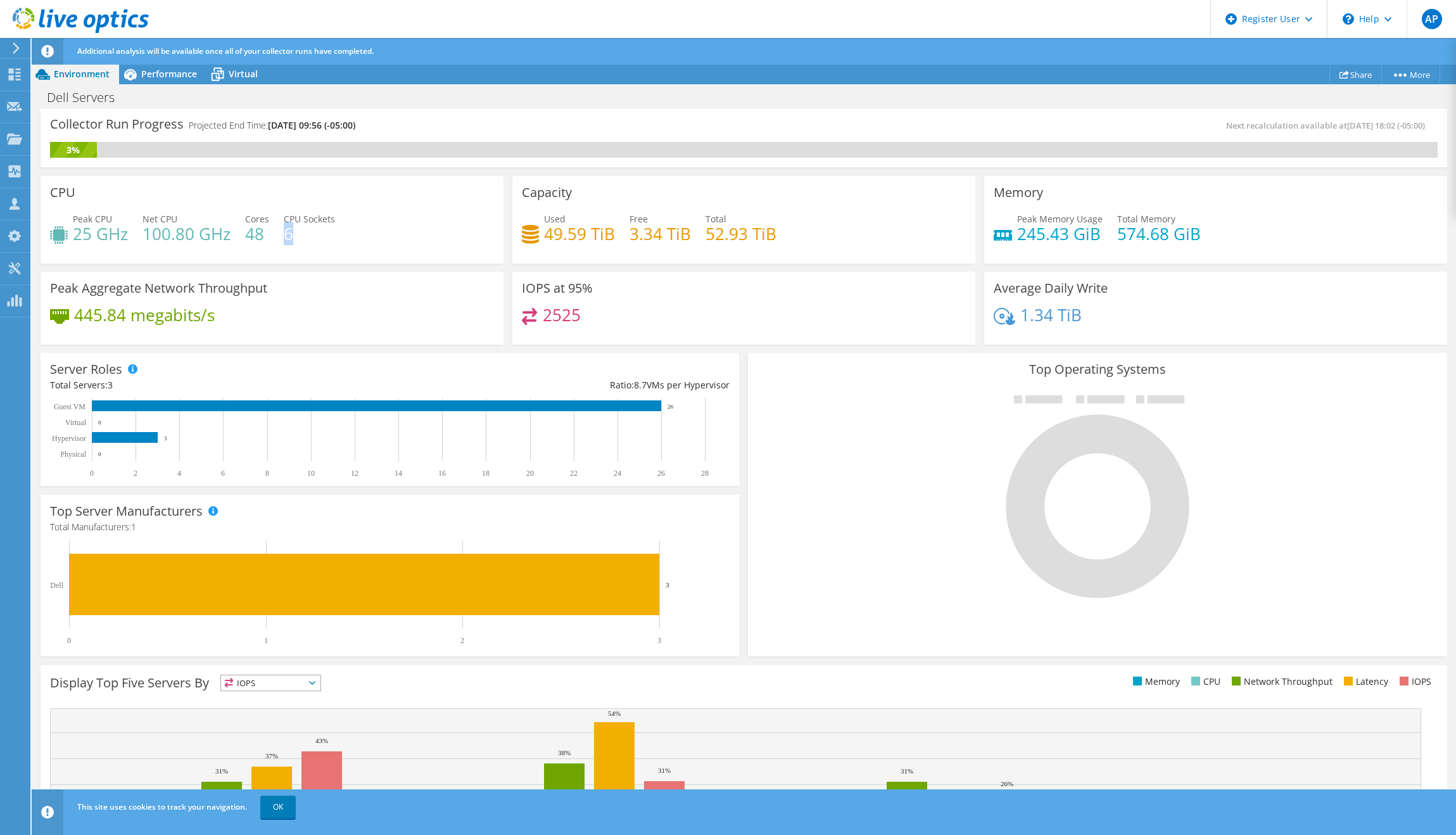
drag, startPoint x: 294, startPoint y: 235, endPoint x: 286, endPoint y: 231, distance: 8.9
click at [286, 231] on h4 "6" at bounding box center [309, 234] width 51 height 14
click at [323, 234] on h4 "6" at bounding box center [309, 234] width 51 height 14
click at [1166, 343] on div "Average Daily Write 1.34 TiB" at bounding box center [1216, 309] width 463 height 74
click at [1179, 318] on div "1.34 TiB" at bounding box center [1215, 322] width 444 height 27
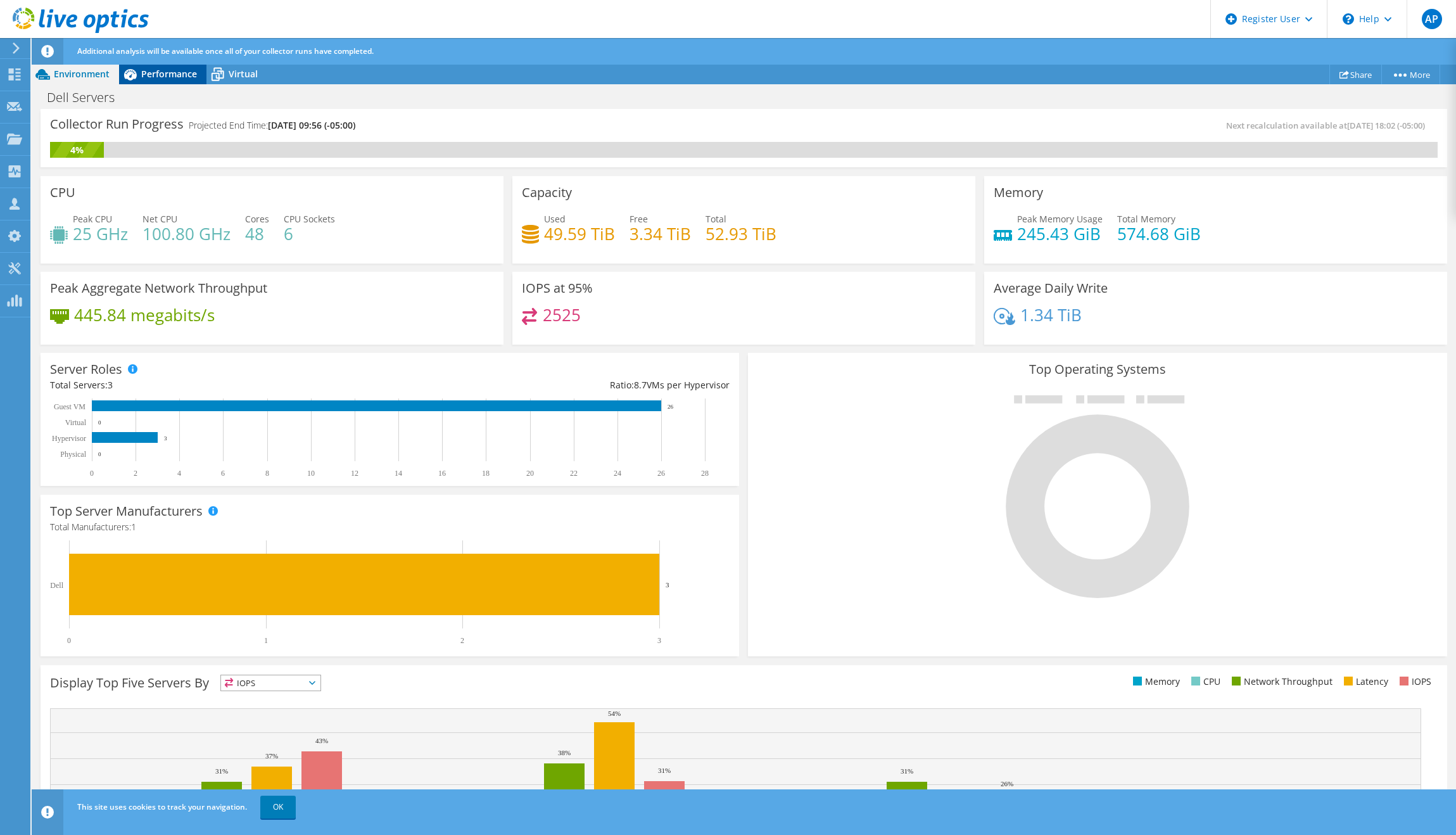
click at [161, 84] on div "Performance" at bounding box center [162, 74] width 87 height 21
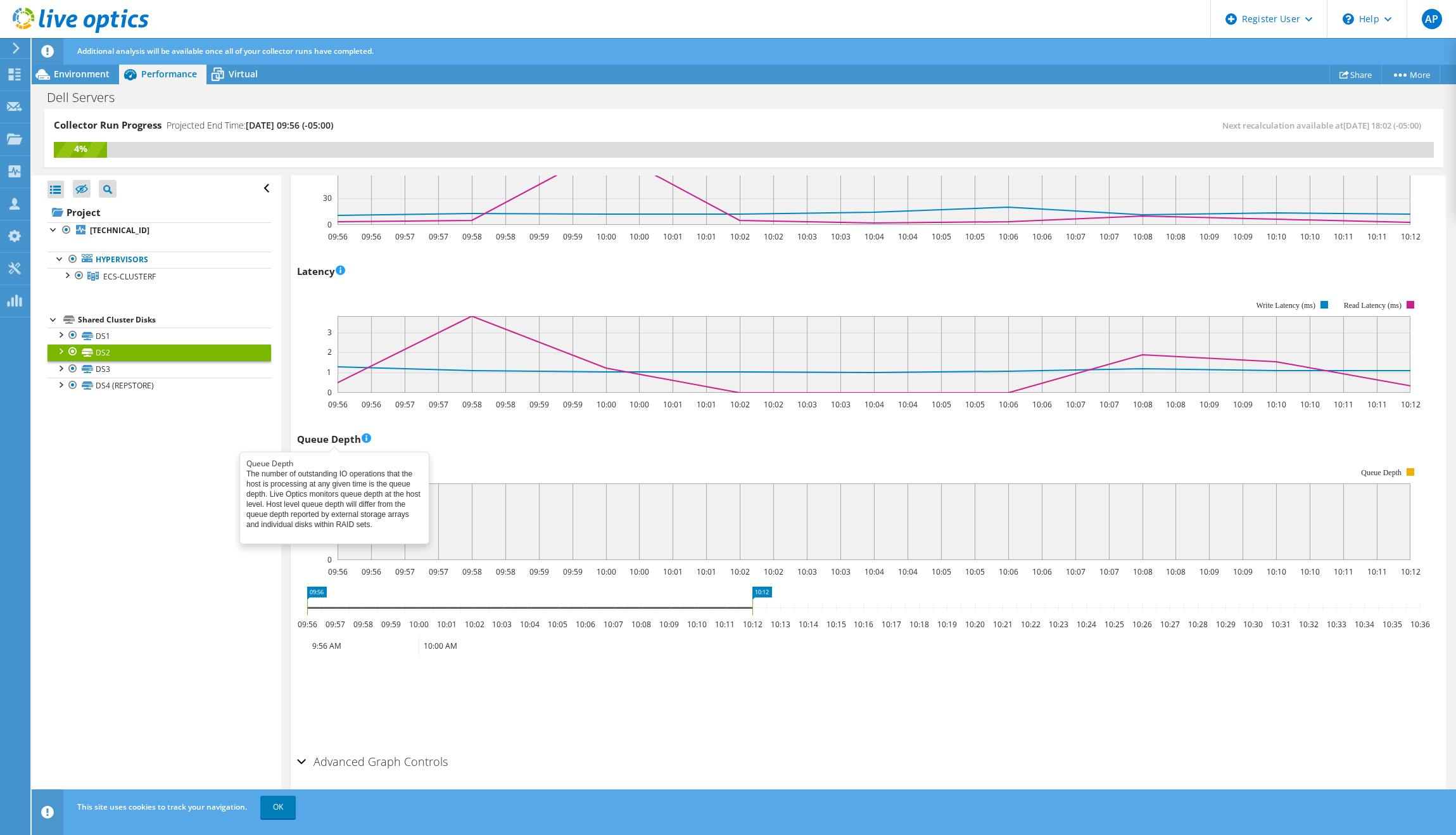
scroll to position [461, 0]
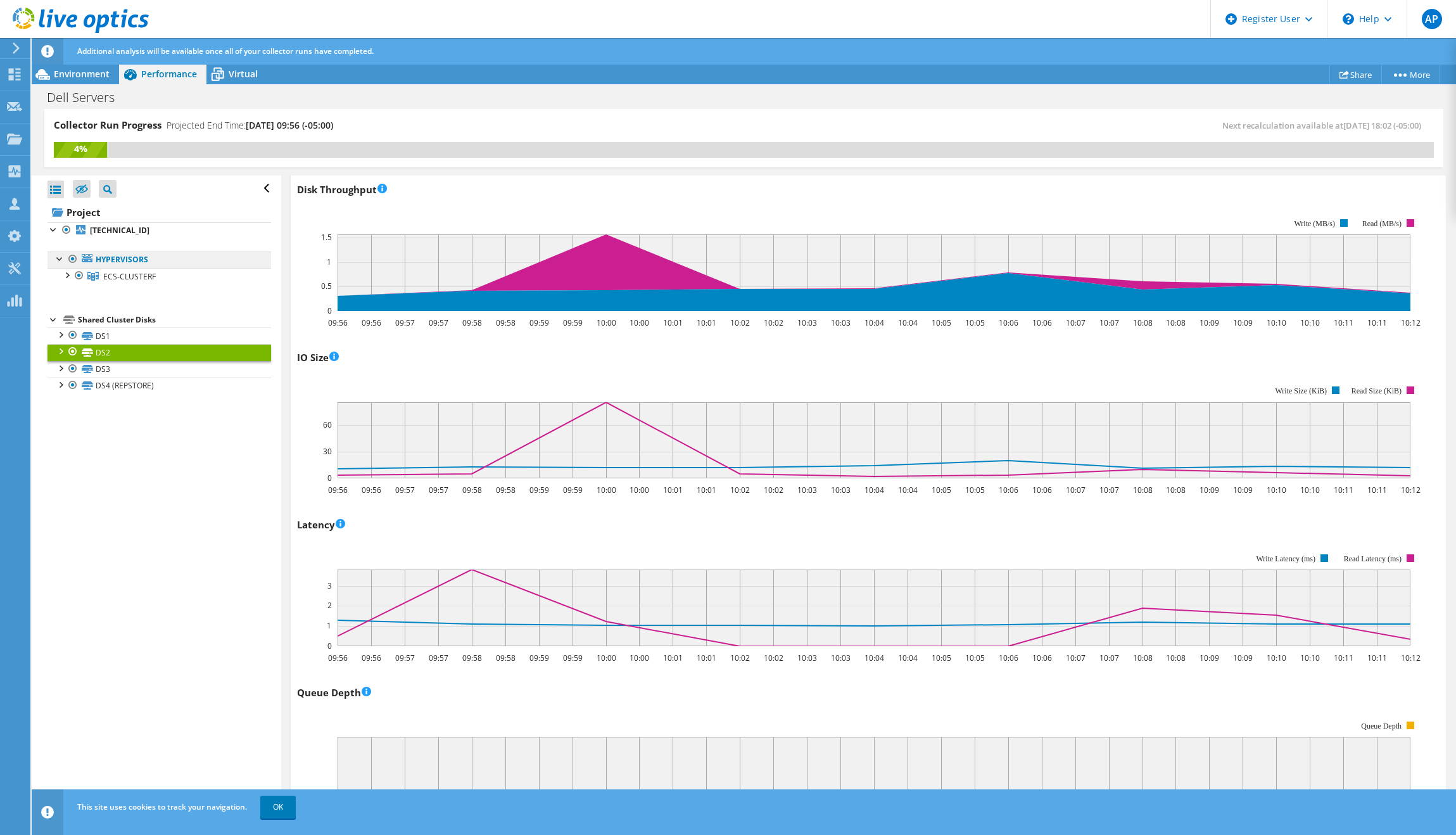
click at [147, 259] on link "Hypervisors" at bounding box center [159, 259] width 224 height 16
click at [142, 258] on link "Hypervisors" at bounding box center [159, 259] width 224 height 16
click at [56, 232] on div at bounding box center [54, 229] width 13 height 13
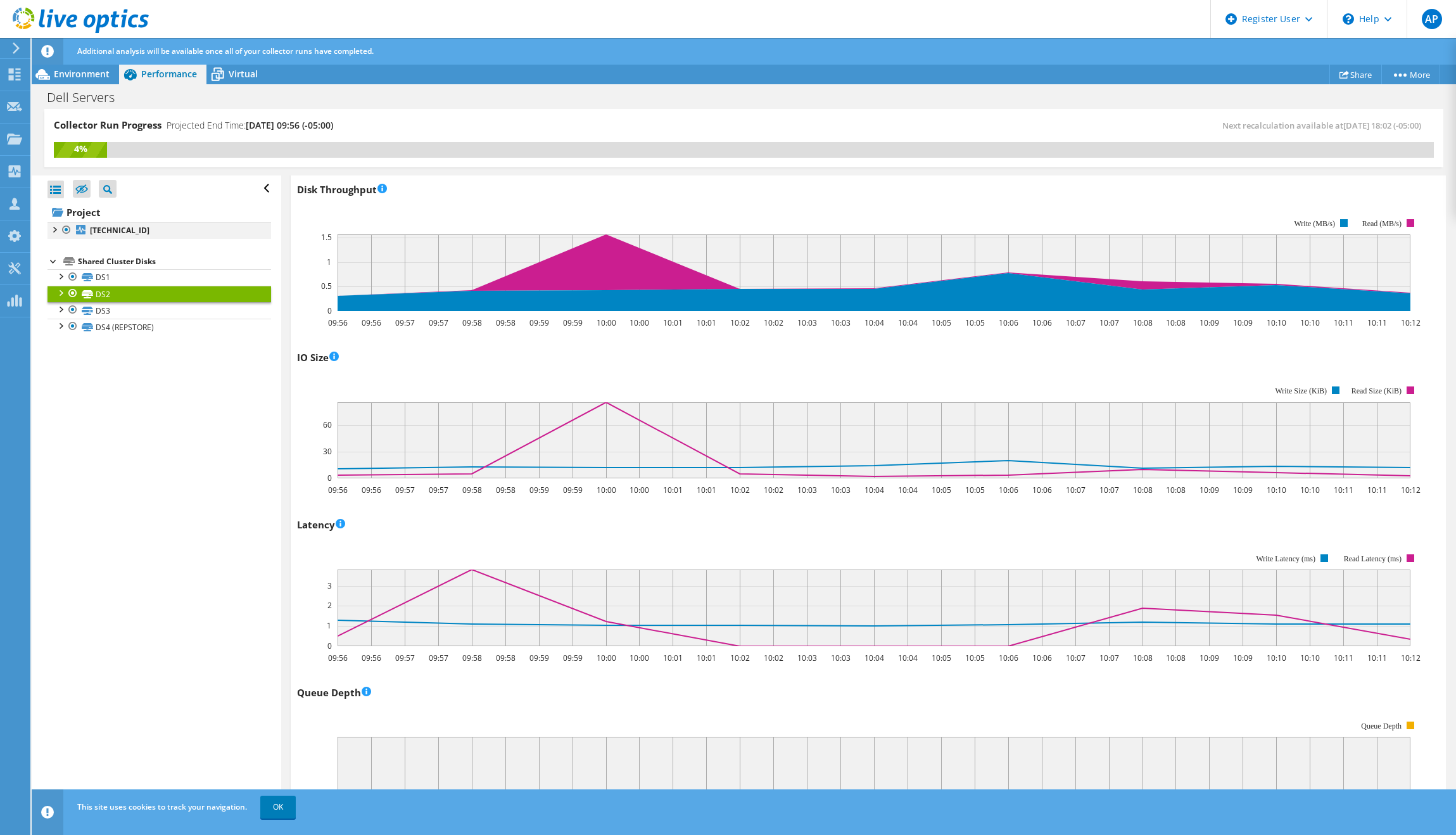
click at [56, 232] on div at bounding box center [54, 229] width 13 height 13
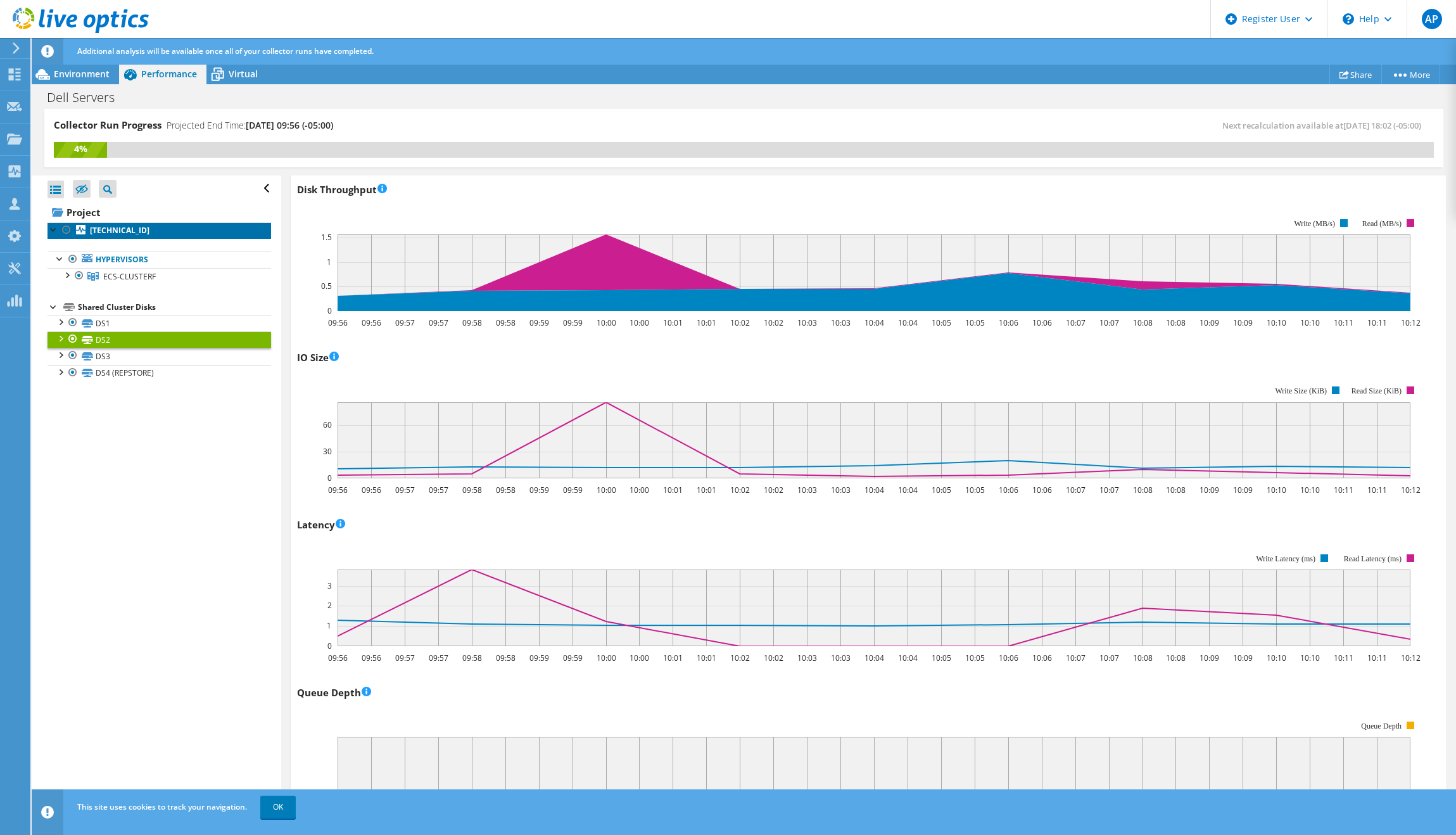
click at [98, 232] on b "[TECHNICAL_ID]" at bounding box center [120, 230] width 59 height 11
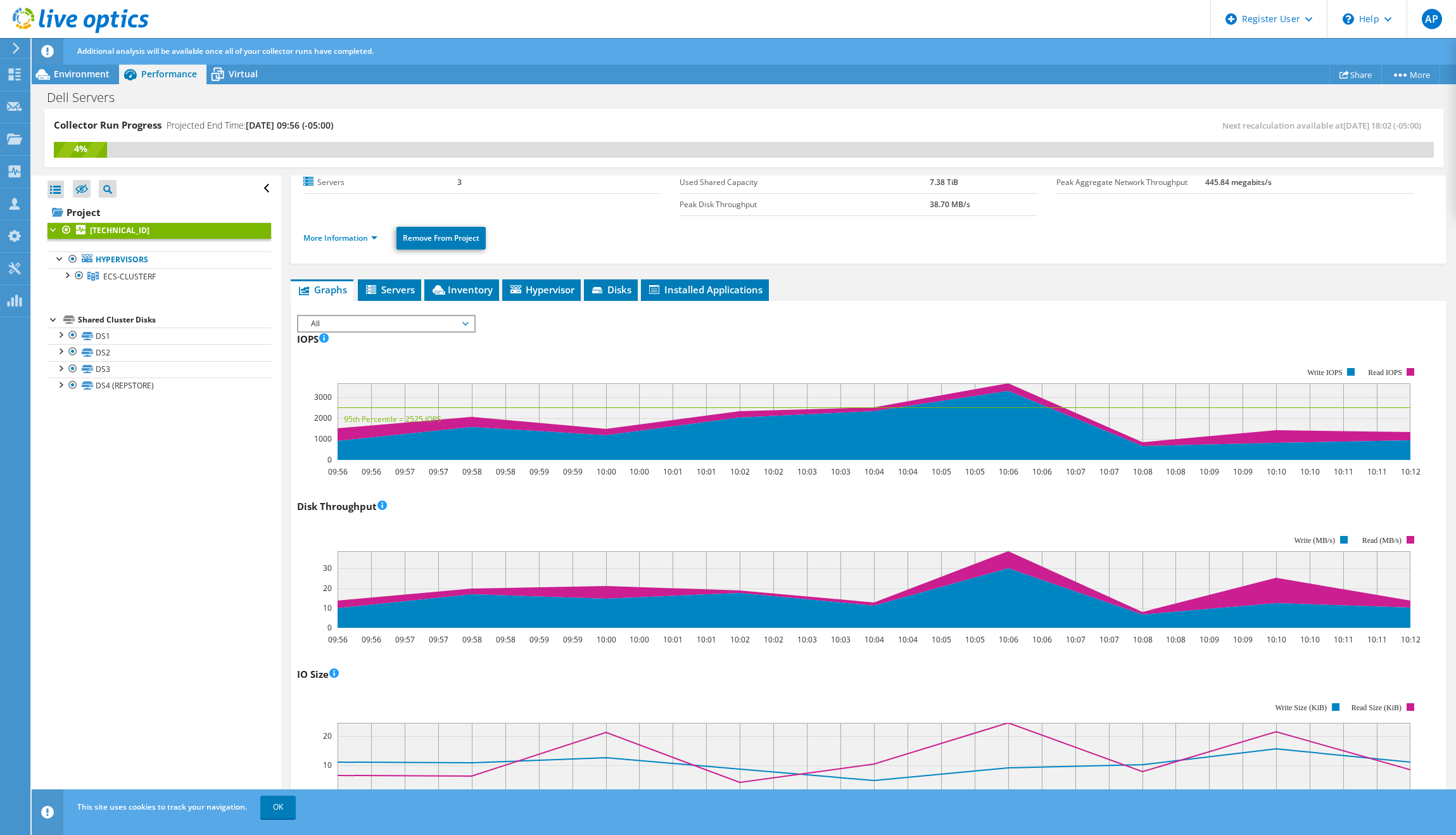
scroll to position [0, 0]
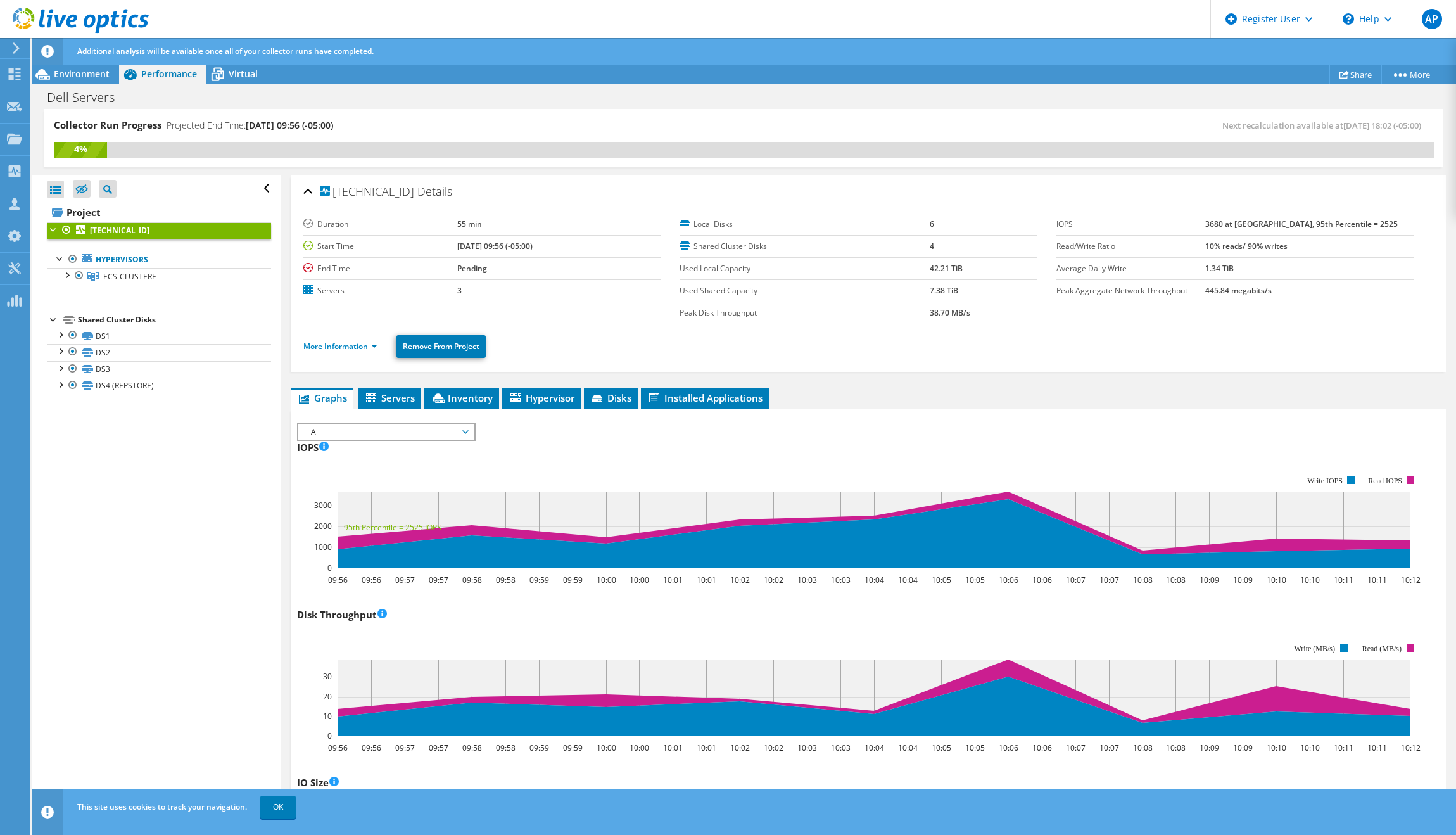
click at [389, 436] on span "All" at bounding box center [386, 432] width 163 height 15
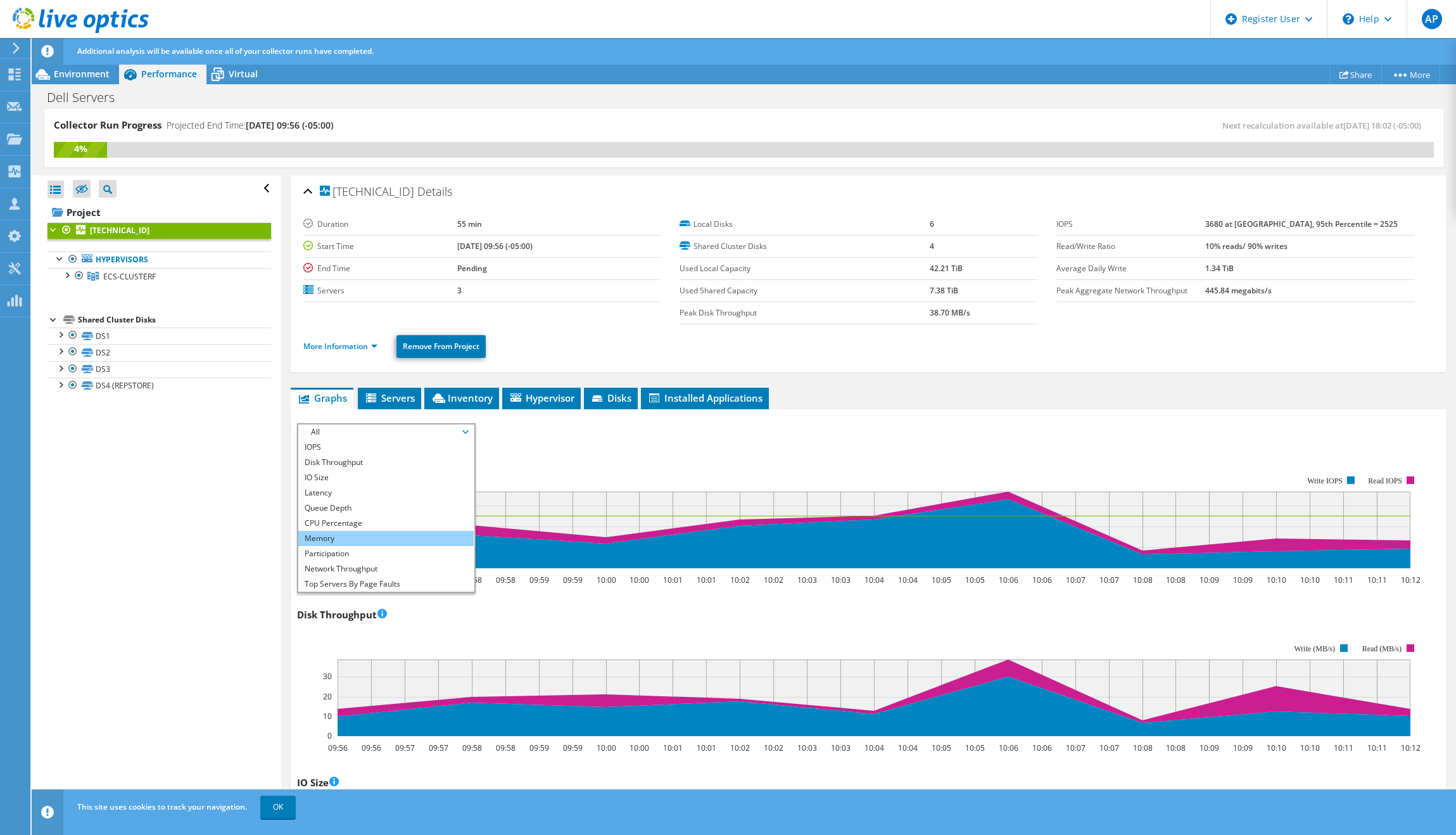
click at [389, 532] on li "Memory" at bounding box center [386, 538] width 176 height 15
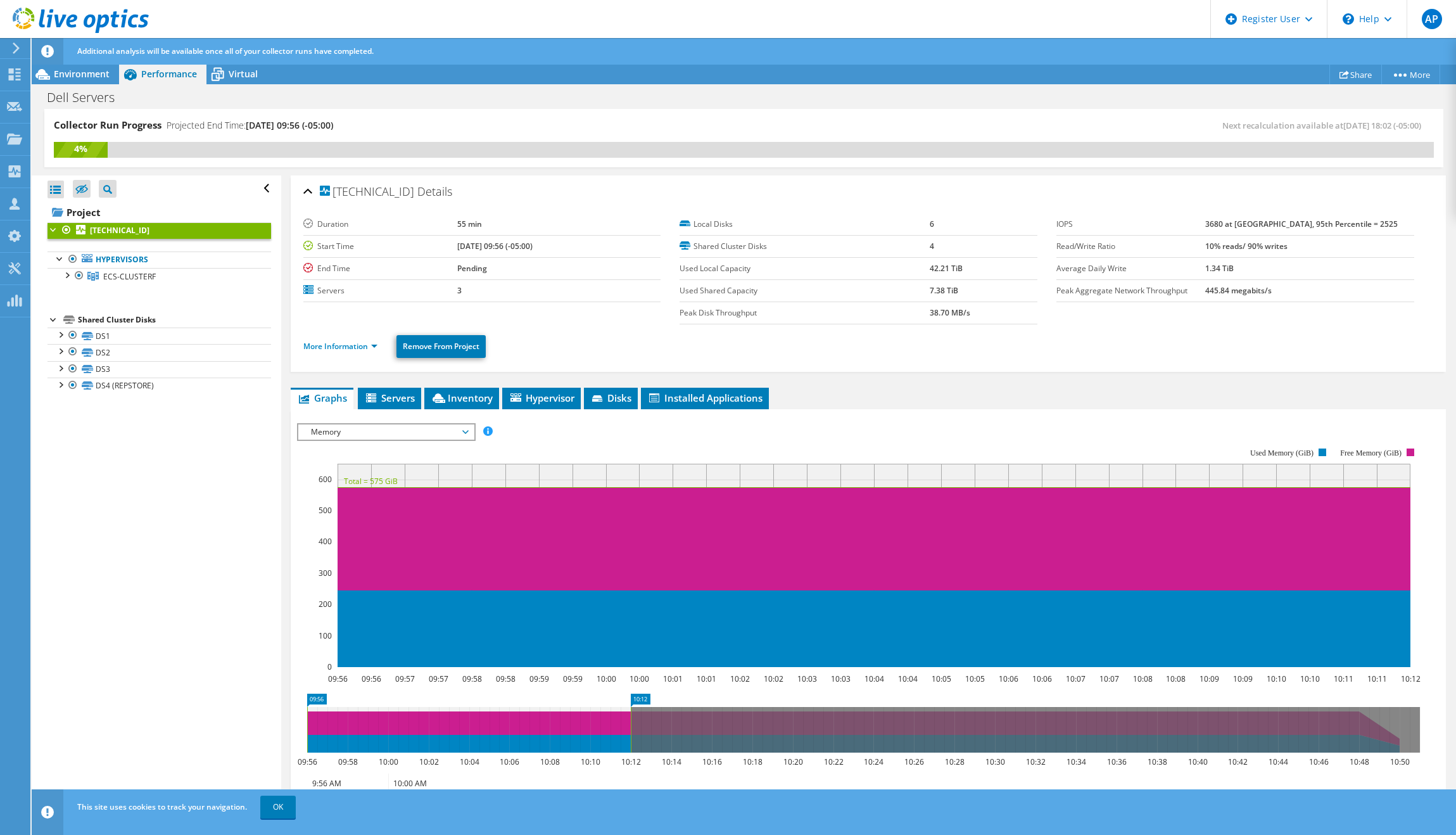
click at [336, 355] on ul "More Information Remove From Project" at bounding box center [869, 345] width 1130 height 26
click at [334, 343] on link "More Information" at bounding box center [340, 346] width 74 height 11
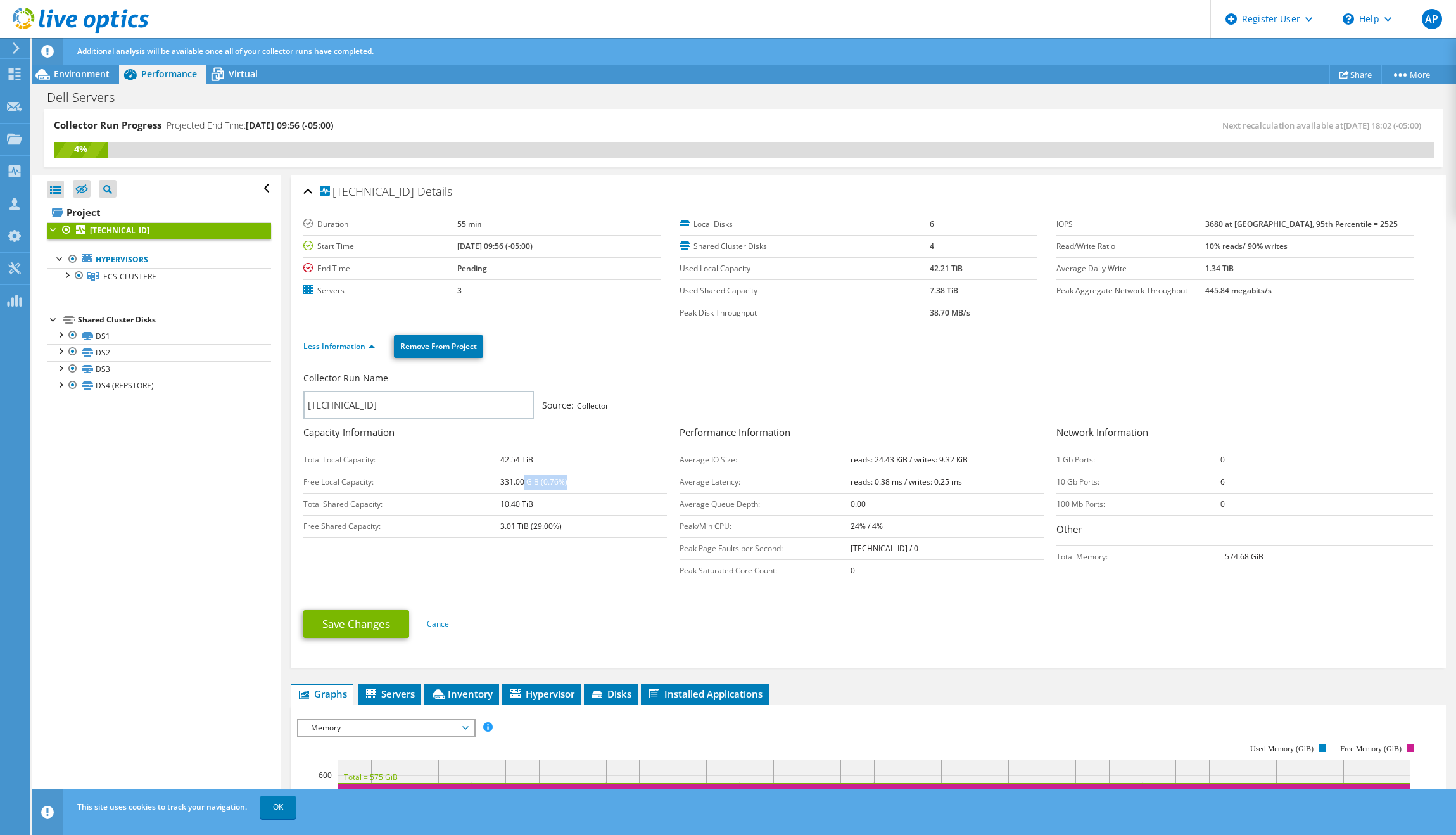
drag, startPoint x: 601, startPoint y: 483, endPoint x: 524, endPoint y: 473, distance: 77.6
click at [524, 473] on td "331.00 GiB (0.76%)" at bounding box center [584, 482] width 167 height 22
click at [578, 555] on div "Collector Run Name [TECHNICAL_ID] Source: Collector Capacity Information Total …" at bounding box center [871, 479] width 1136 height 220
click at [60, 260] on div at bounding box center [60, 258] width 13 height 13
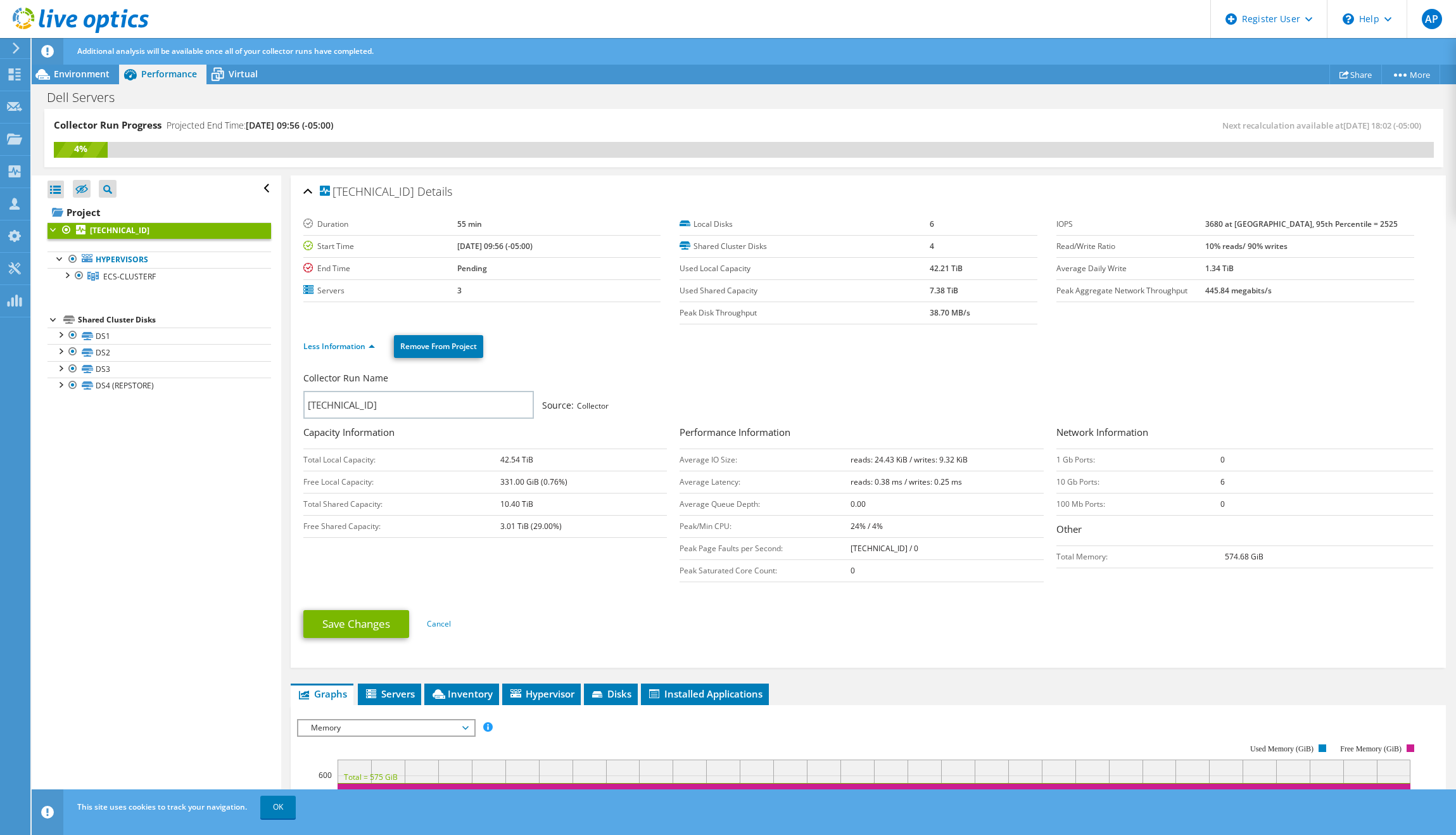
click at [53, 232] on div at bounding box center [54, 229] width 13 height 13
drag, startPoint x: 1286, startPoint y: 565, endPoint x: 1210, endPoint y: 552, distance: 77.1
click at [1210, 552] on tr "Total Memory: 574.68 GiB" at bounding box center [1245, 556] width 377 height 22
click at [1154, 567] on td "Total Memory:" at bounding box center [1141, 556] width 168 height 22
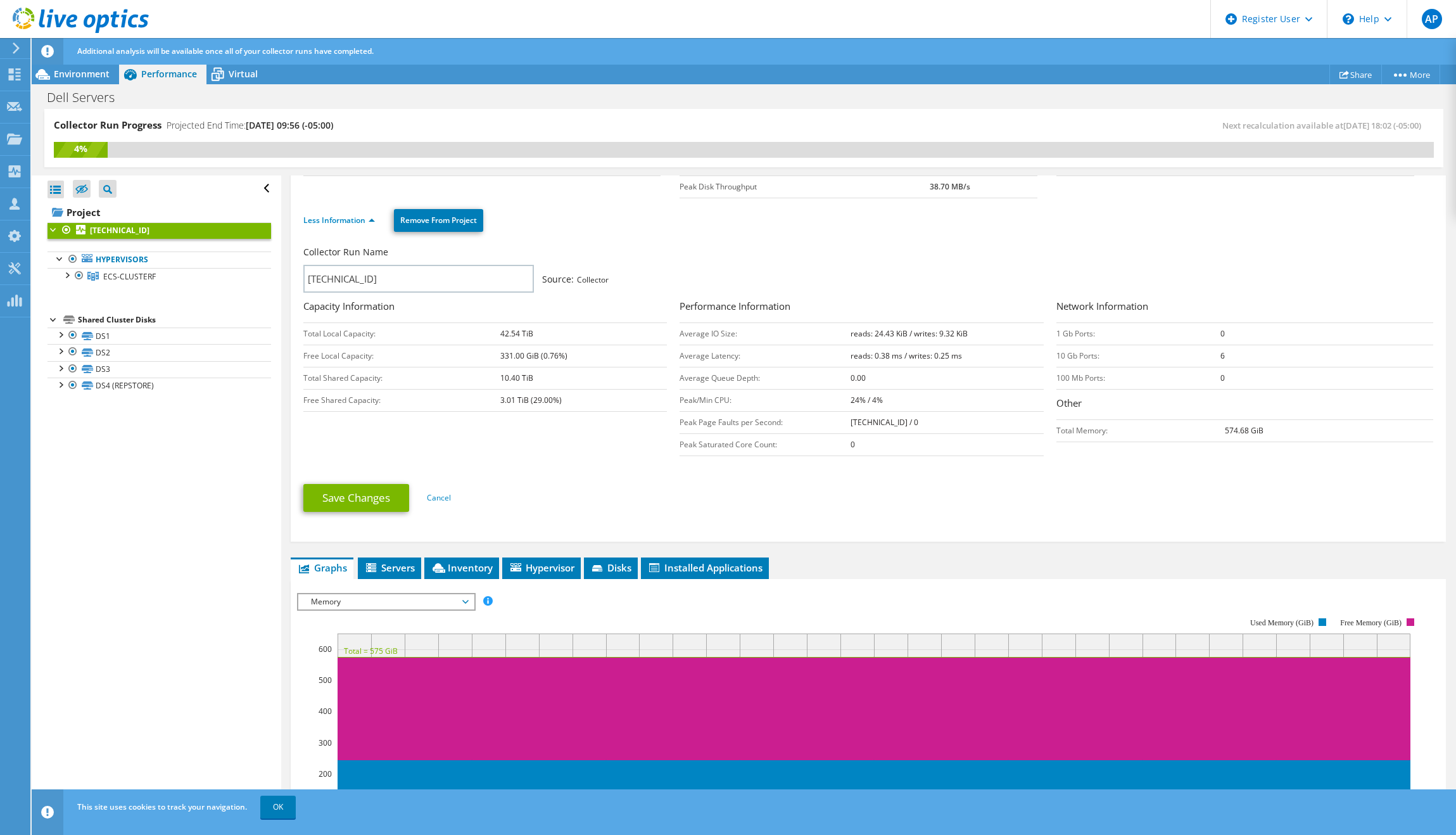
scroll to position [127, 0]
click at [135, 273] on span "ECS-CLUSTERF" at bounding box center [130, 276] width 52 height 11
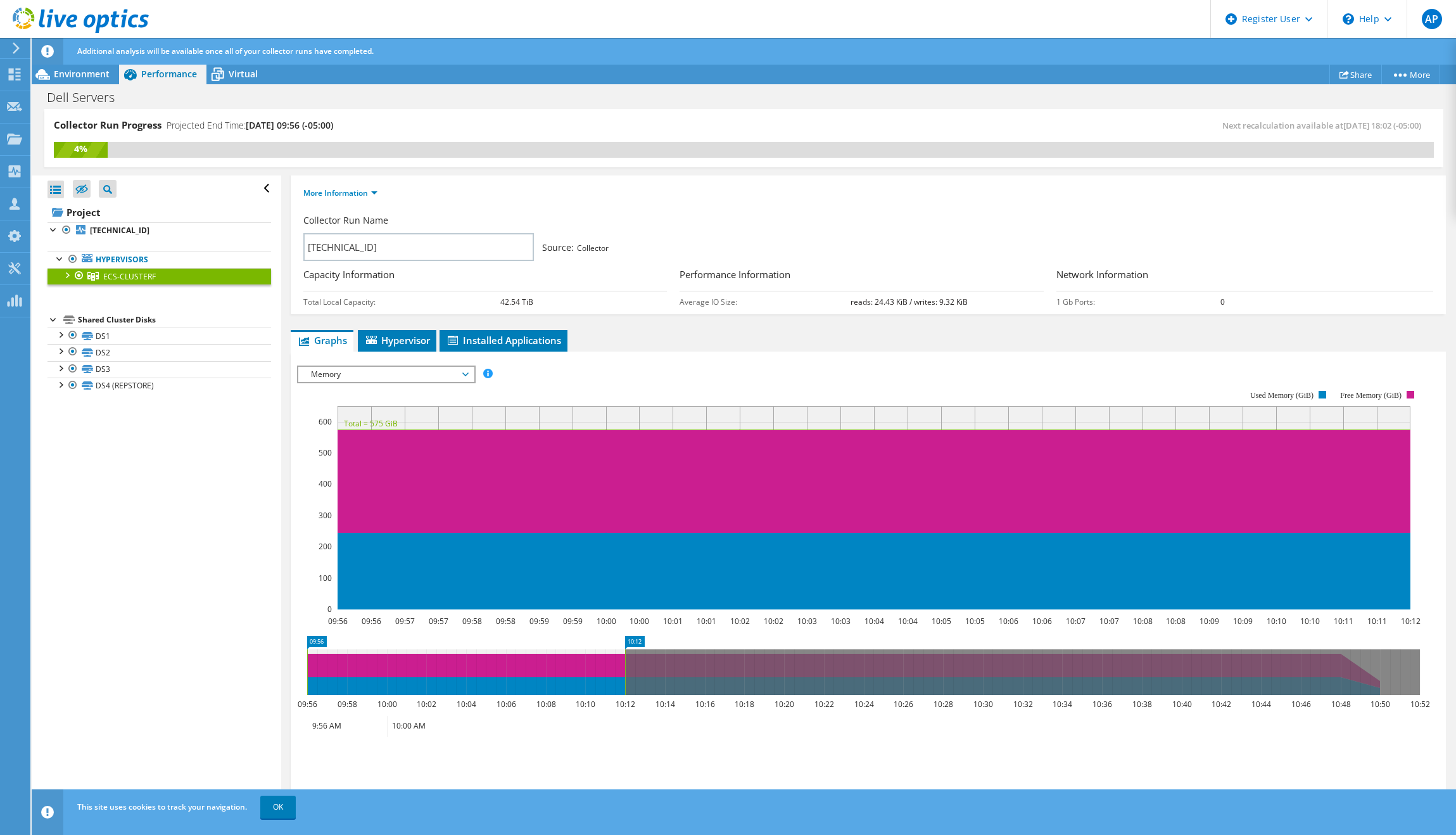
scroll to position [76, 0]
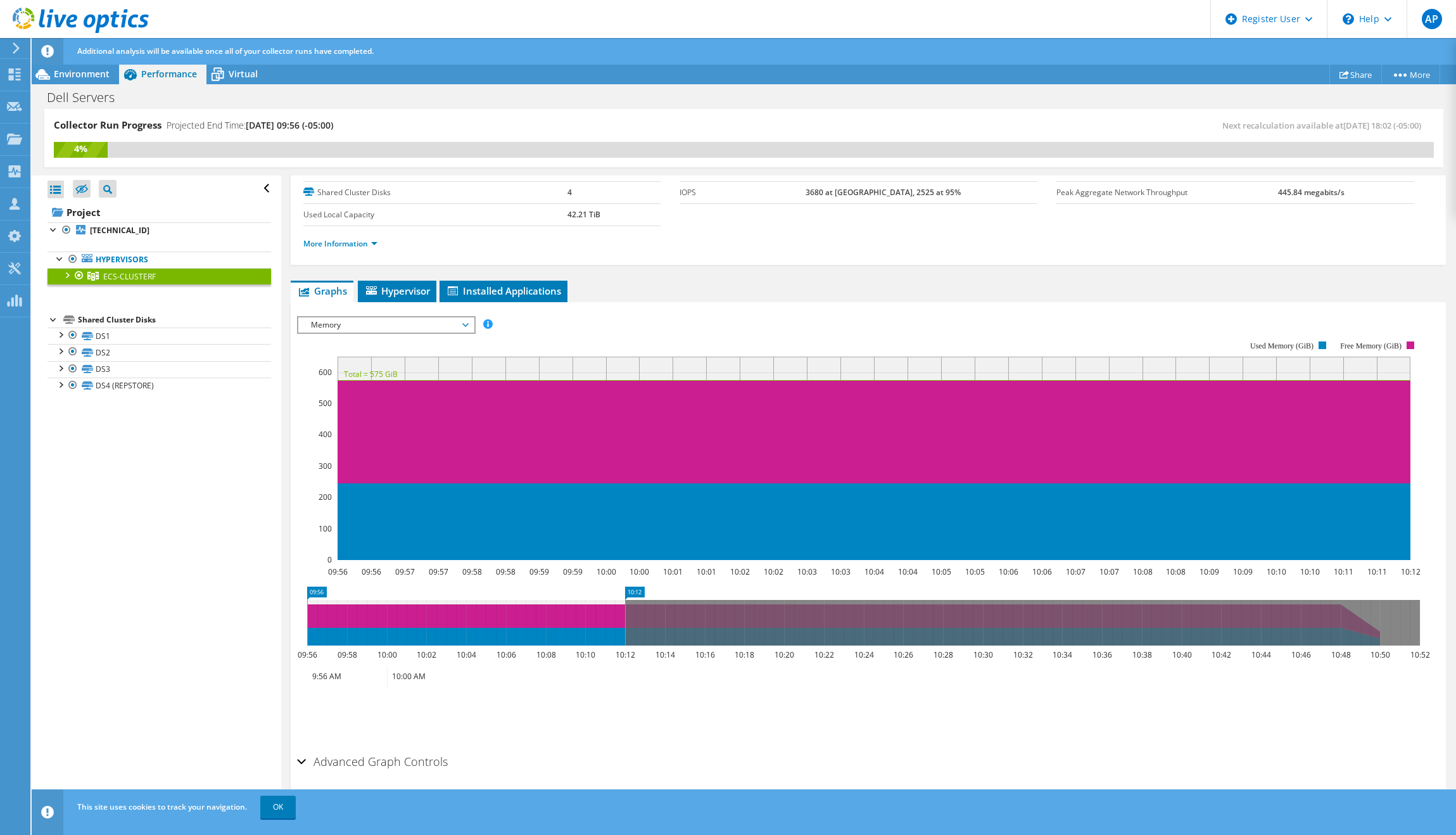
click at [70, 278] on div at bounding box center [67, 275] width 13 height 13
click at [117, 292] on link "[TECHNICAL_ID]" at bounding box center [159, 292] width 224 height 16
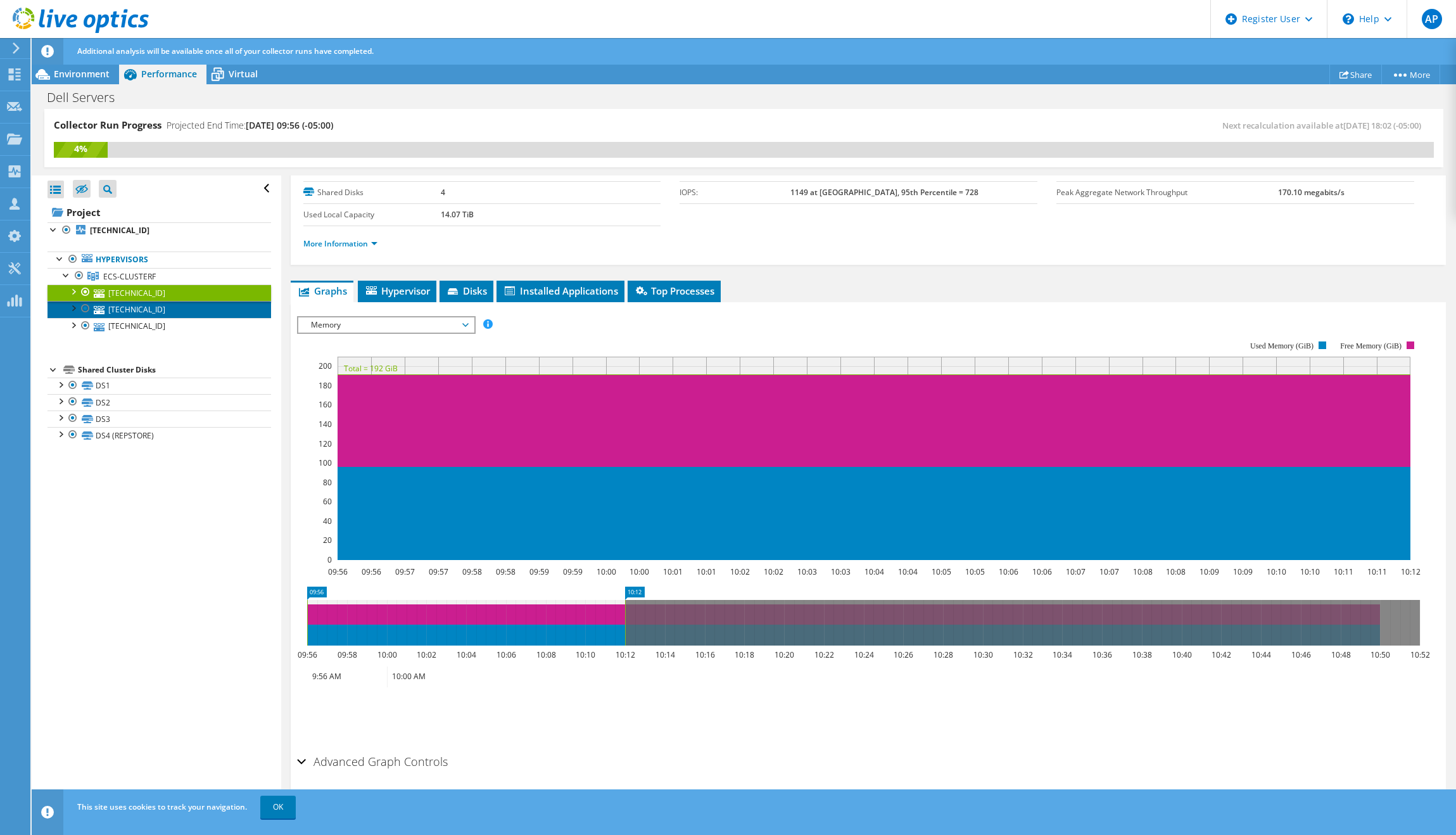
click at [122, 312] on link "[TECHNICAL_ID]" at bounding box center [159, 309] width 224 height 16
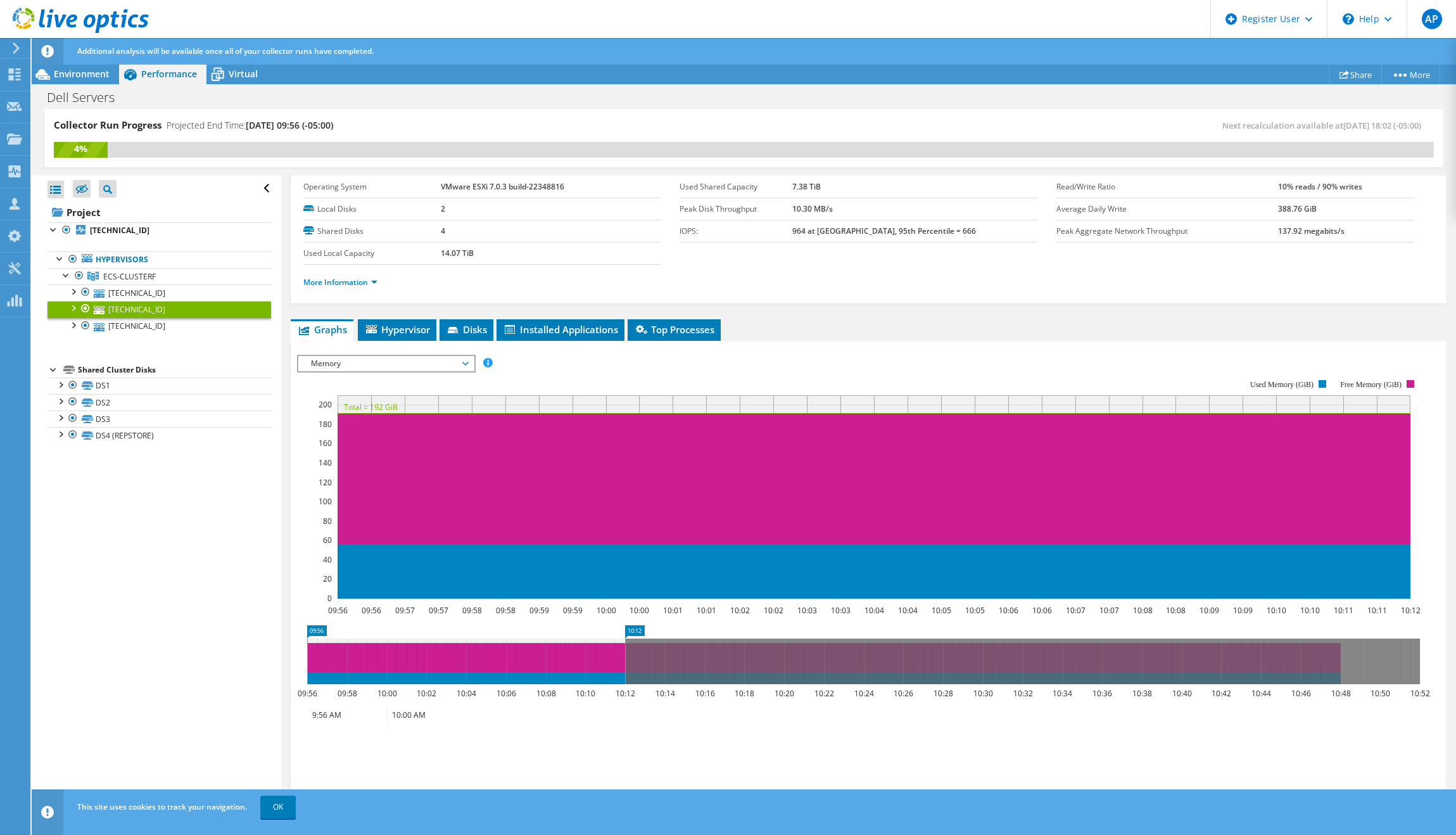
scroll to position [0, 0]
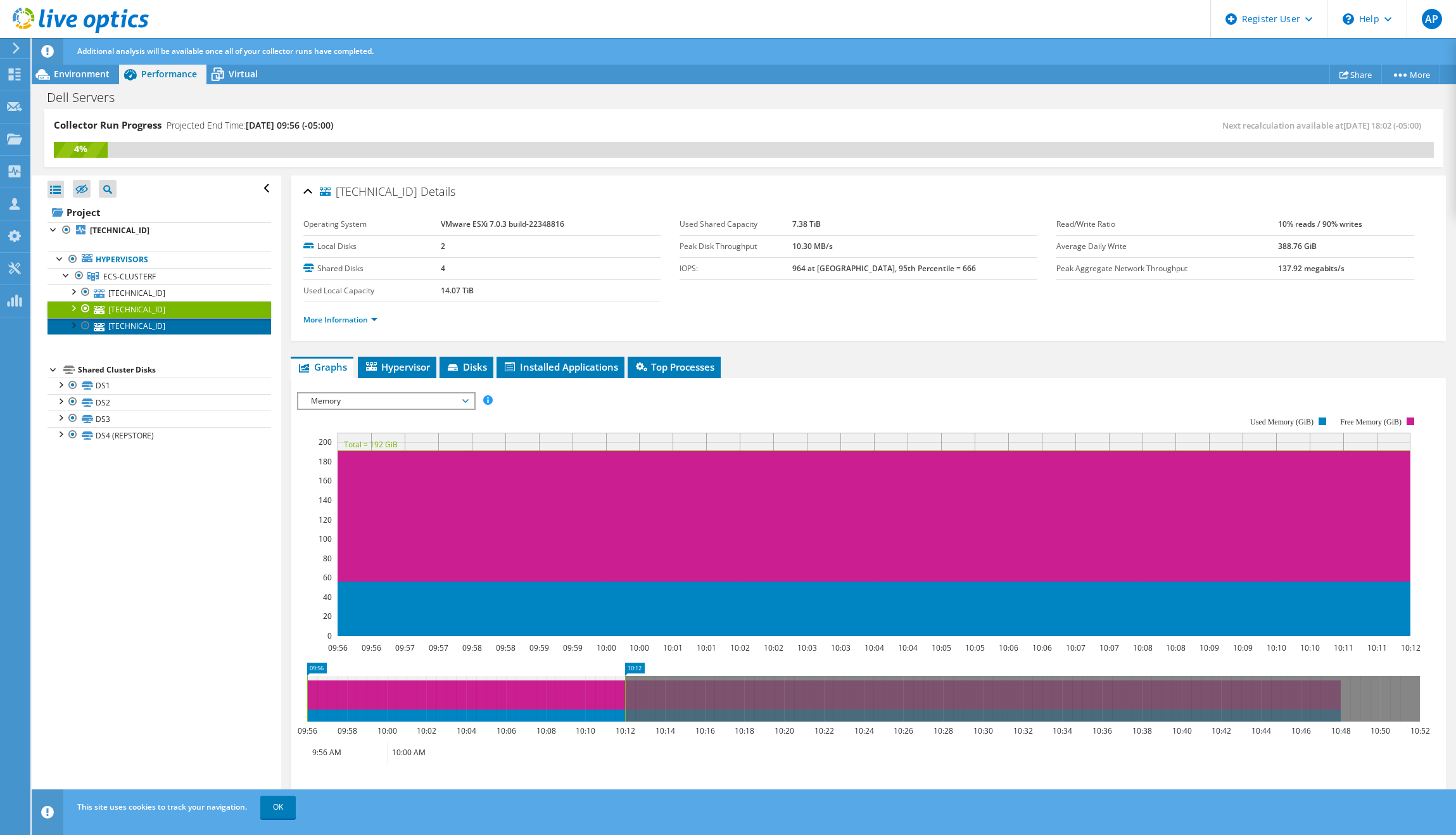
click at [127, 322] on link "[TECHNICAL_ID]" at bounding box center [159, 326] width 224 height 16
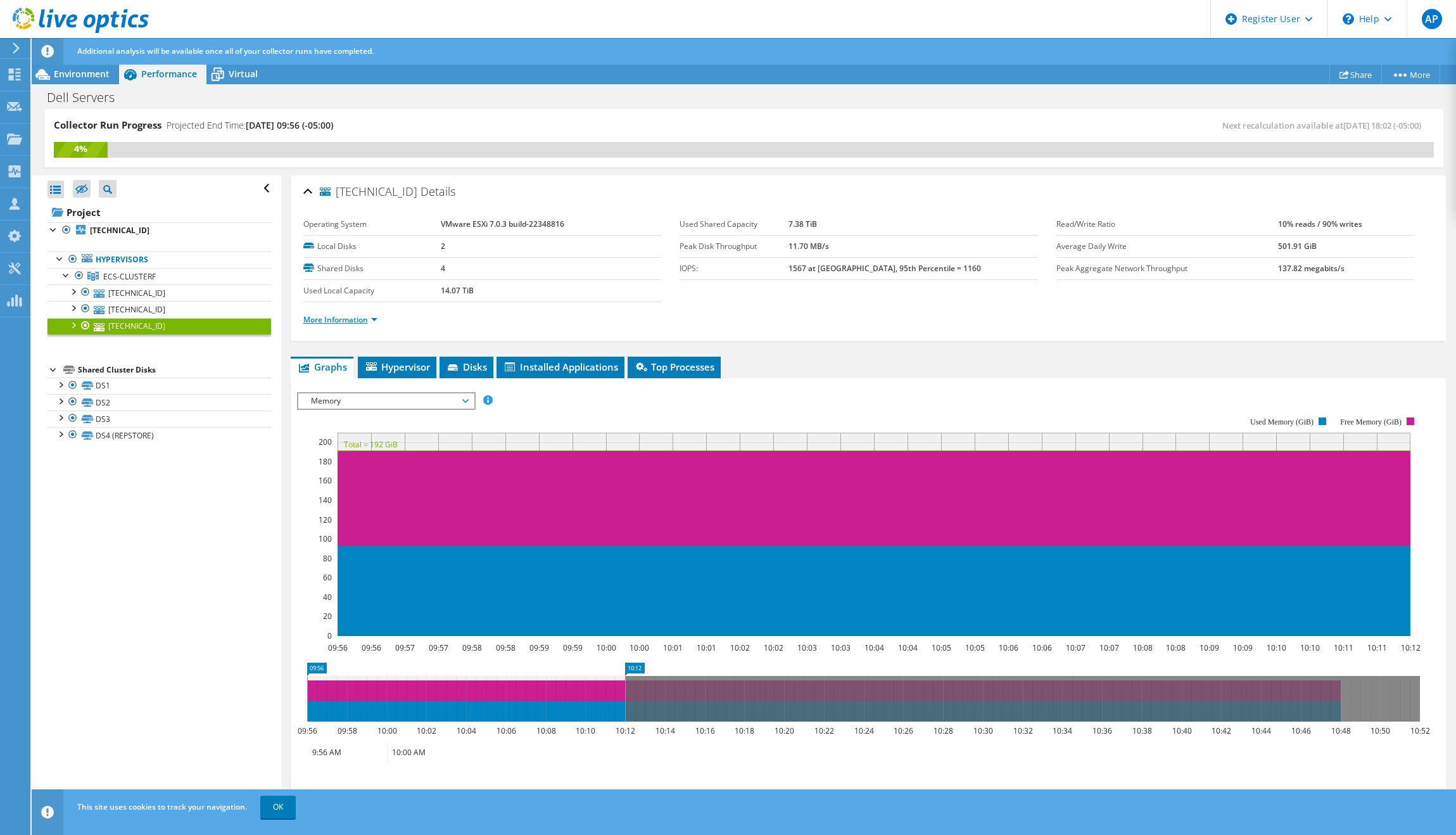
click at [331, 317] on link "More Information" at bounding box center [340, 319] width 74 height 11
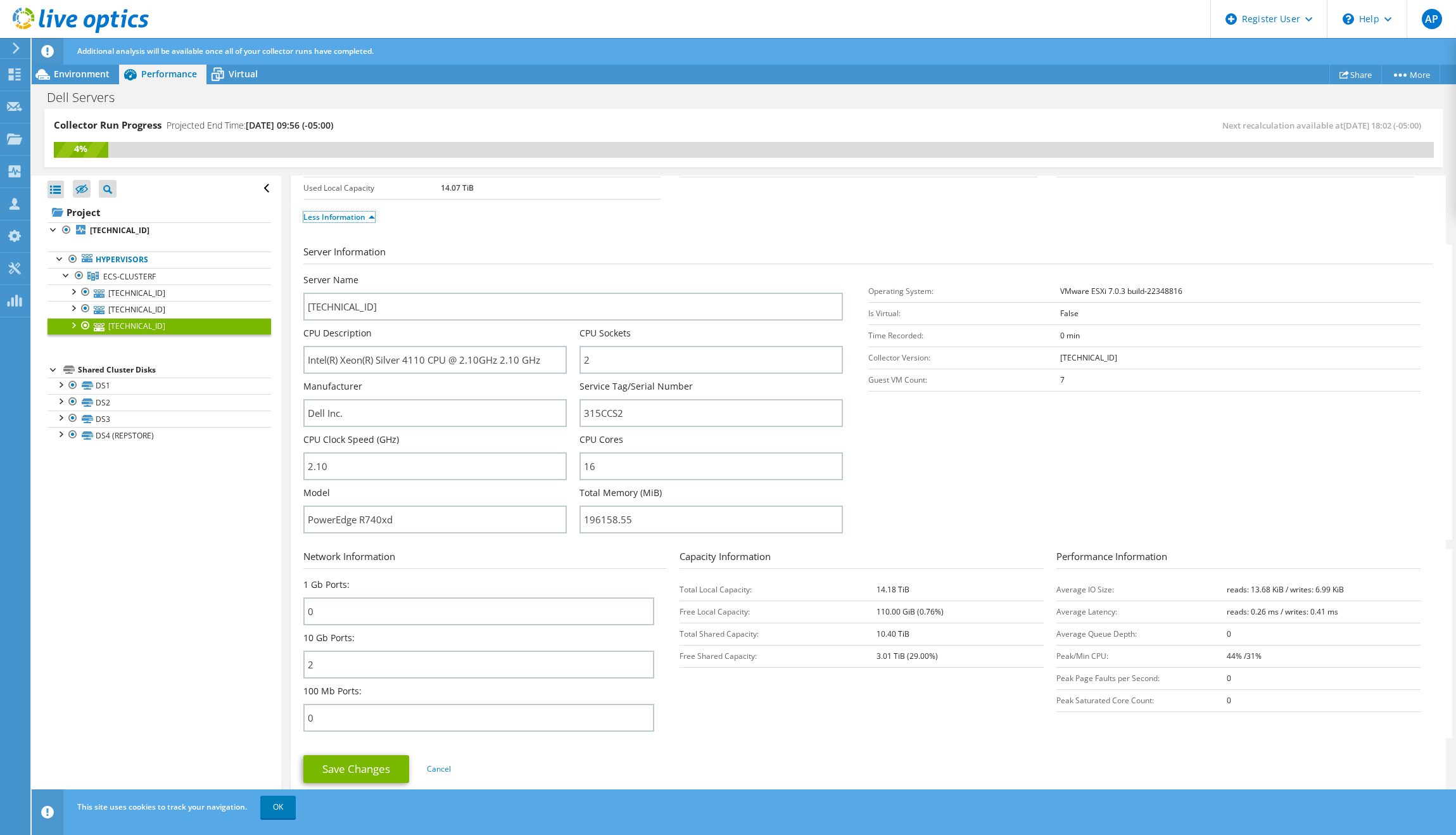
scroll to position [127, 0]
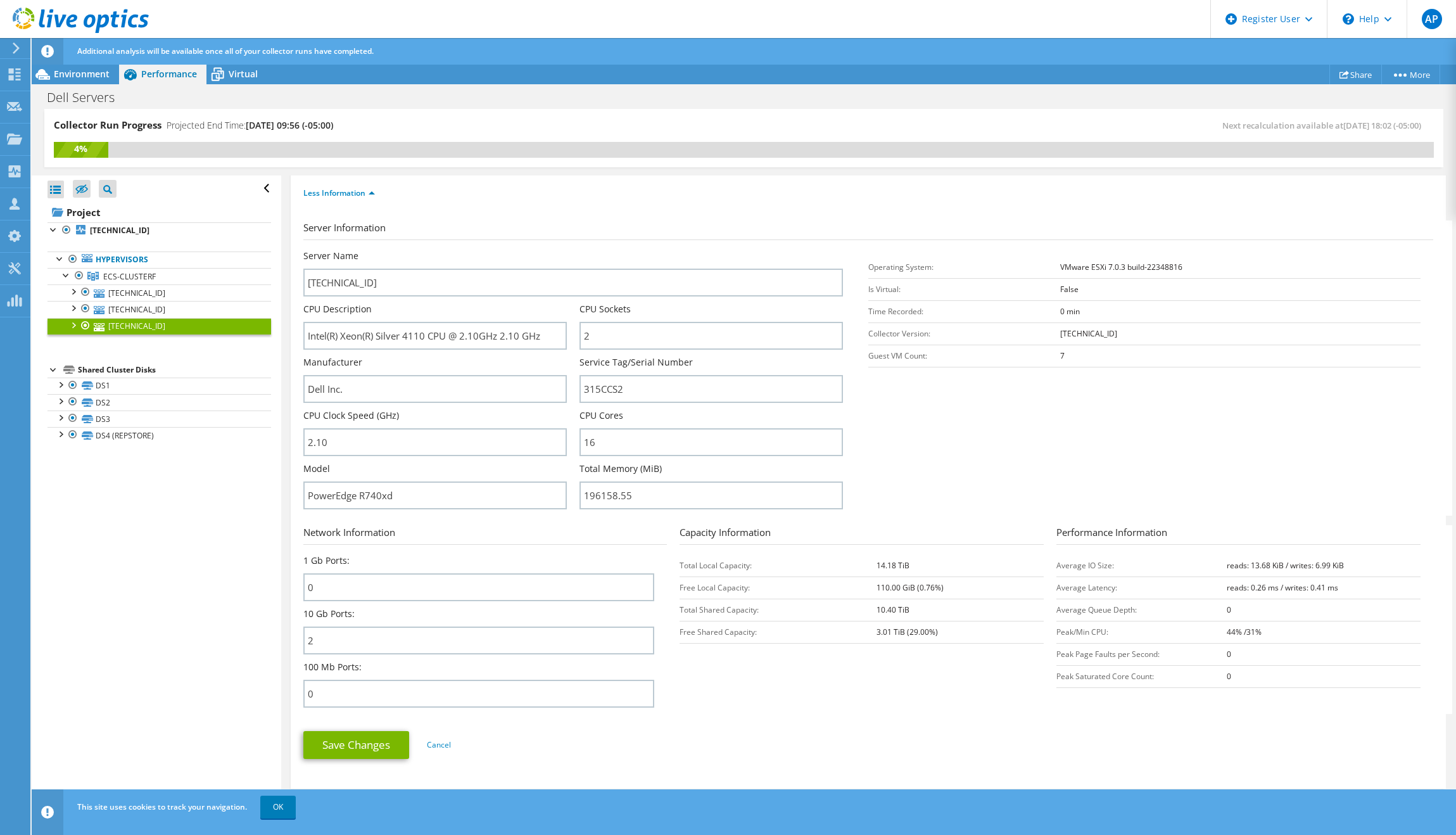
drag, startPoint x: 961, startPoint y: 589, endPoint x: 870, endPoint y: 587, distance: 91.0
click at [870, 587] on tr "Free Local Capacity: 110.00 GiB (0.76%)" at bounding box center [861, 587] width 365 height 22
click at [1008, 488] on section "Server Information Server Name [TECHNICAL_ID] CPU Description Intel(R) Xeon(R) …" at bounding box center [871, 368] width 1136 height 295
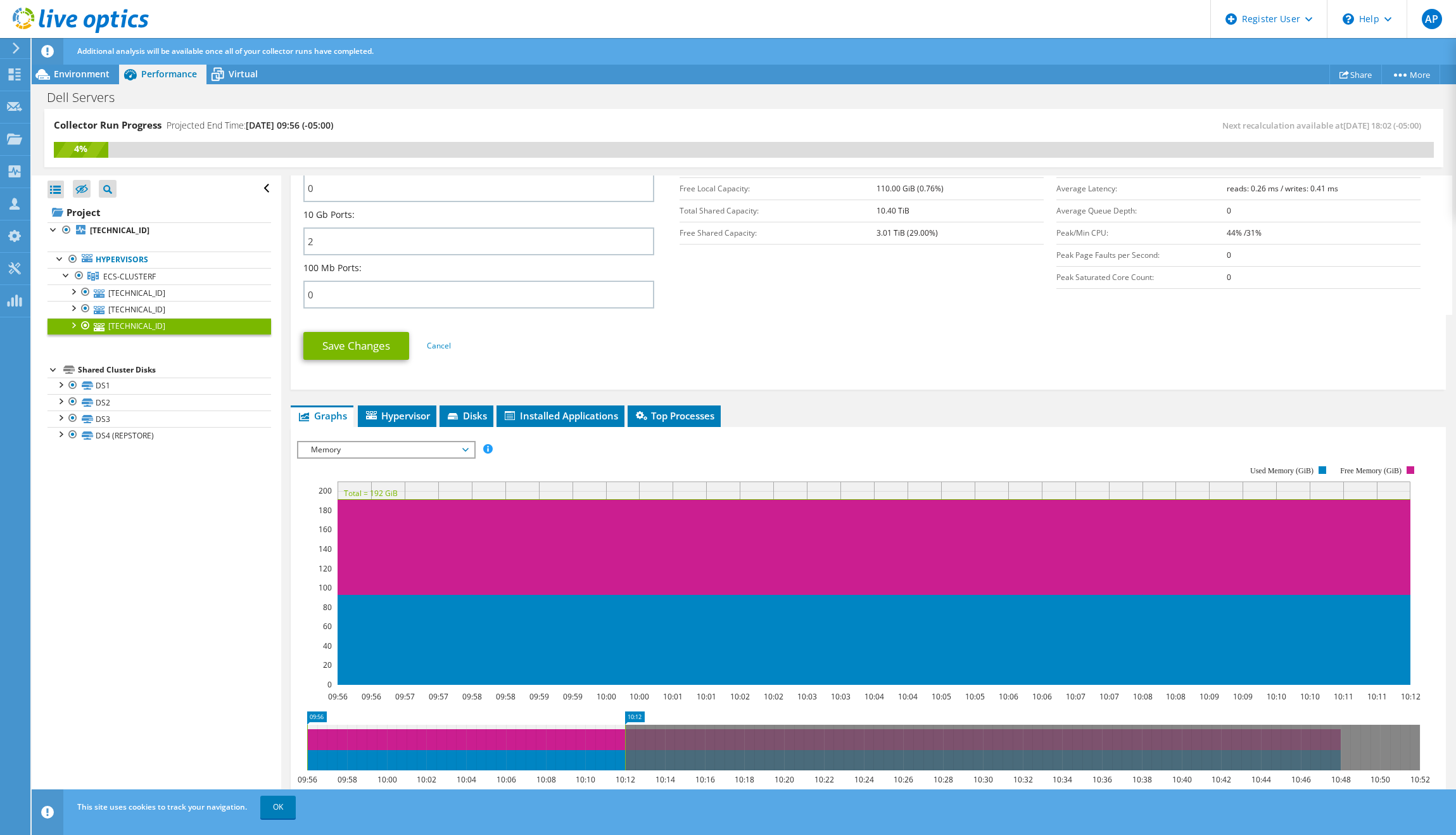
scroll to position [570, 0]
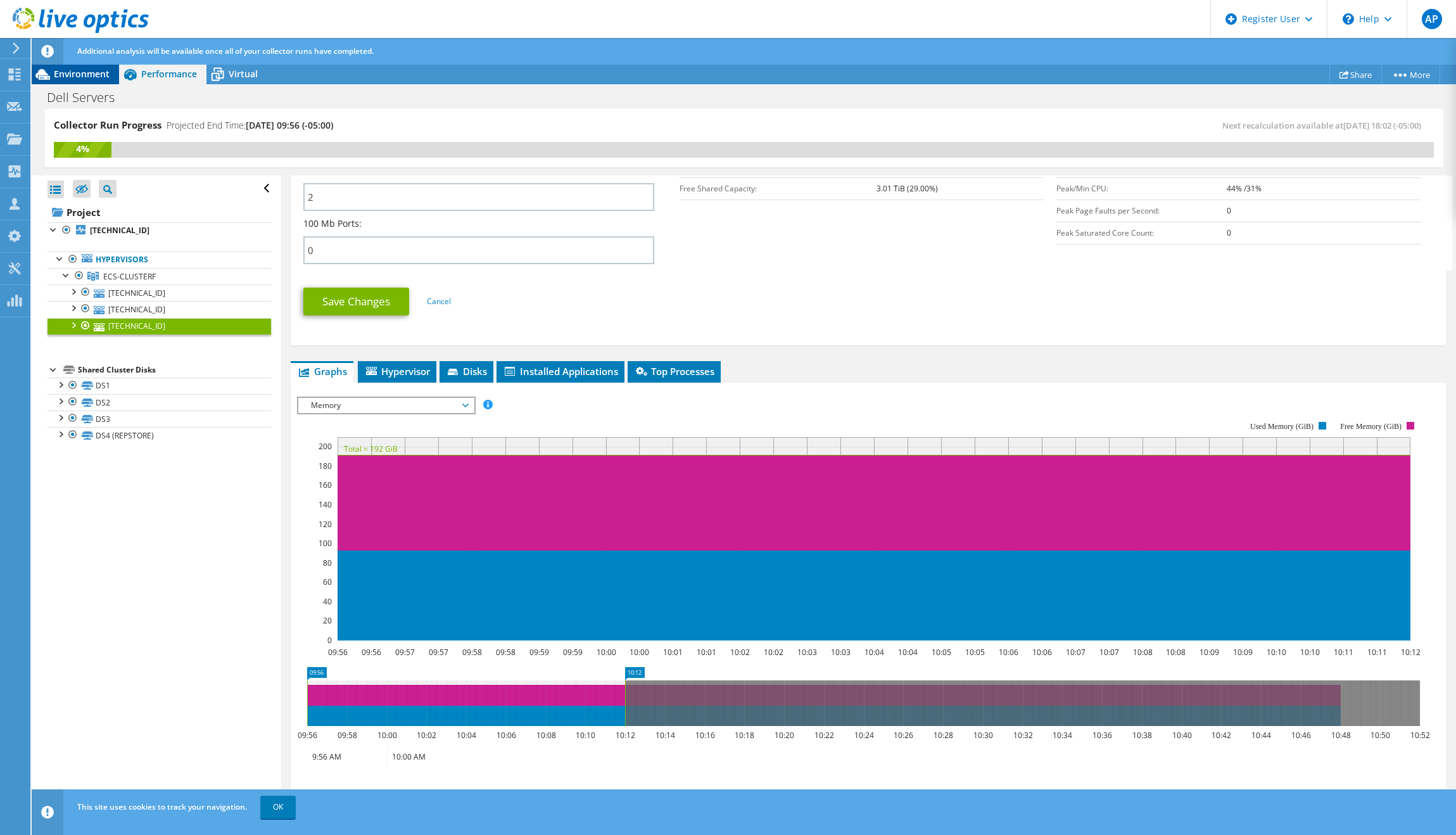
click at [97, 72] on span "Environment" at bounding box center [81, 74] width 56 height 12
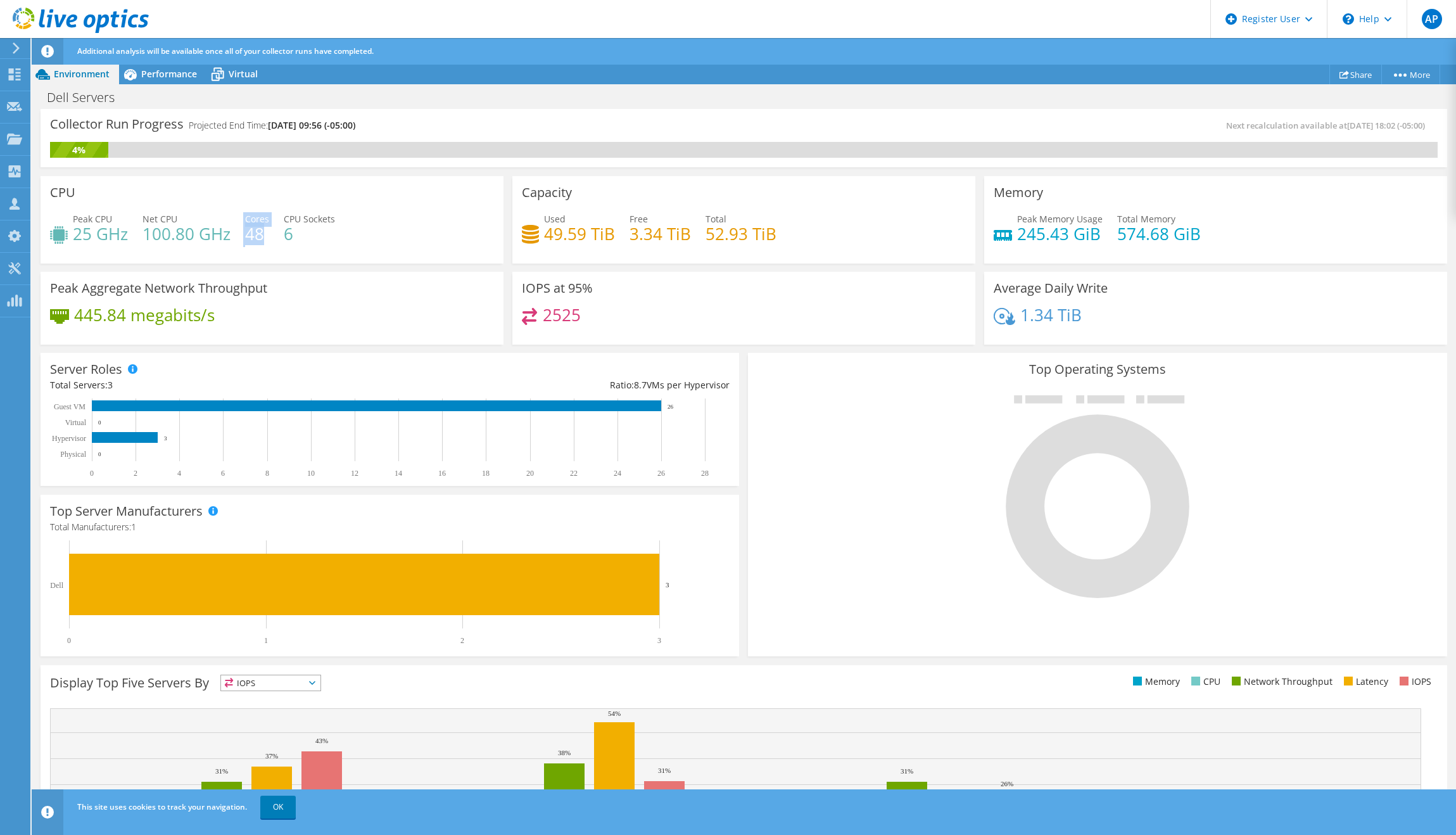
drag, startPoint x: 259, startPoint y: 241, endPoint x: 242, endPoint y: 229, distance: 20.8
click at [242, 229] on div "Peak CPU 25 GHz Net CPU 100.80 GHz Cores 48 CPU Sockets 6" at bounding box center [272, 233] width 444 height 41
click at [270, 185] on div "CPU Peak CPU 25 GHz Net CPU 100.80 GHz Cores 48 CPU Sockets 6" at bounding box center [272, 220] width 463 height 87
drag, startPoint x: 265, startPoint y: 246, endPoint x: 222, endPoint y: 178, distance: 80.5
click at [223, 210] on div "CPU Peak CPU 25 GHz Net CPU 100.80 GHz Cores 48 CPU Sockets 6" at bounding box center [272, 220] width 463 height 87
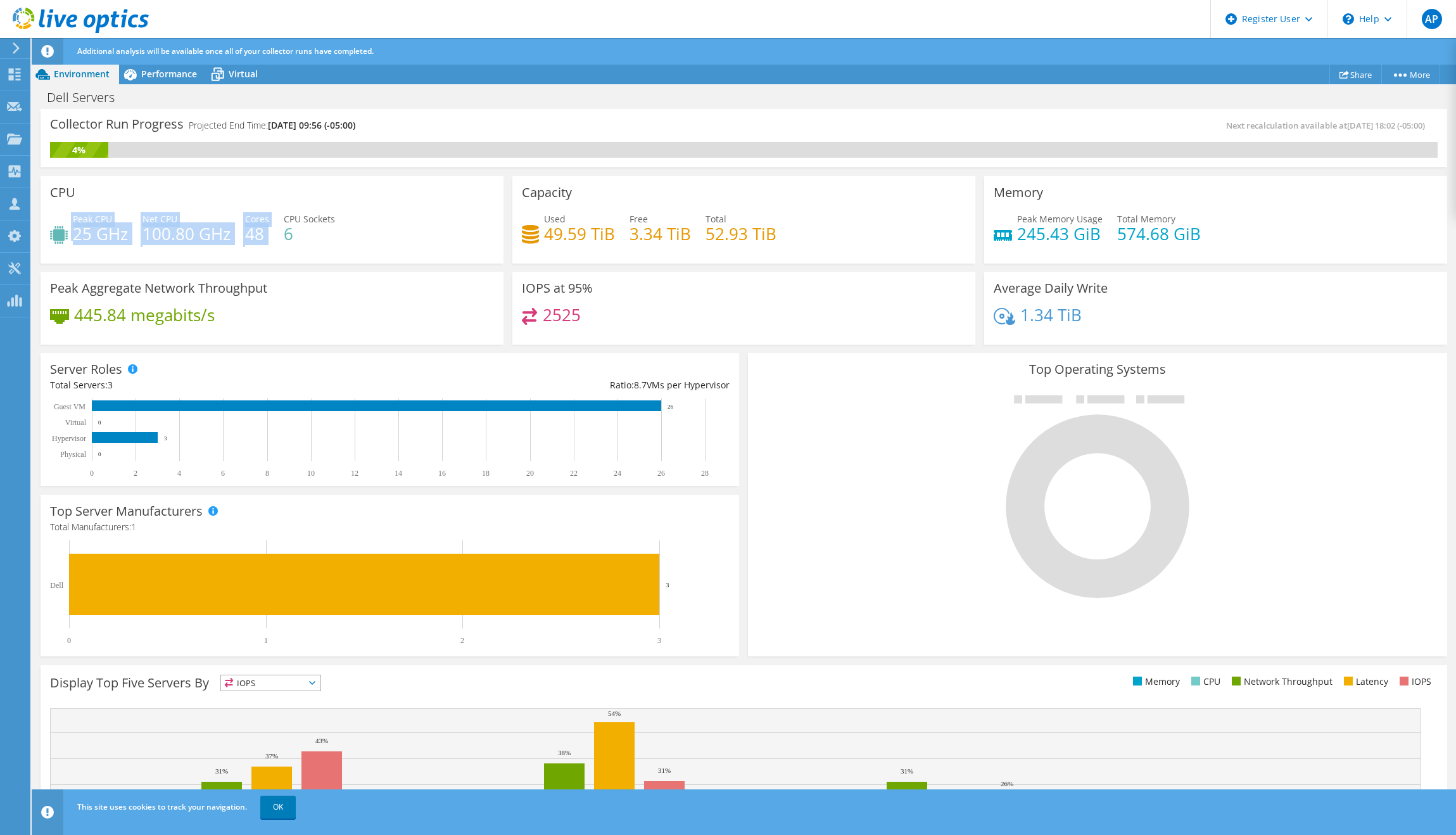
click at [222, 178] on div "CPU Peak CPU 25 GHz Net CPU 100.80 GHz Cores 48 CPU Sockets 6" at bounding box center [272, 220] width 463 height 87
